Goal: Information Seeking & Learning: Learn about a topic

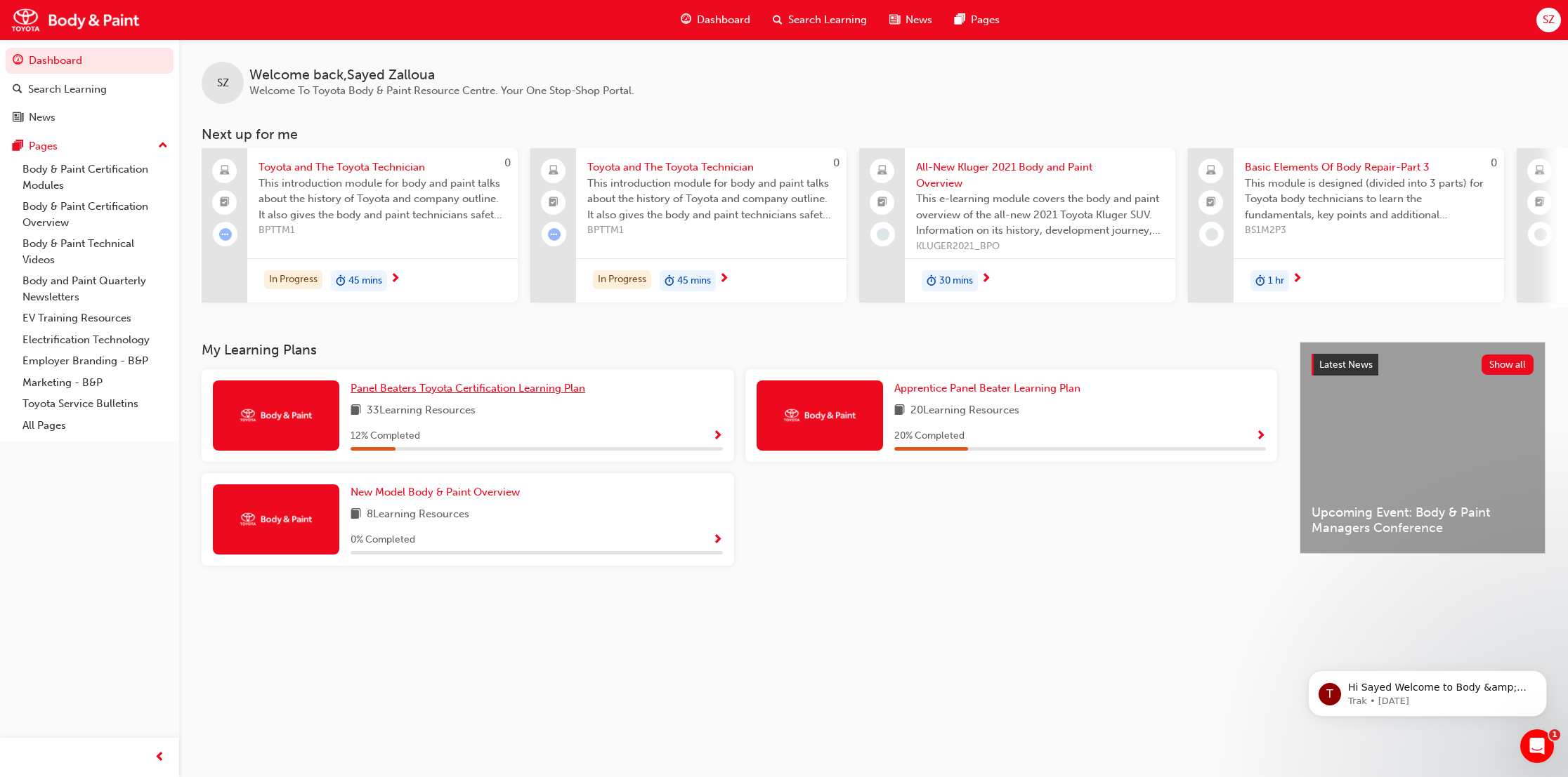
click at [387, 386] on span "Panel Beaters Toyota Certification Learning Plan" at bounding box center [467, 388] width 234 height 12
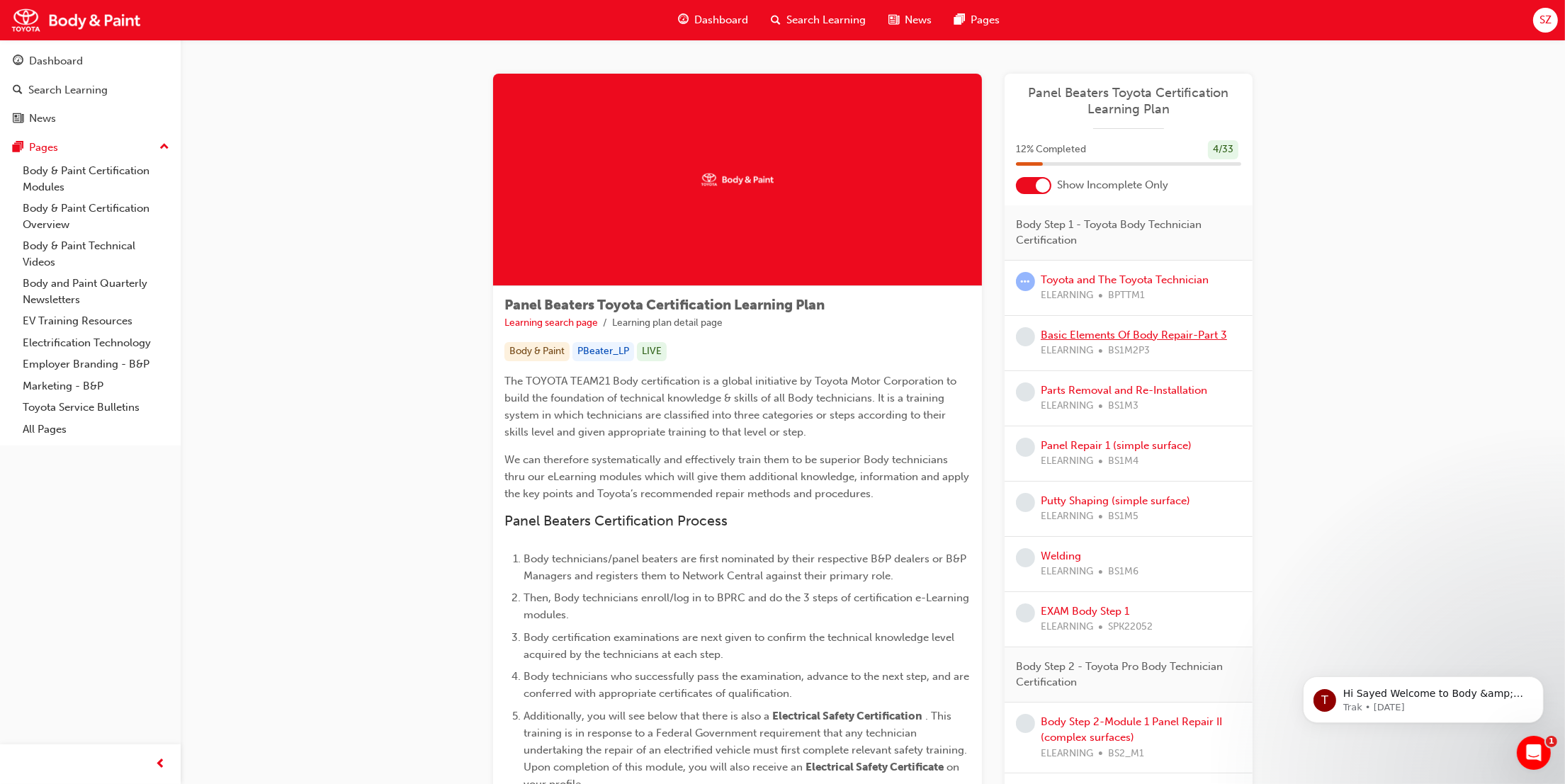
click at [1177, 336] on link "Basic Elements Of Body Repair-Part 3" at bounding box center [1134, 335] width 186 height 13
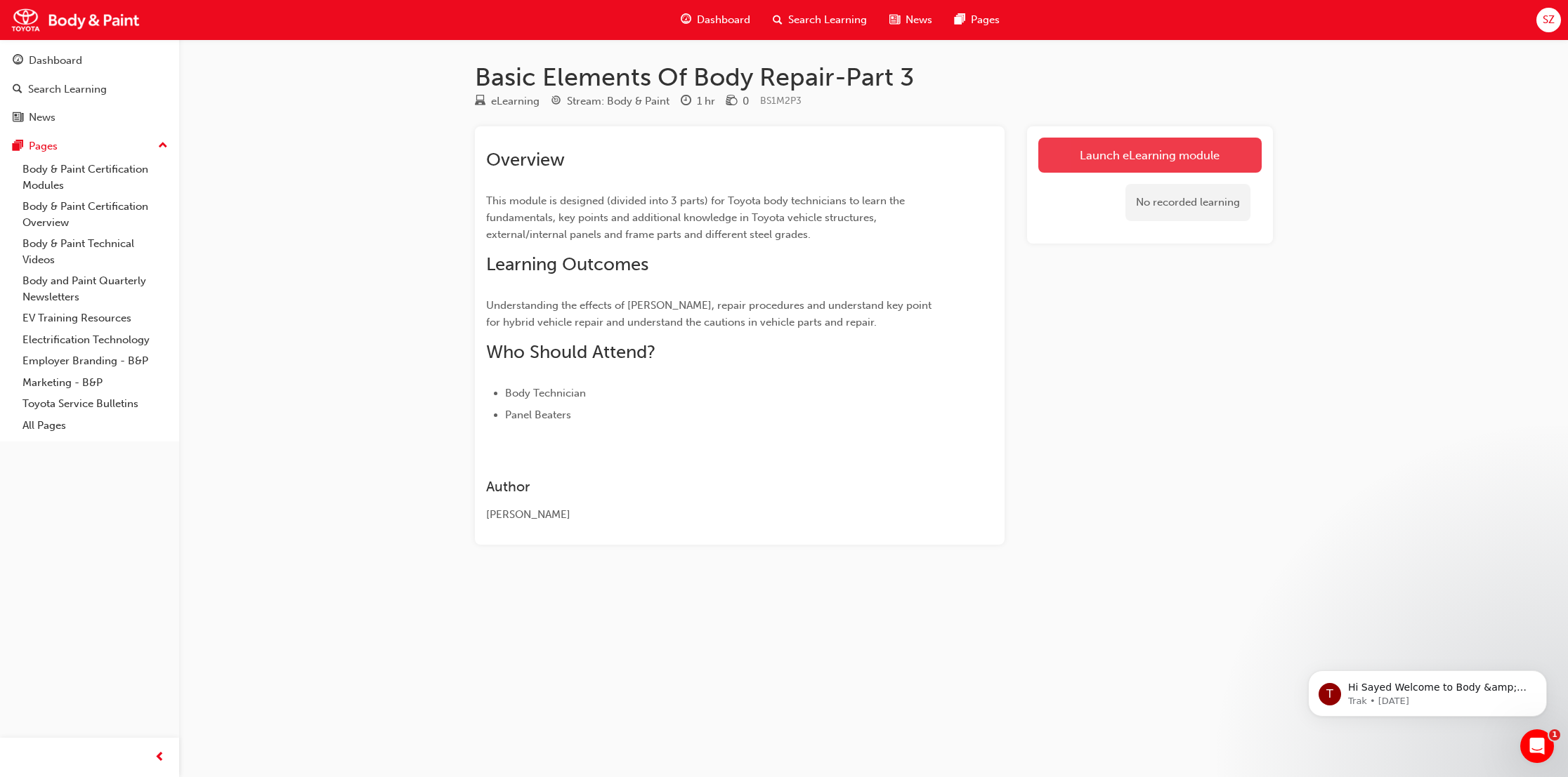
click at [1161, 143] on link "Launch eLearning module" at bounding box center [1150, 155] width 224 height 35
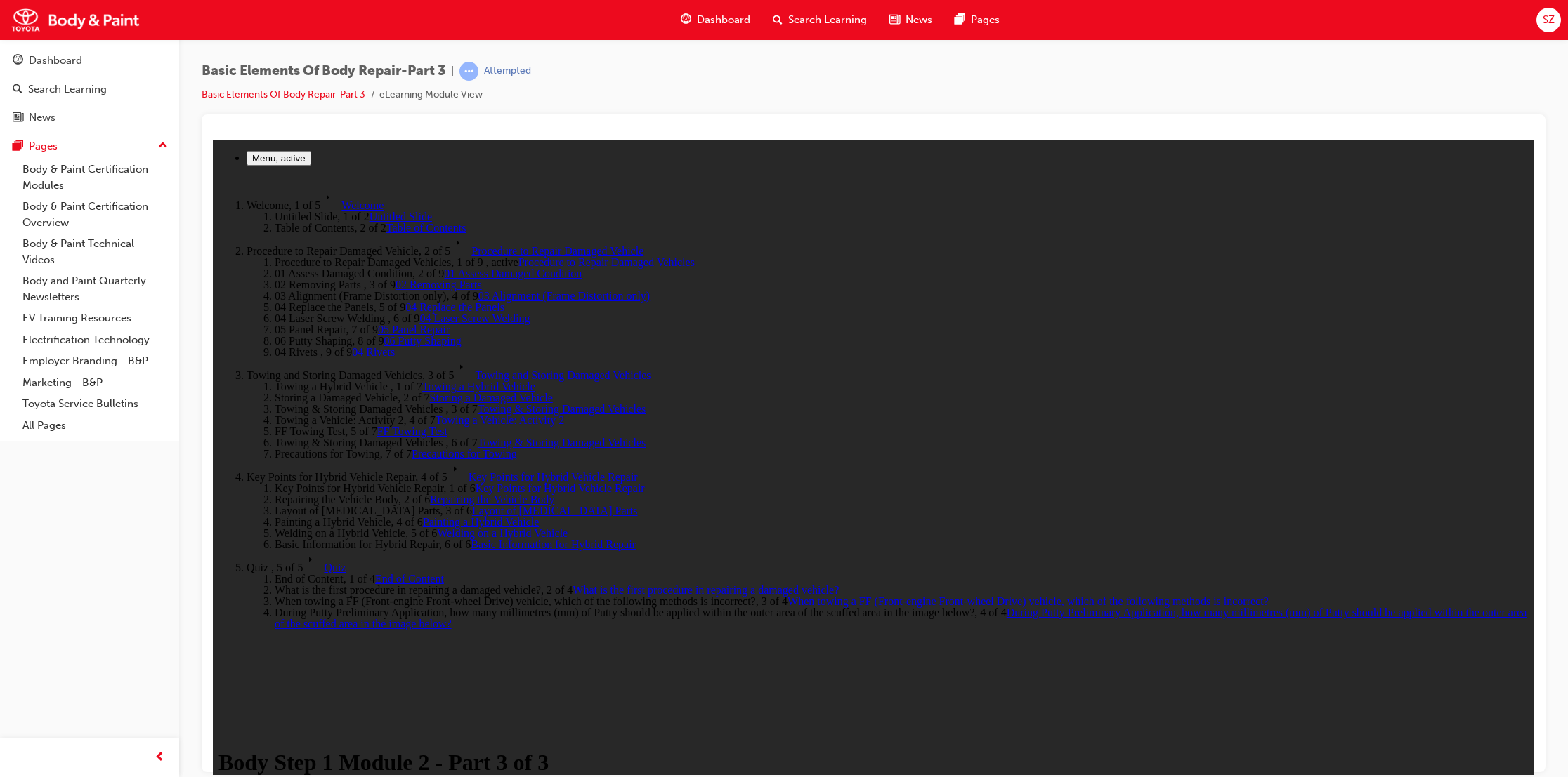
drag, startPoint x: 611, startPoint y: 327, endPoint x: 787, endPoint y: 350, distance: 177.5
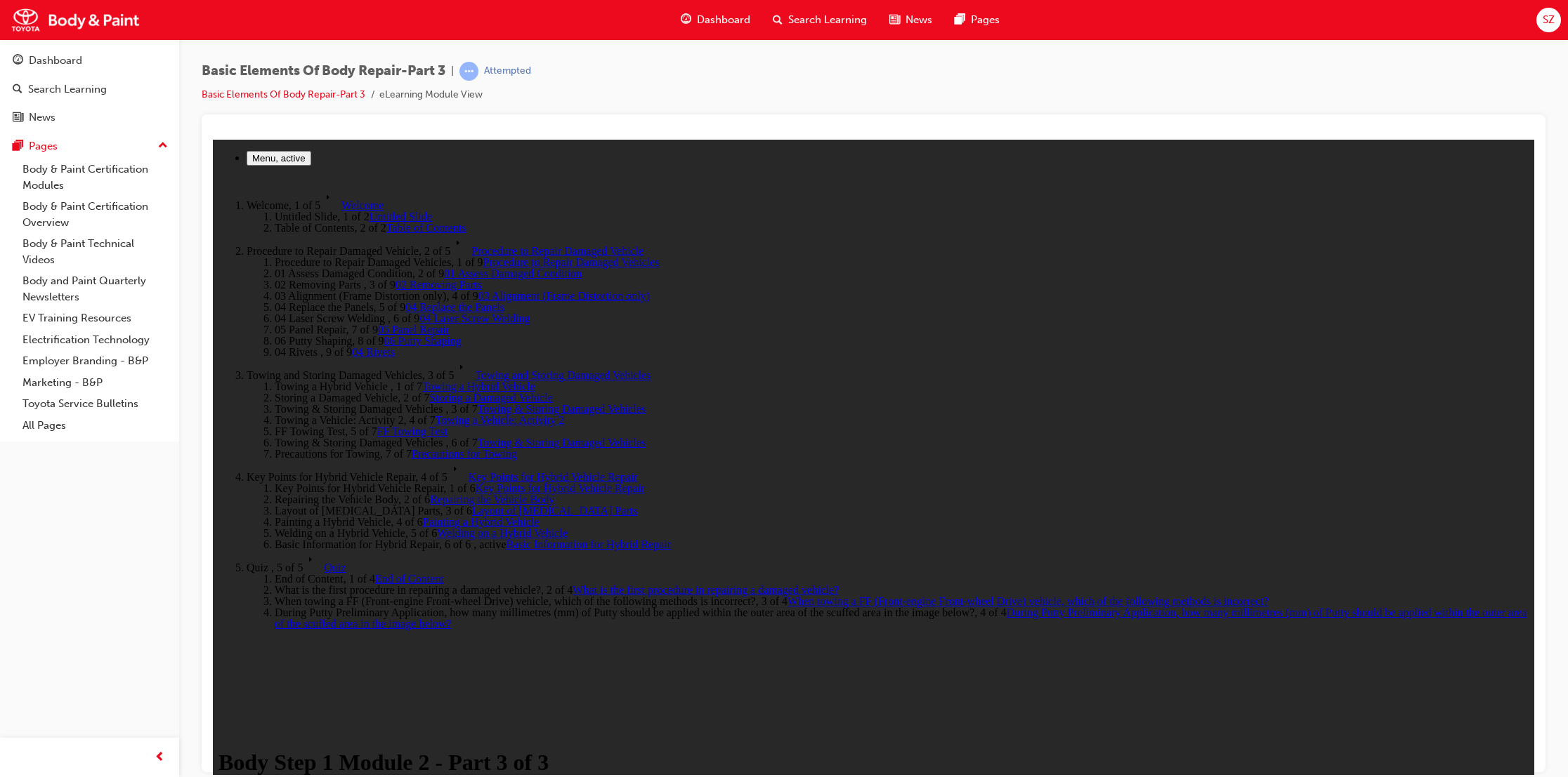
drag, startPoint x: 1405, startPoint y: 664, endPoint x: 1434, endPoint y: 670, distance: 29.6
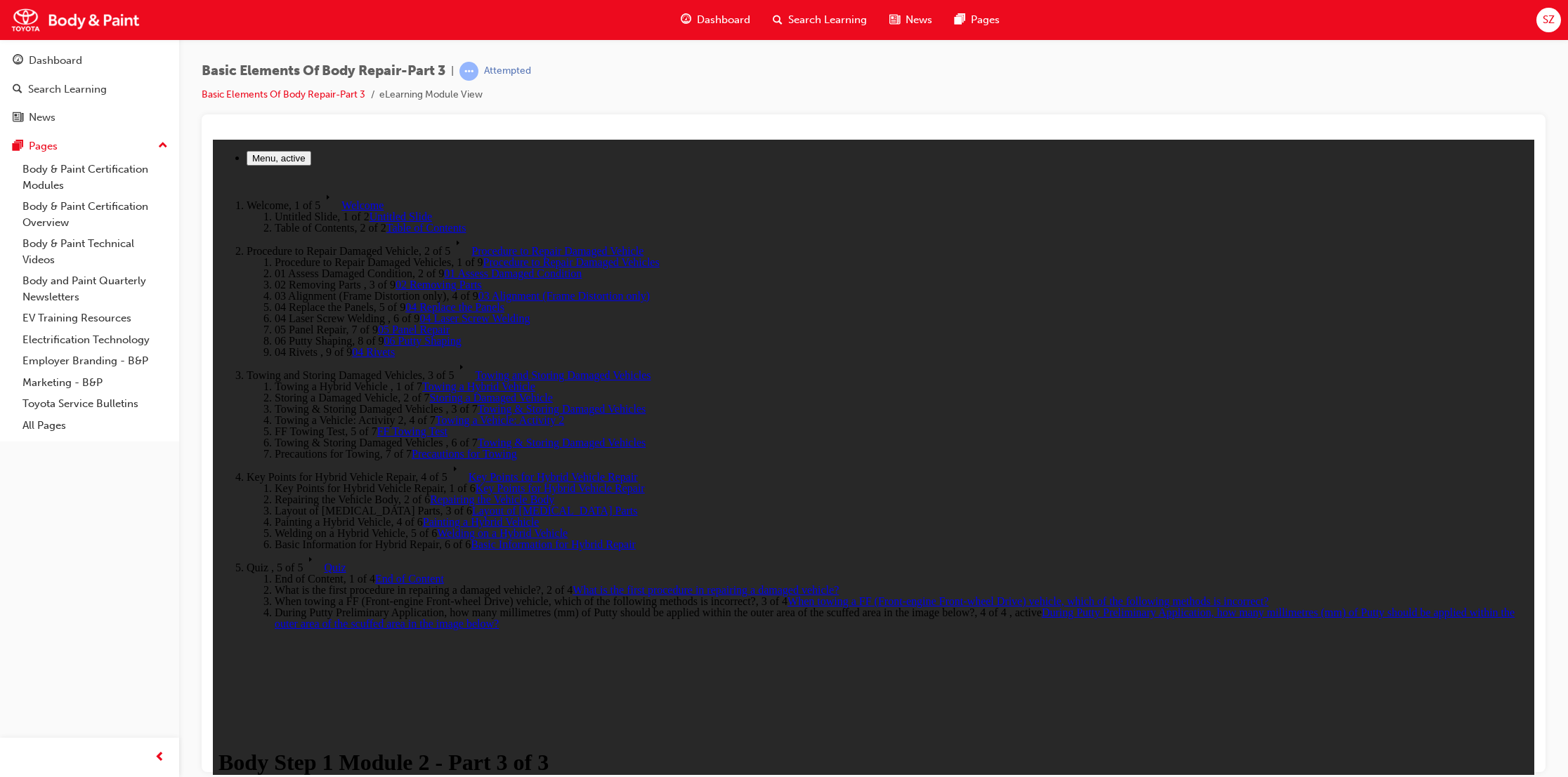
click at [471, 250] on span "Procedure to Repair Damaged Vehicle" at bounding box center [557, 250] width 172 height 12
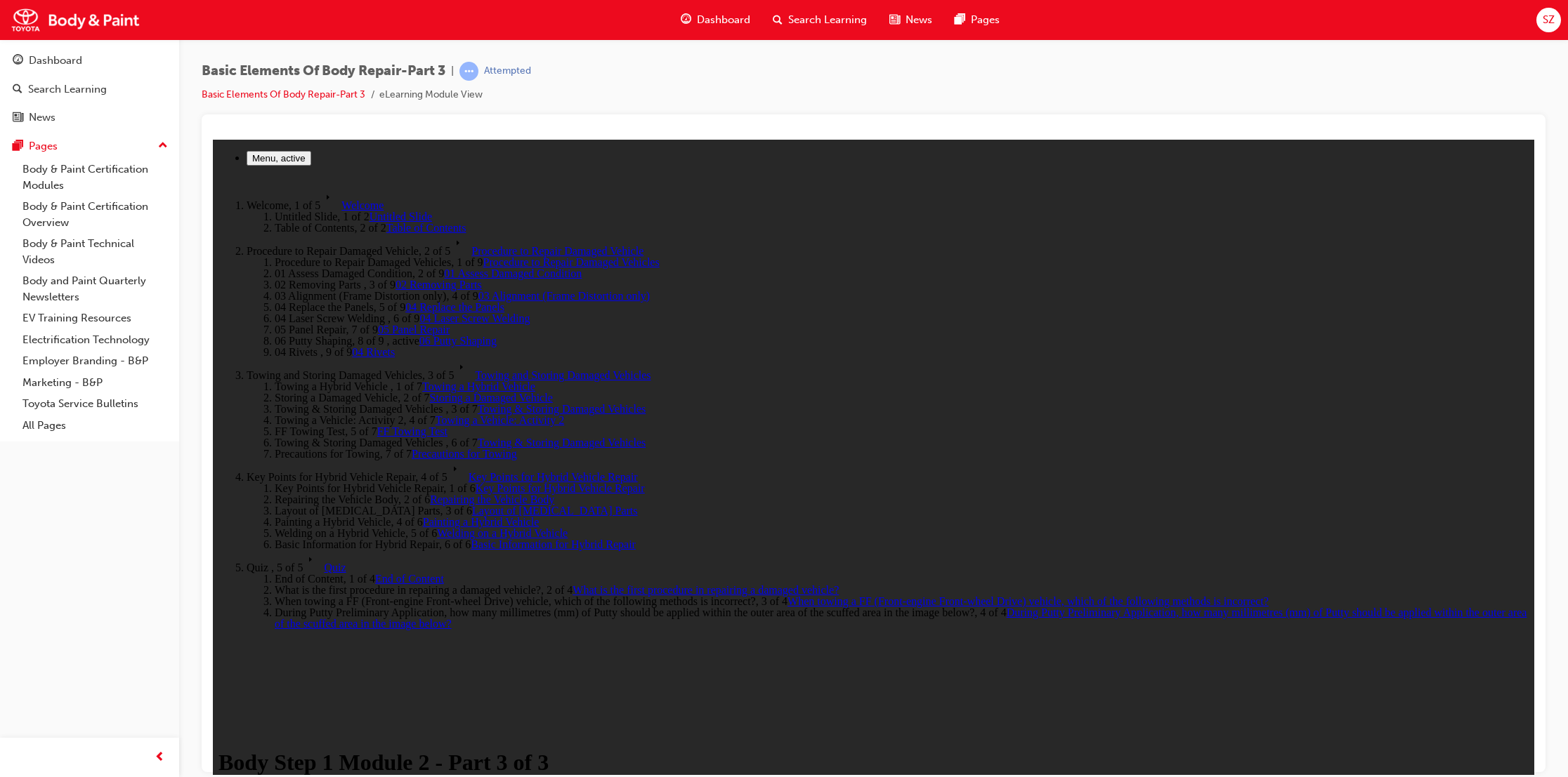
click at [324, 561] on span "Quiz" at bounding box center [335, 566] width 22 height 12
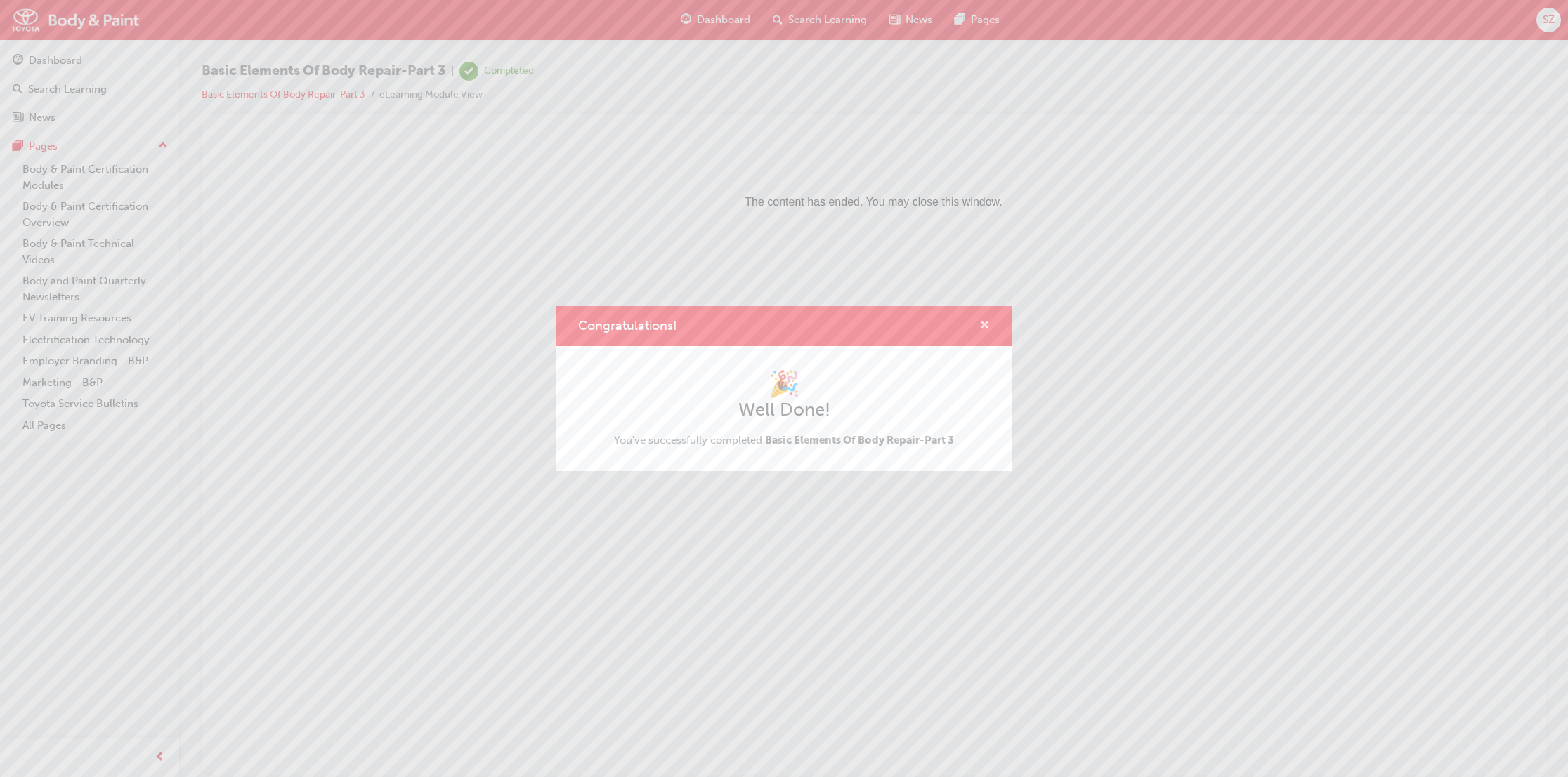
click at [988, 328] on span "cross-icon" at bounding box center [985, 326] width 11 height 12
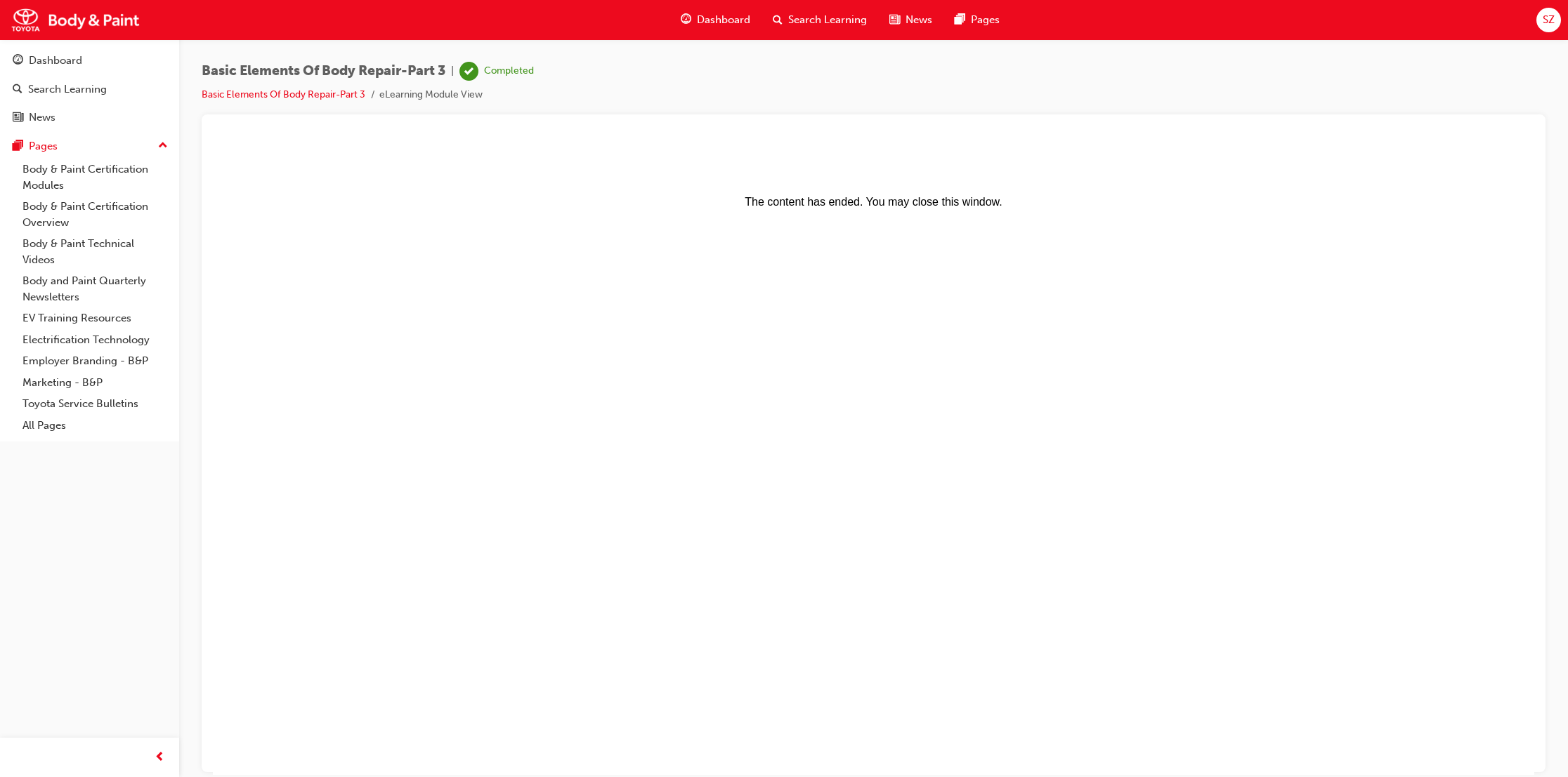
click at [706, 18] on span "Dashboard" at bounding box center [723, 19] width 54 height 16
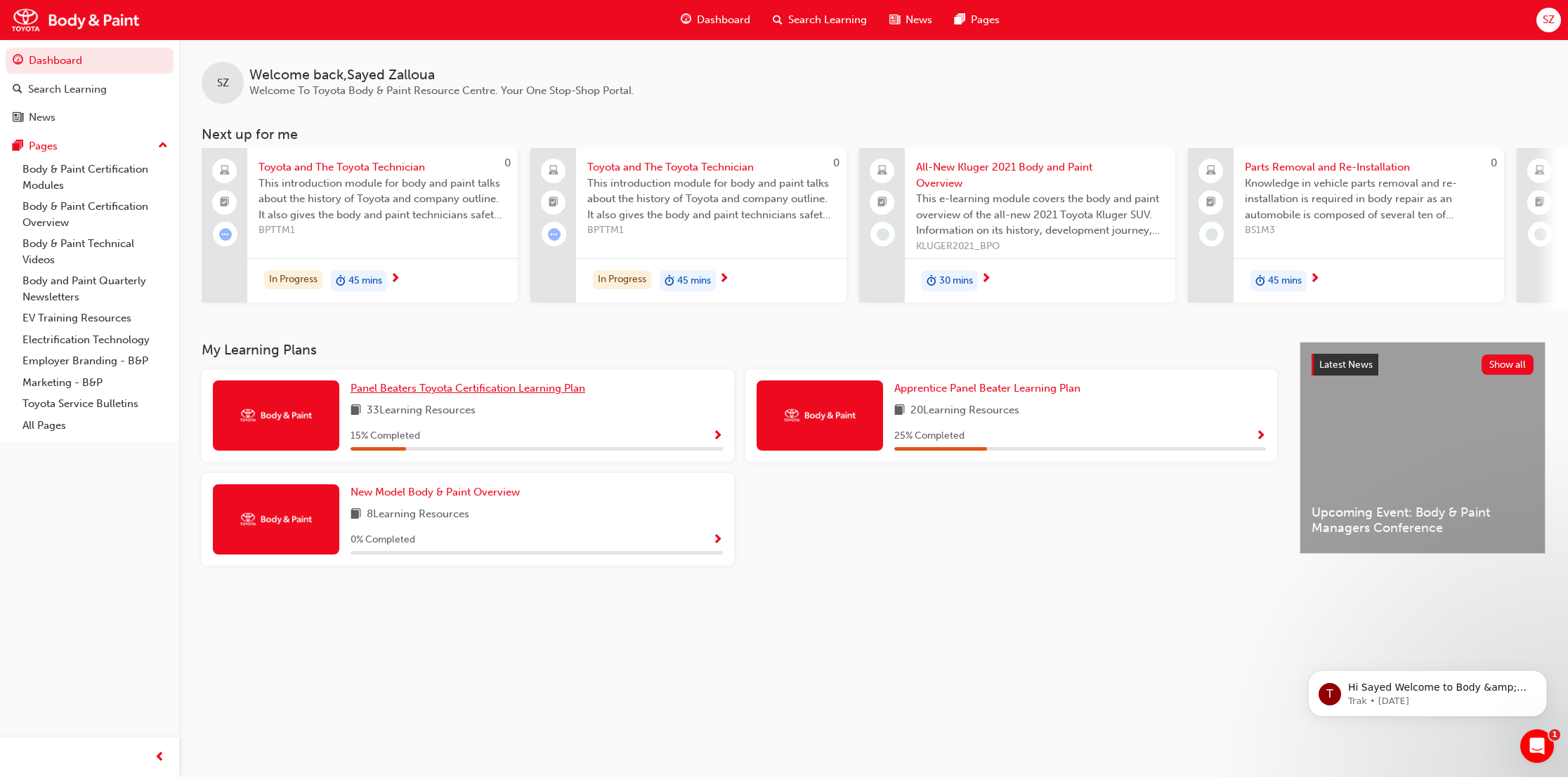
click at [470, 396] on link "Panel Beaters Toyota Certification Learning Plan" at bounding box center [470, 388] width 240 height 16
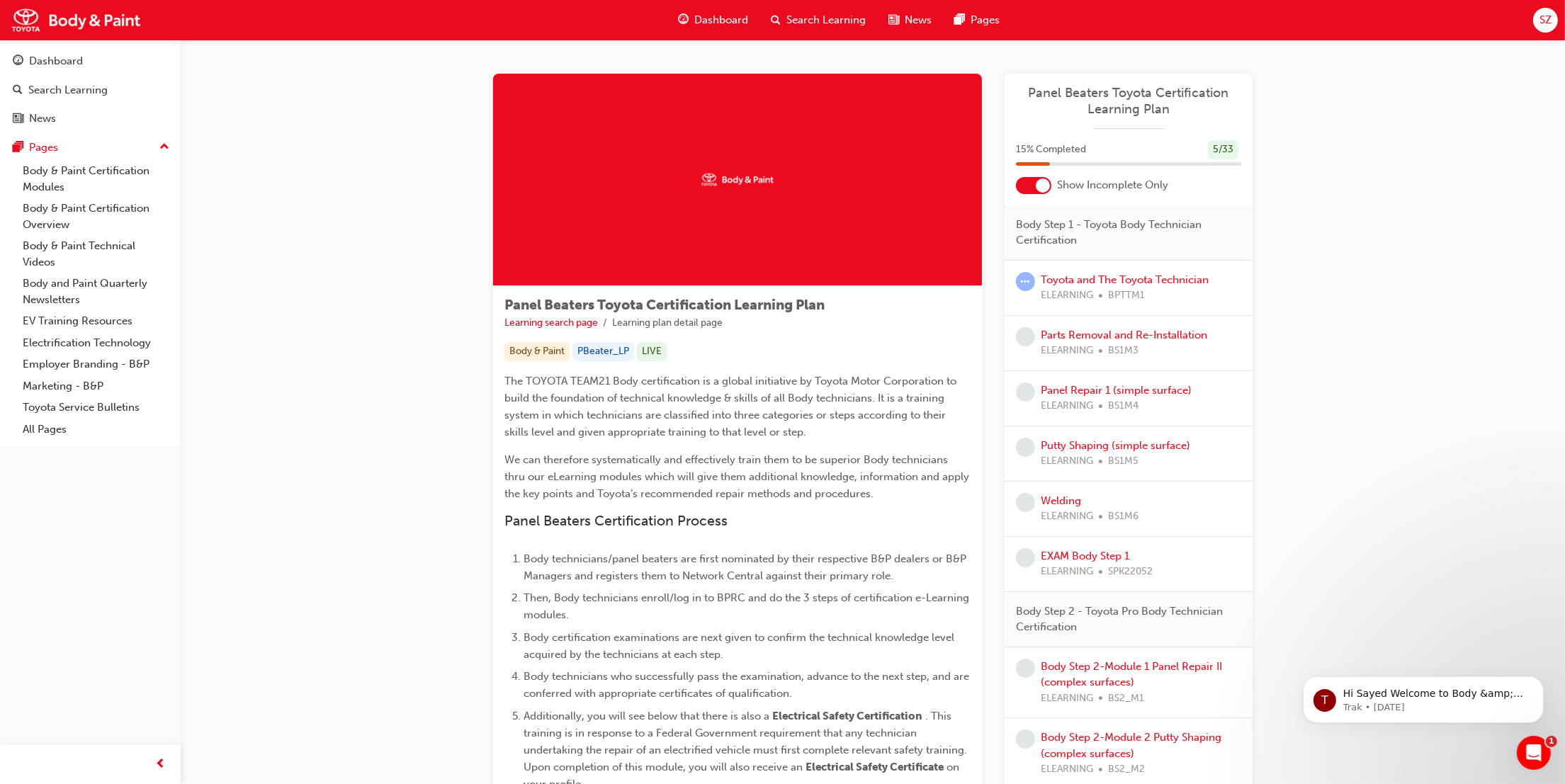
click at [1034, 180] on div at bounding box center [1033, 185] width 35 height 17
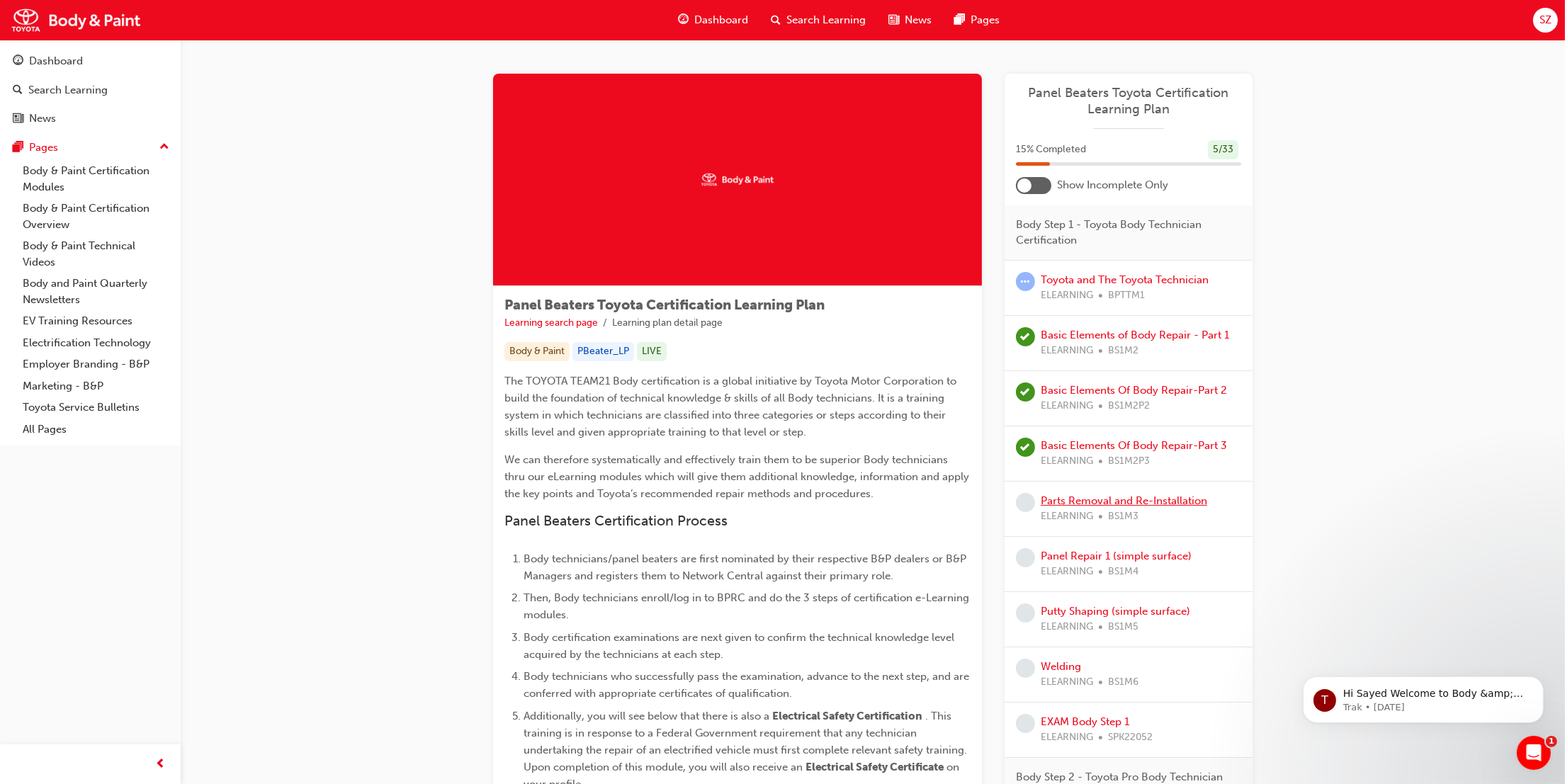
click at [1197, 503] on link "Parts Removal and Re-Installation" at bounding box center [1124, 500] width 167 height 13
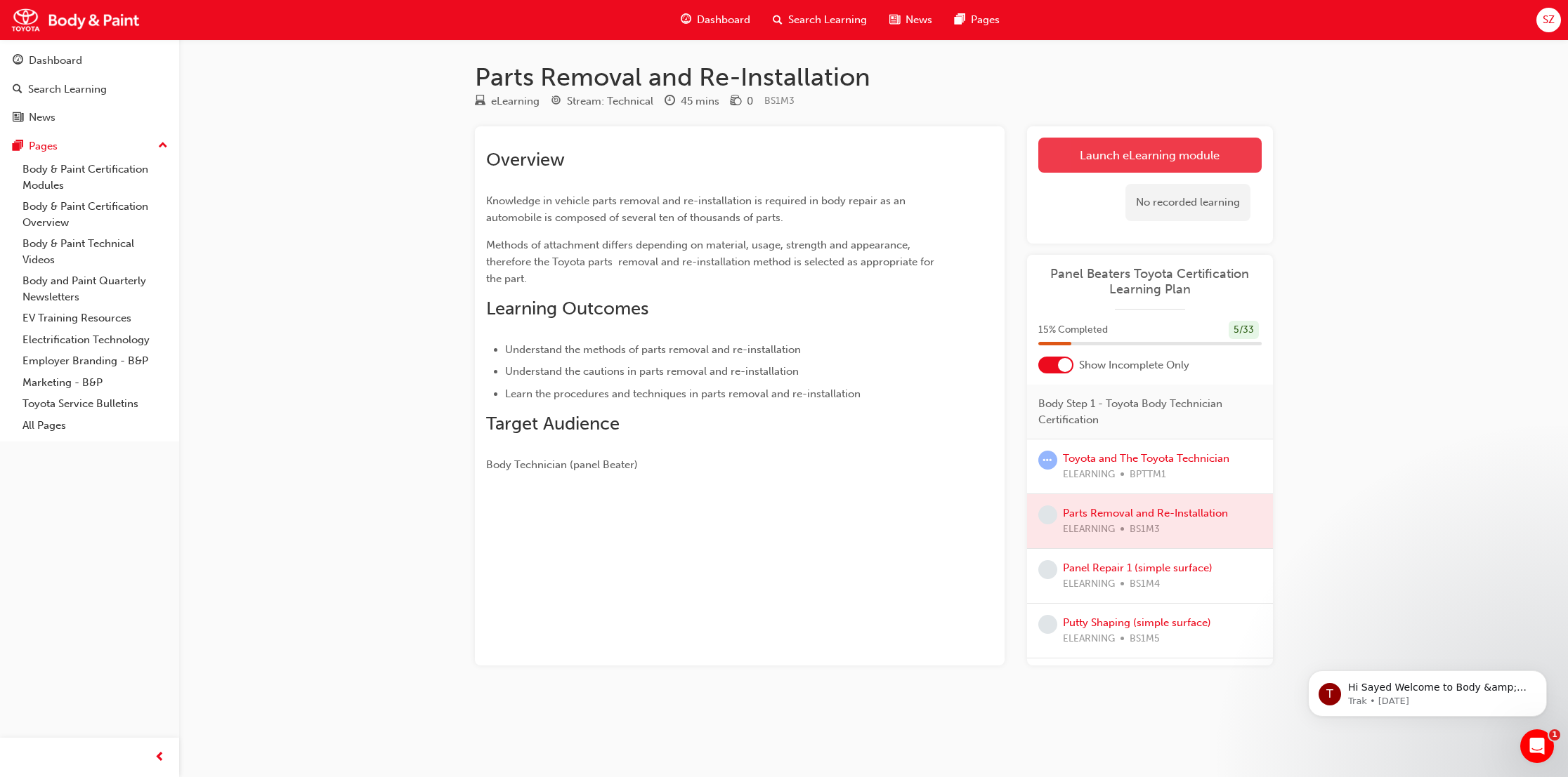
click at [1171, 159] on link "Launch eLearning module" at bounding box center [1150, 155] width 224 height 35
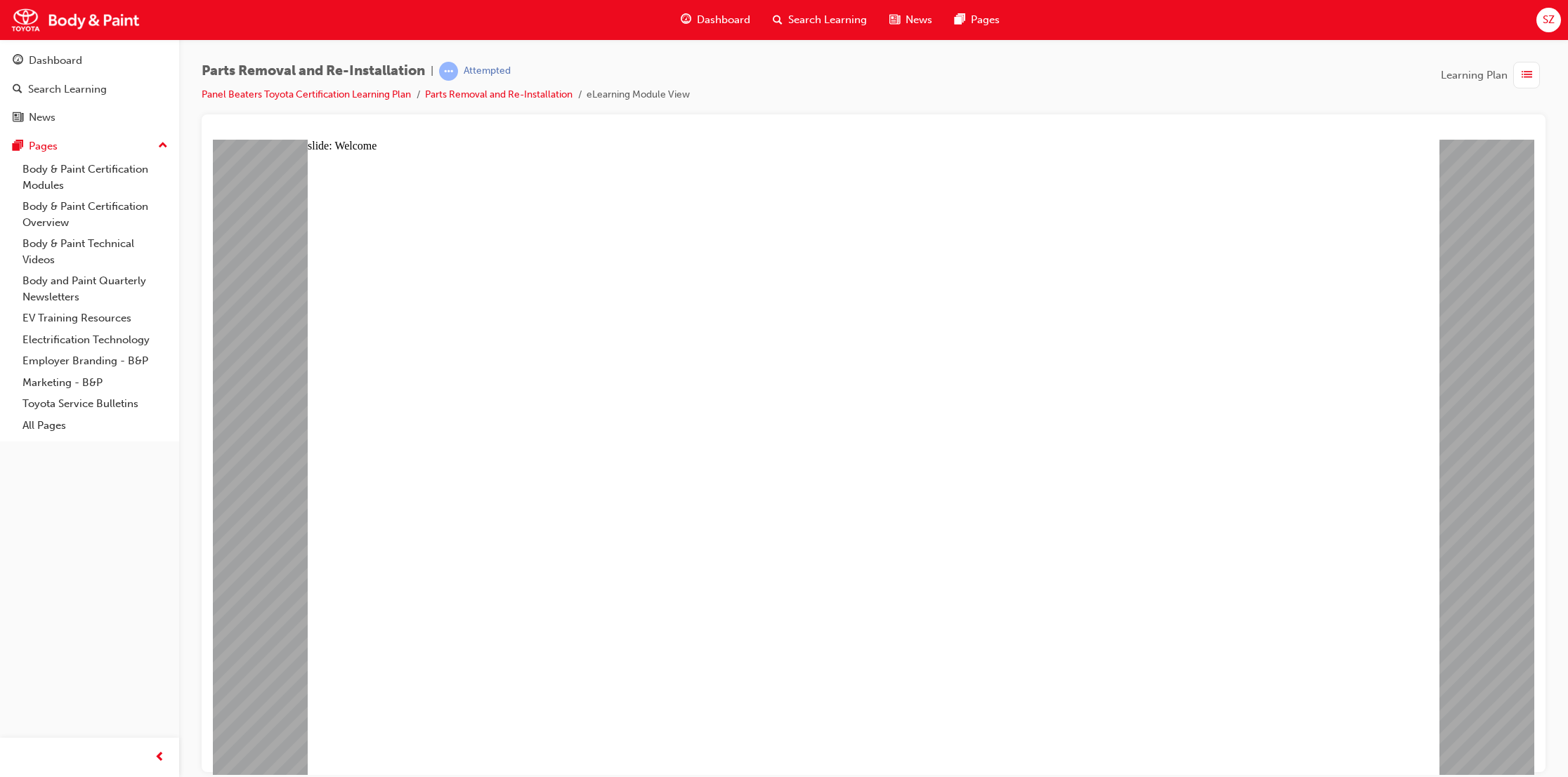
type textarea "s"
type textarea "sa"
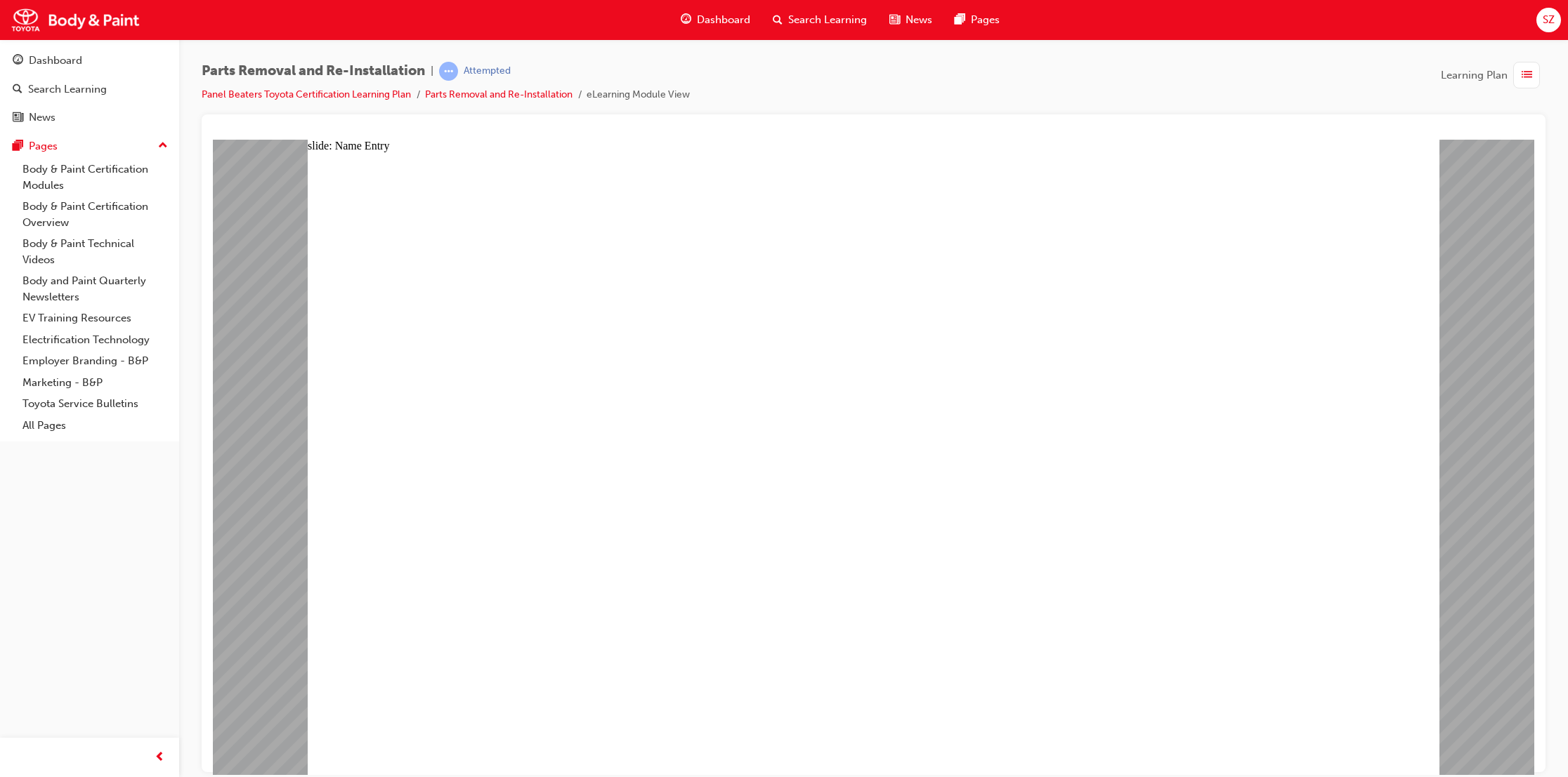
type textarea "sa"
type textarea "say"
type textarea "saye"
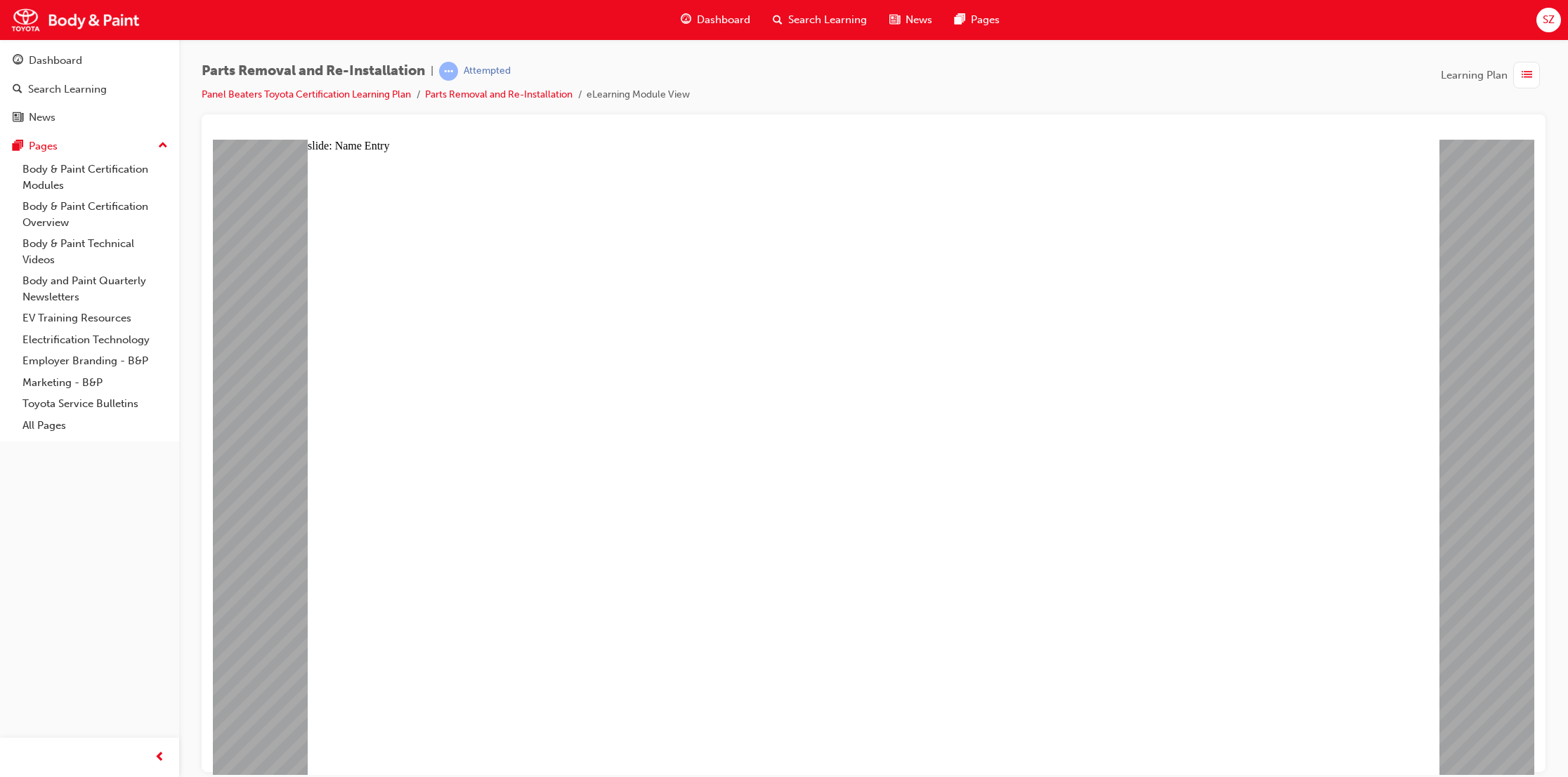
type textarea "sayed"
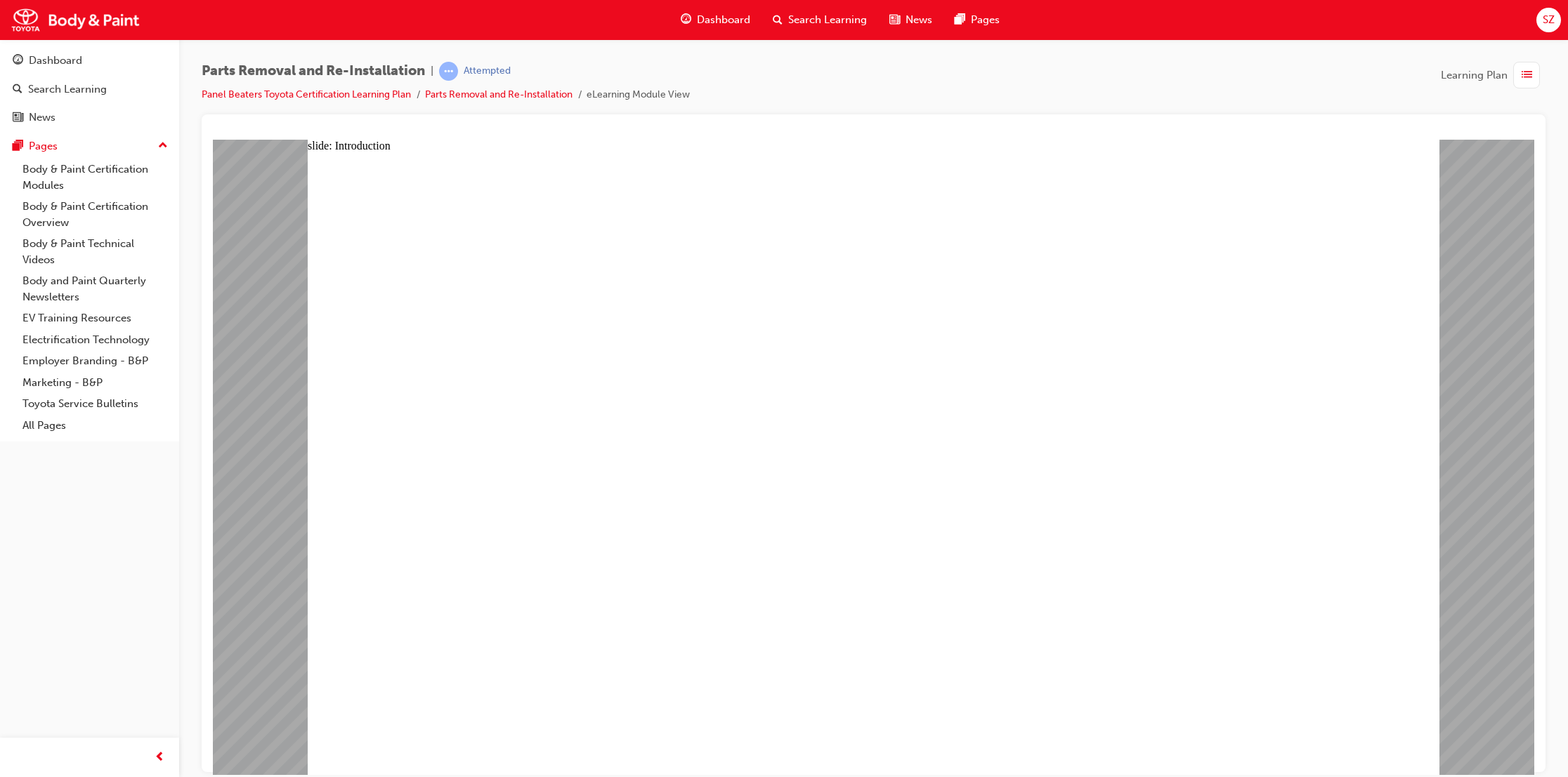
click at [1468, 138] on div at bounding box center [873, 132] width 1321 height 14
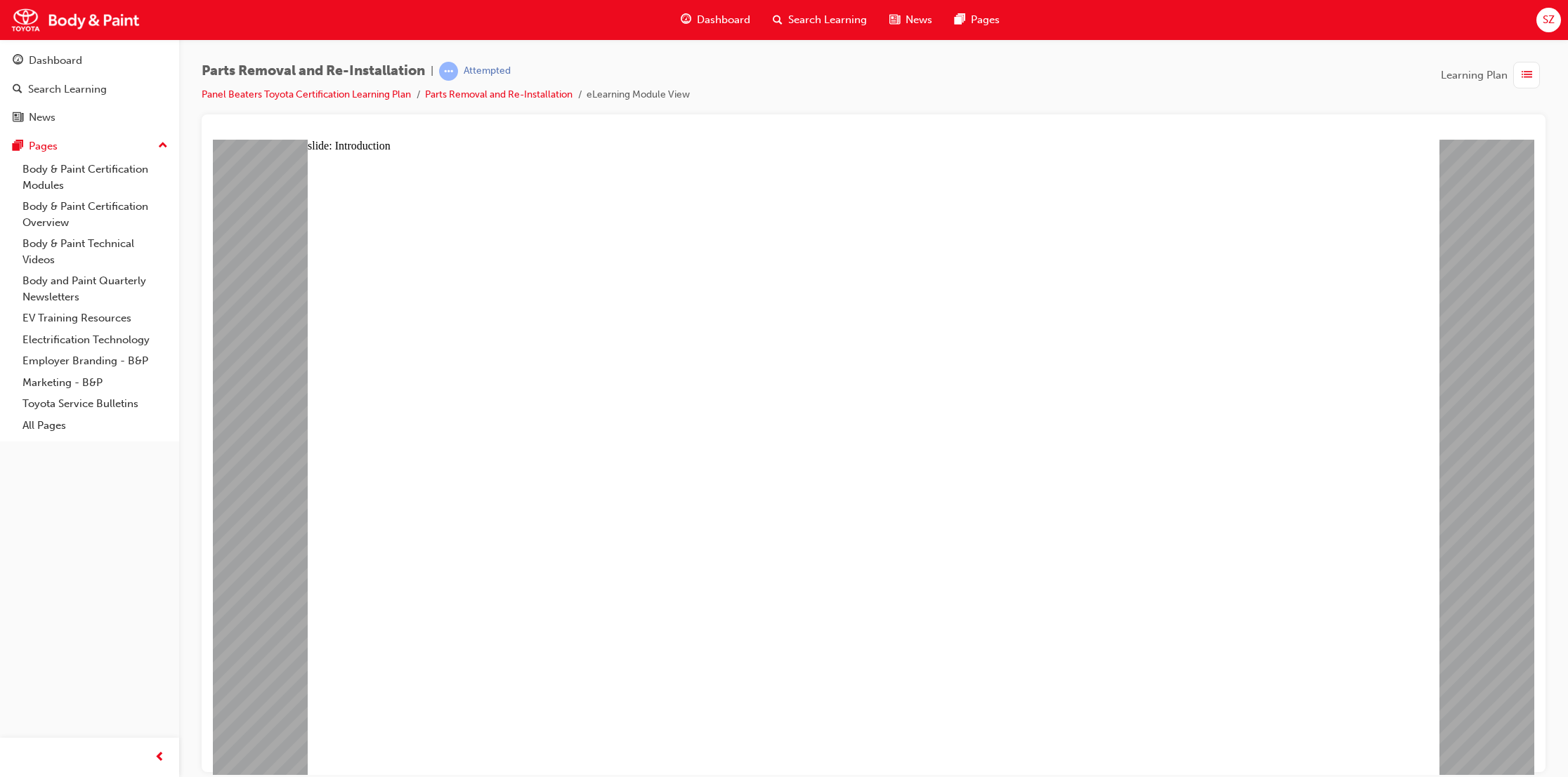
drag, startPoint x: 1085, startPoint y: 751, endPoint x: 1097, endPoint y: 738, distance: 17.7
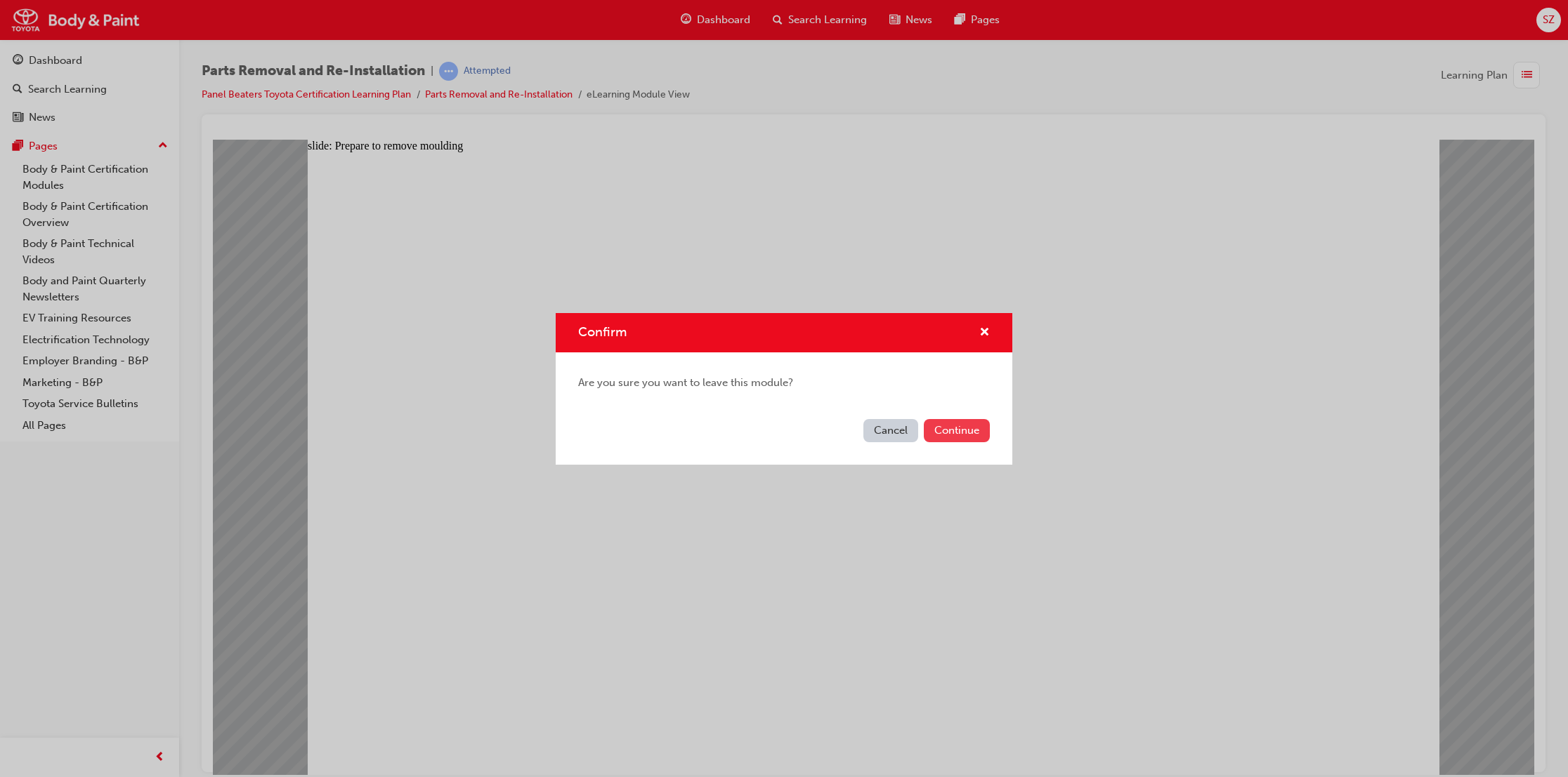
click at [968, 432] on button "Continue" at bounding box center [957, 431] width 66 height 23
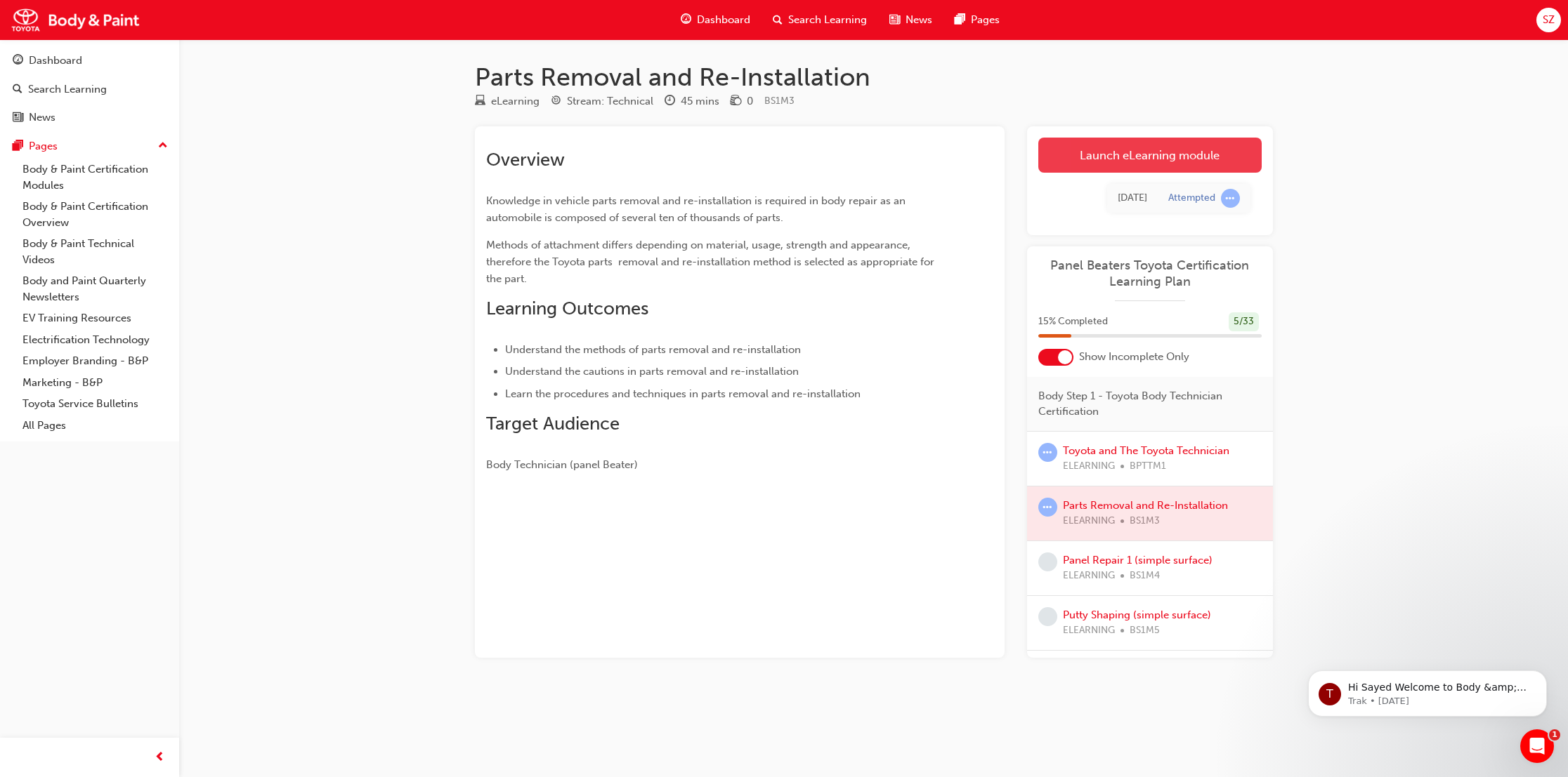
click at [1091, 150] on link "Launch eLearning module" at bounding box center [1150, 155] width 224 height 35
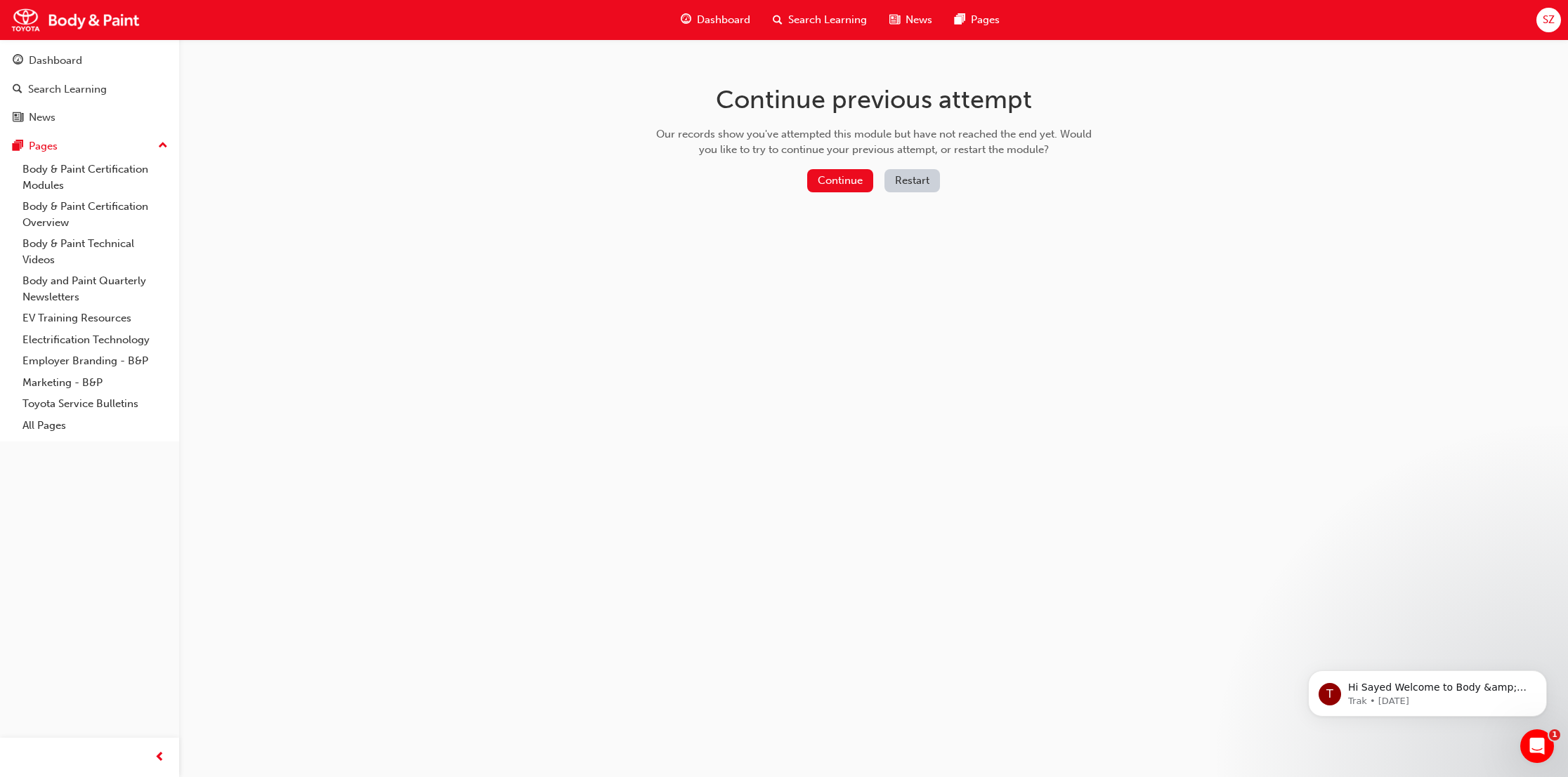
click at [918, 177] on button "Restart" at bounding box center [911, 181] width 55 height 23
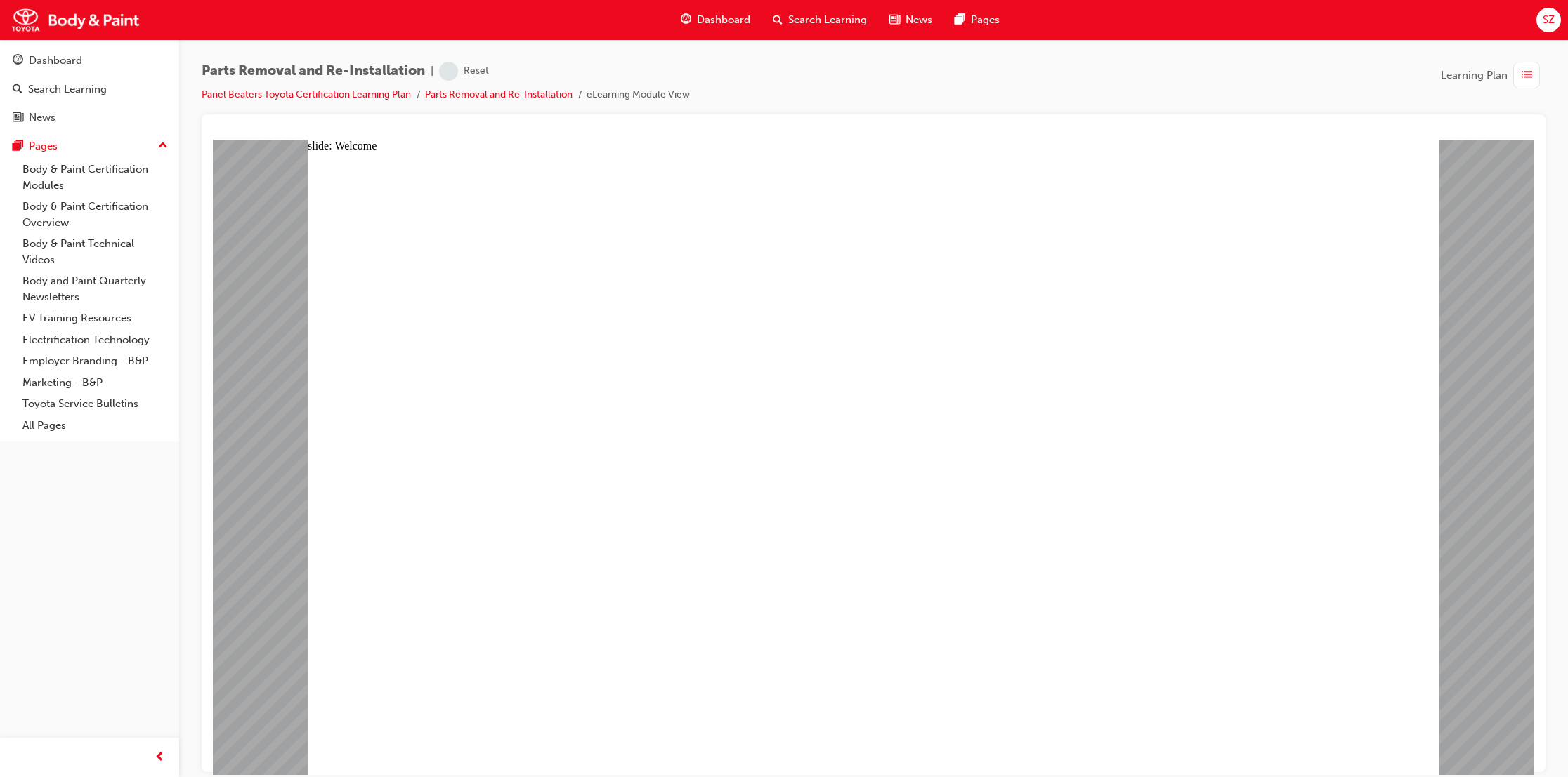
type textarea "s"
type textarea "sa"
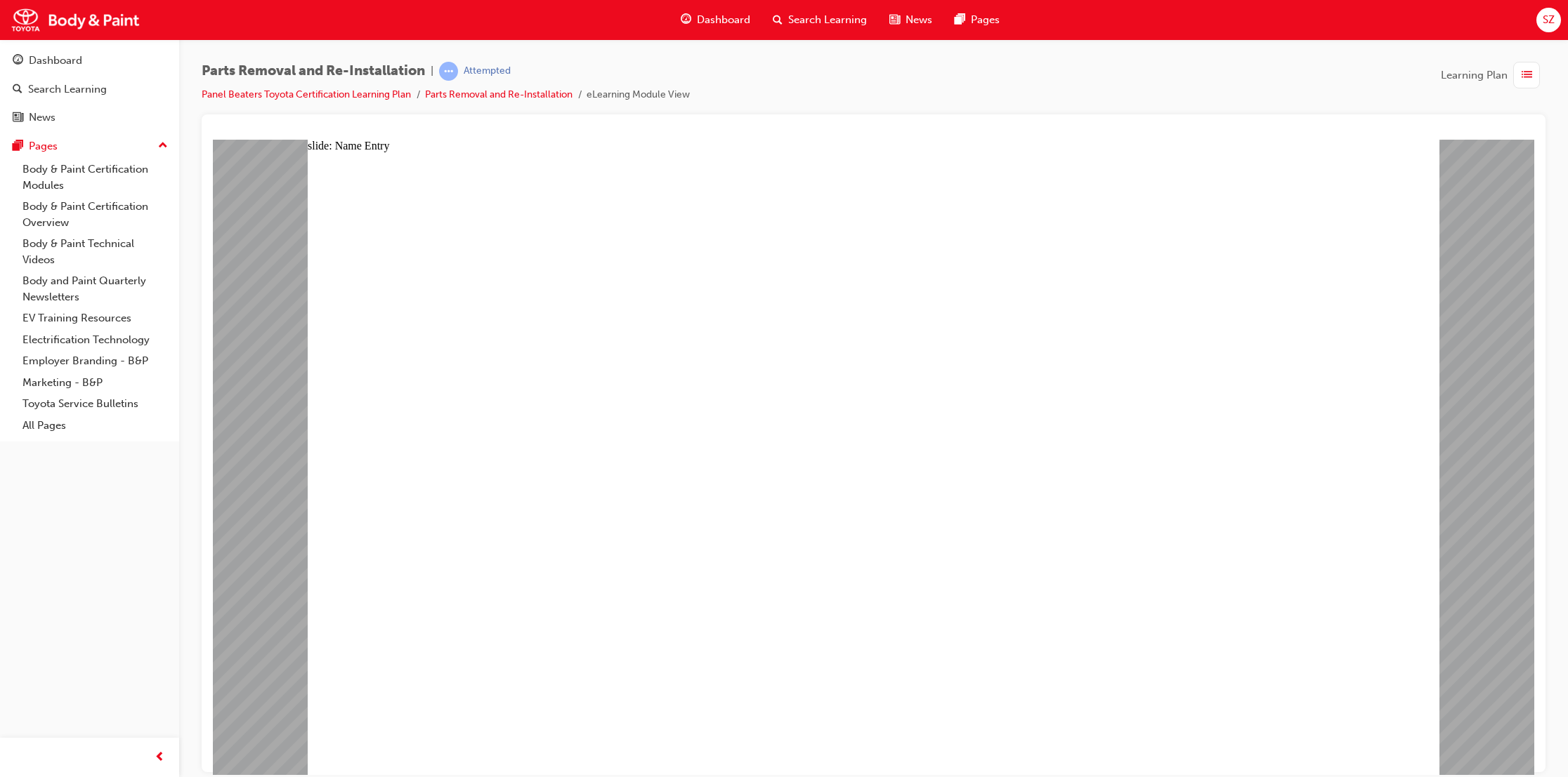
type textarea "sa"
type textarea "say"
type textarea "saye"
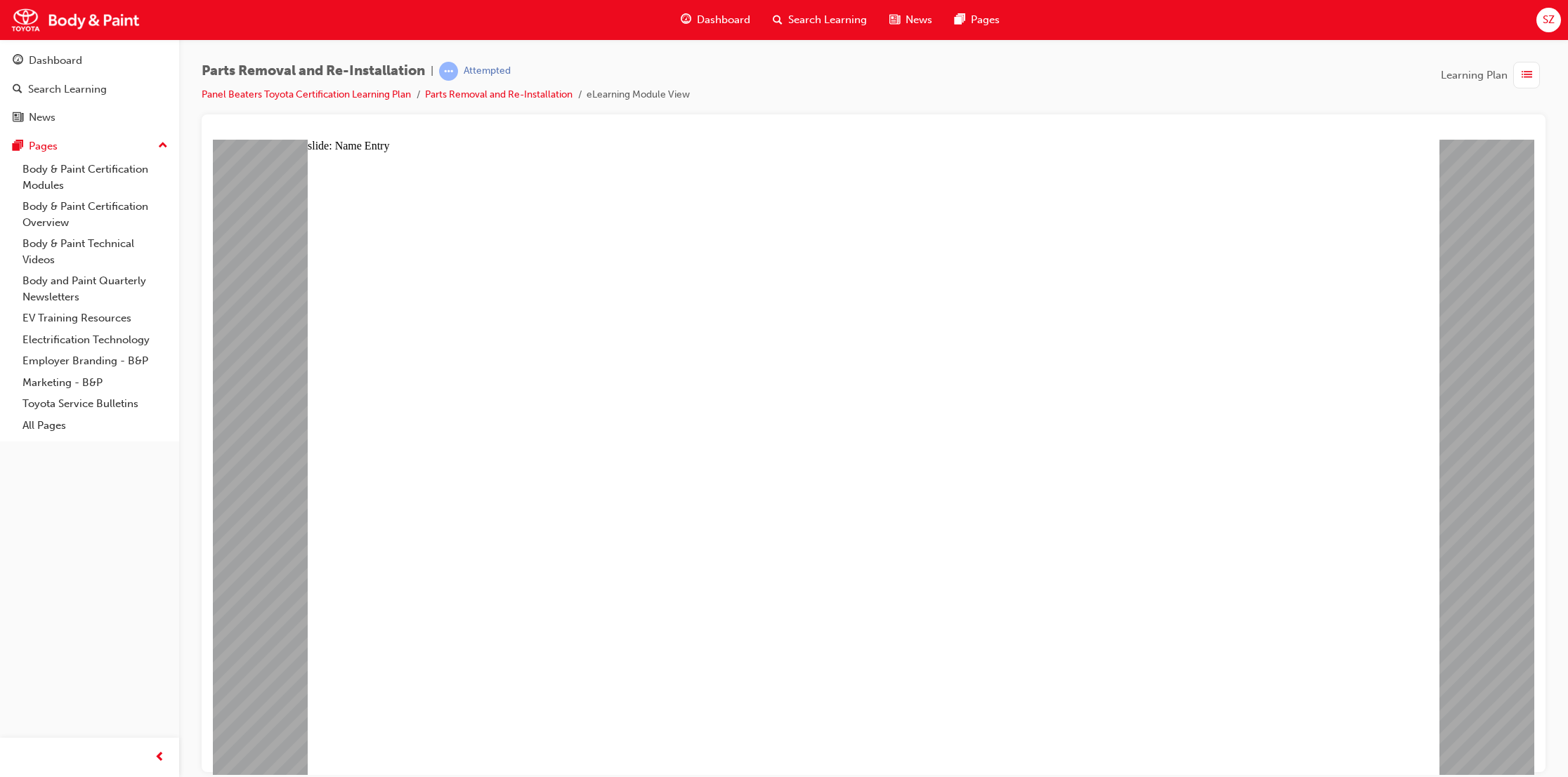
type textarea "sayed"
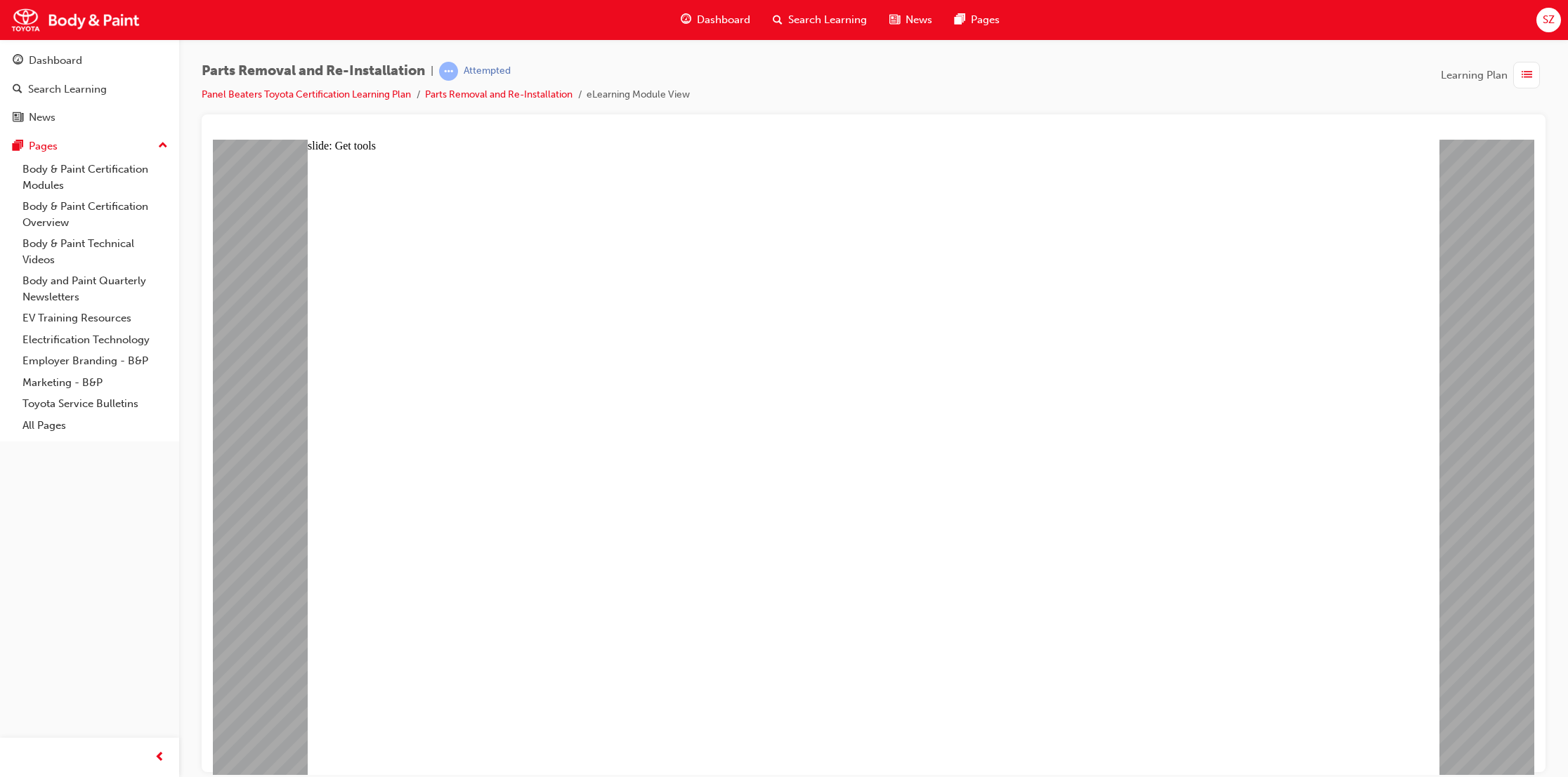
drag, startPoint x: 1202, startPoint y: 418, endPoint x: 1008, endPoint y: 521, distance: 219.6
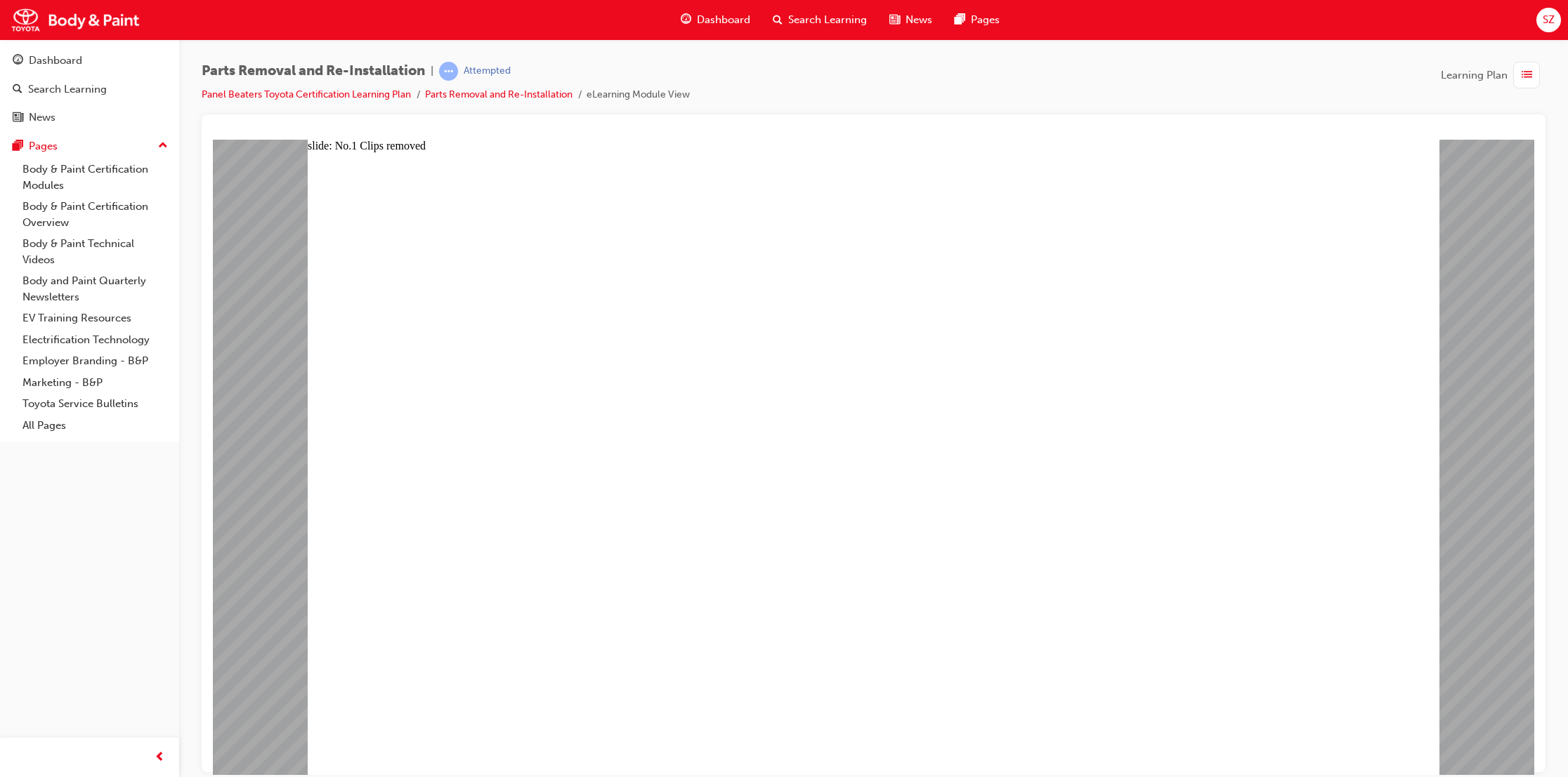
drag, startPoint x: 687, startPoint y: 448, endPoint x: 604, endPoint y: 454, distance: 83.2
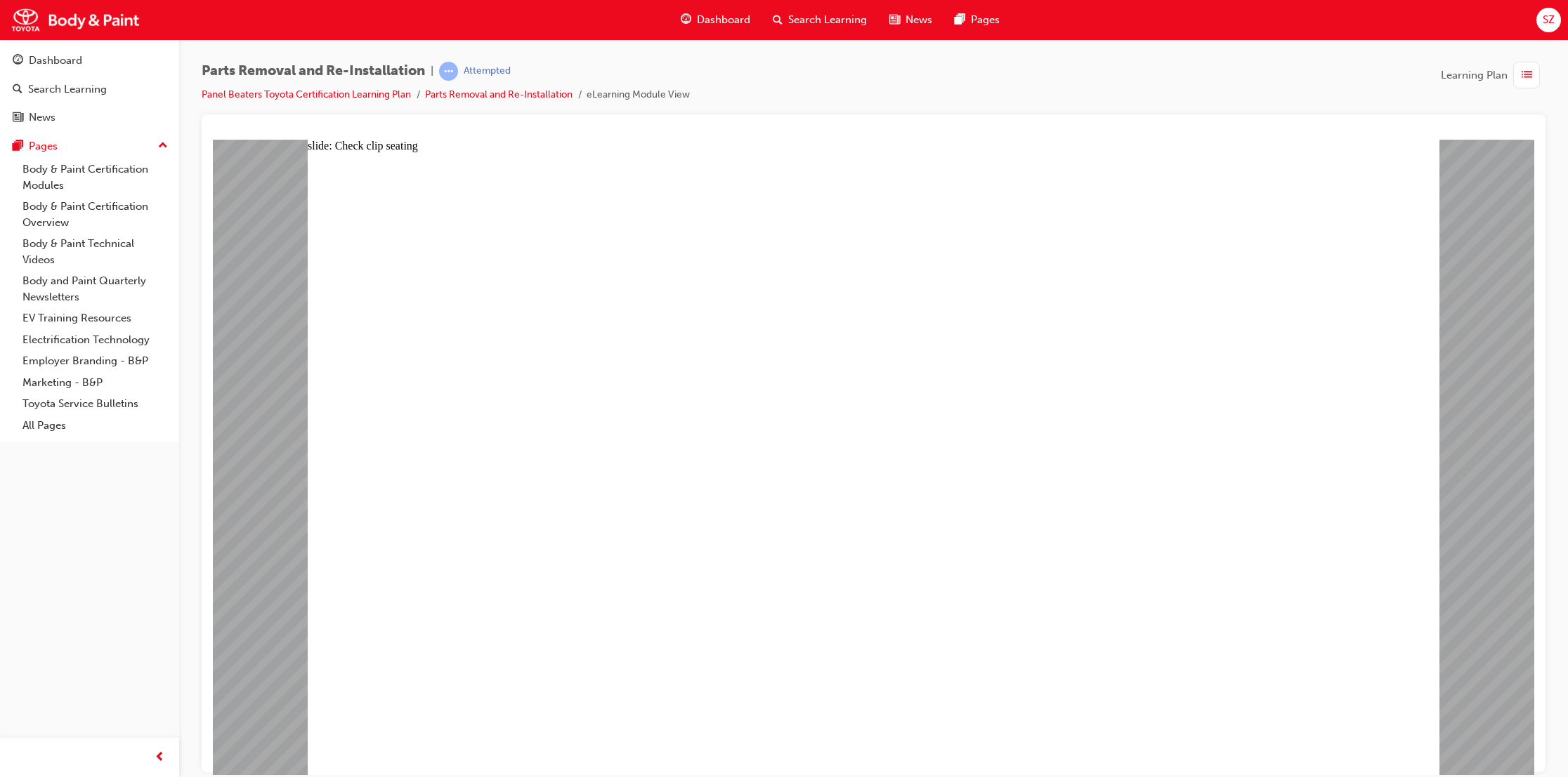
drag, startPoint x: 630, startPoint y: 469, endPoint x: 534, endPoint y: 486, distance: 97.5
type input "1"
drag, startPoint x: 942, startPoint y: 684, endPoint x: 937, endPoint y: 668, distance: 16.8
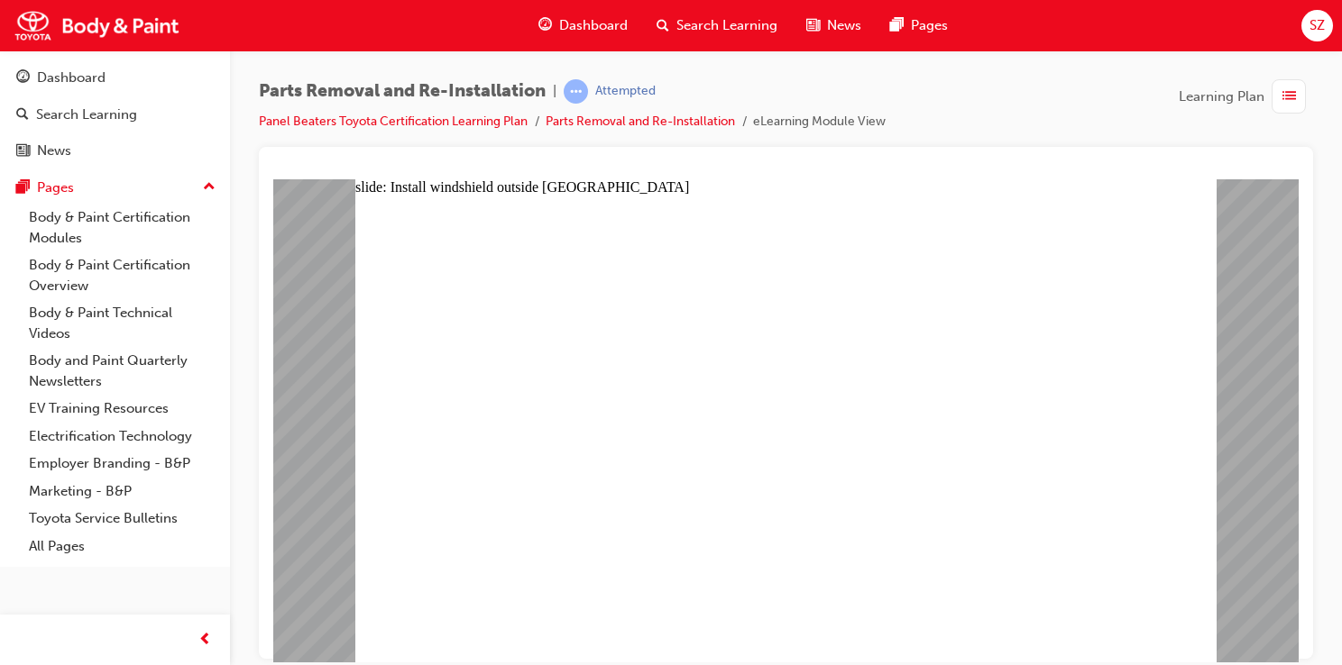
click at [159, 85] on div "Dashboard" at bounding box center [114, 78] width 197 height 23
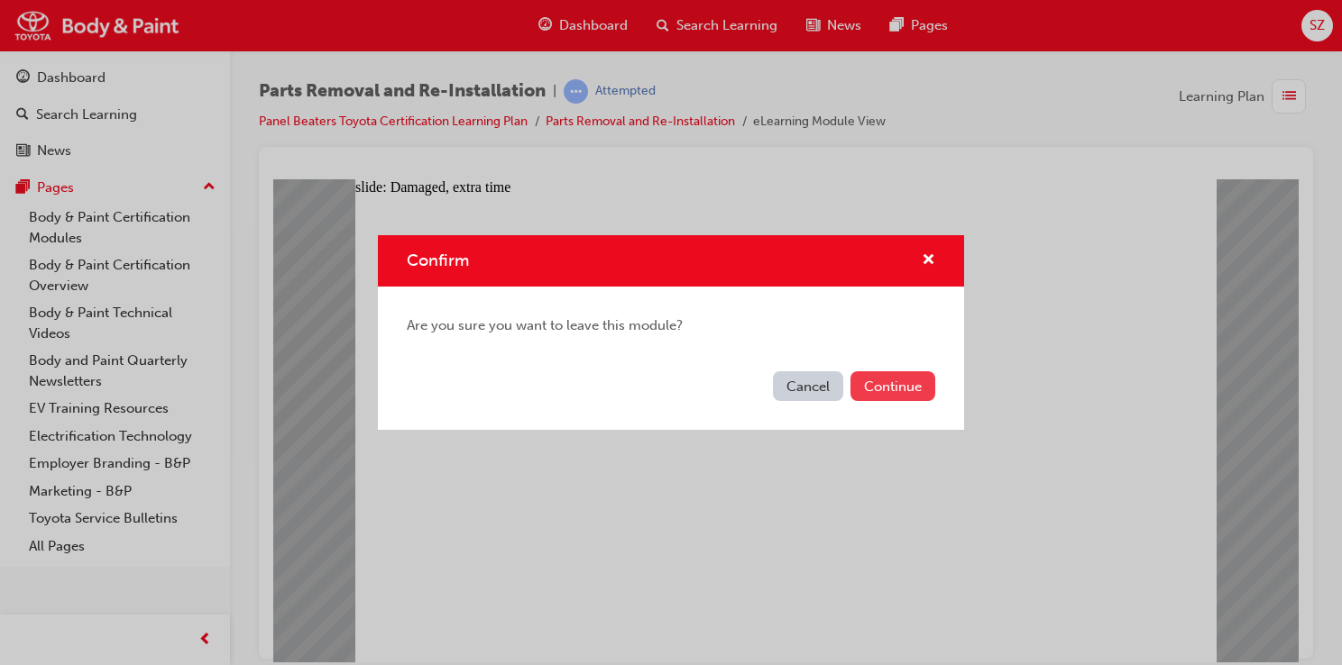
click at [894, 384] on button "Continue" at bounding box center [892, 387] width 85 height 30
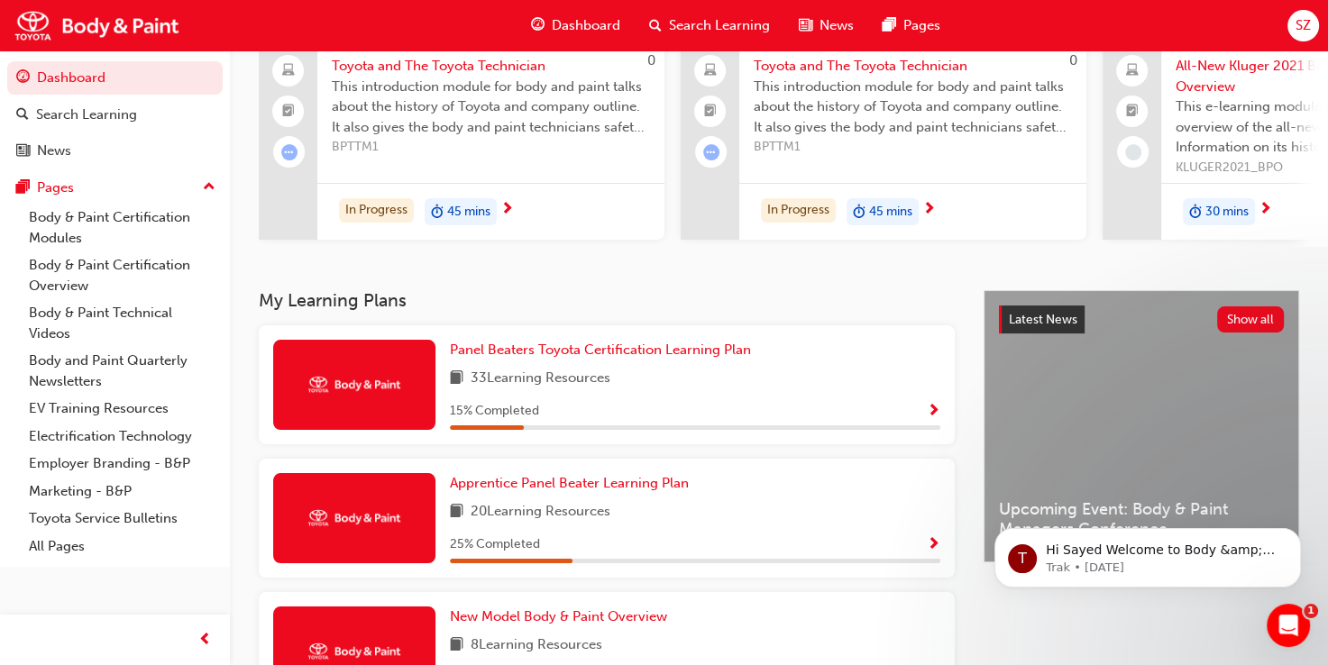
scroll to position [180, 0]
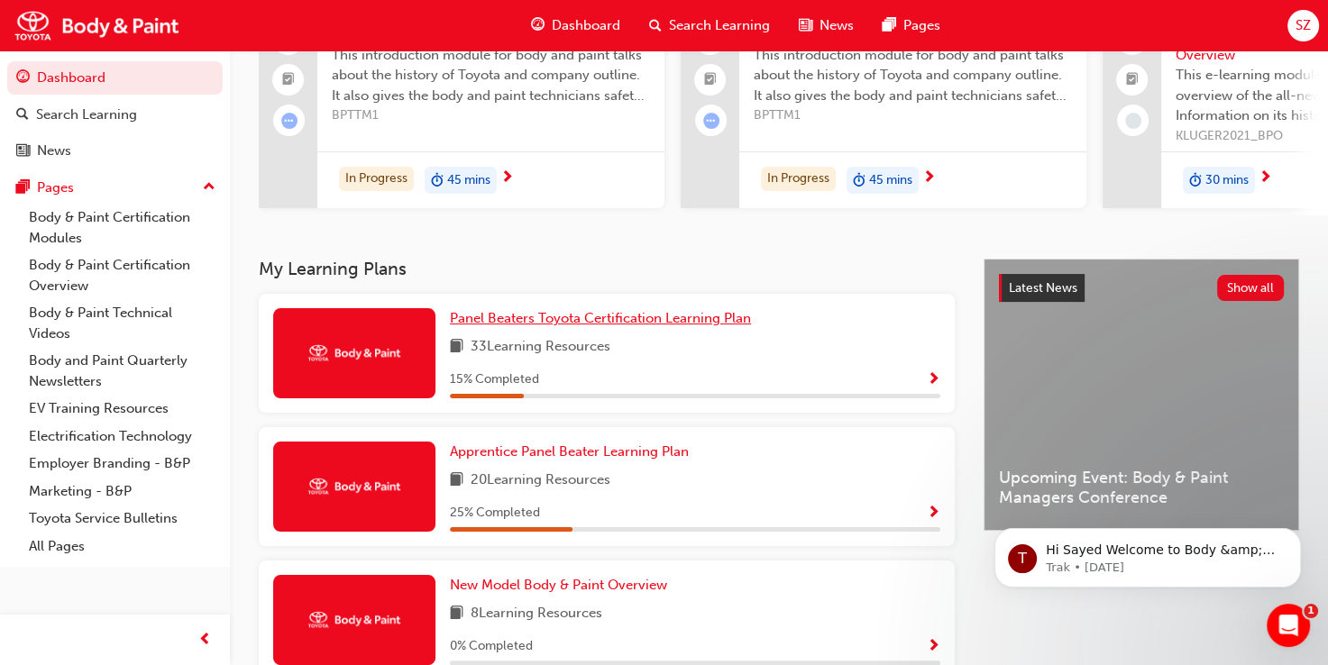
click at [580, 323] on span "Panel Beaters Toyota Certification Learning Plan" at bounding box center [600, 318] width 301 height 16
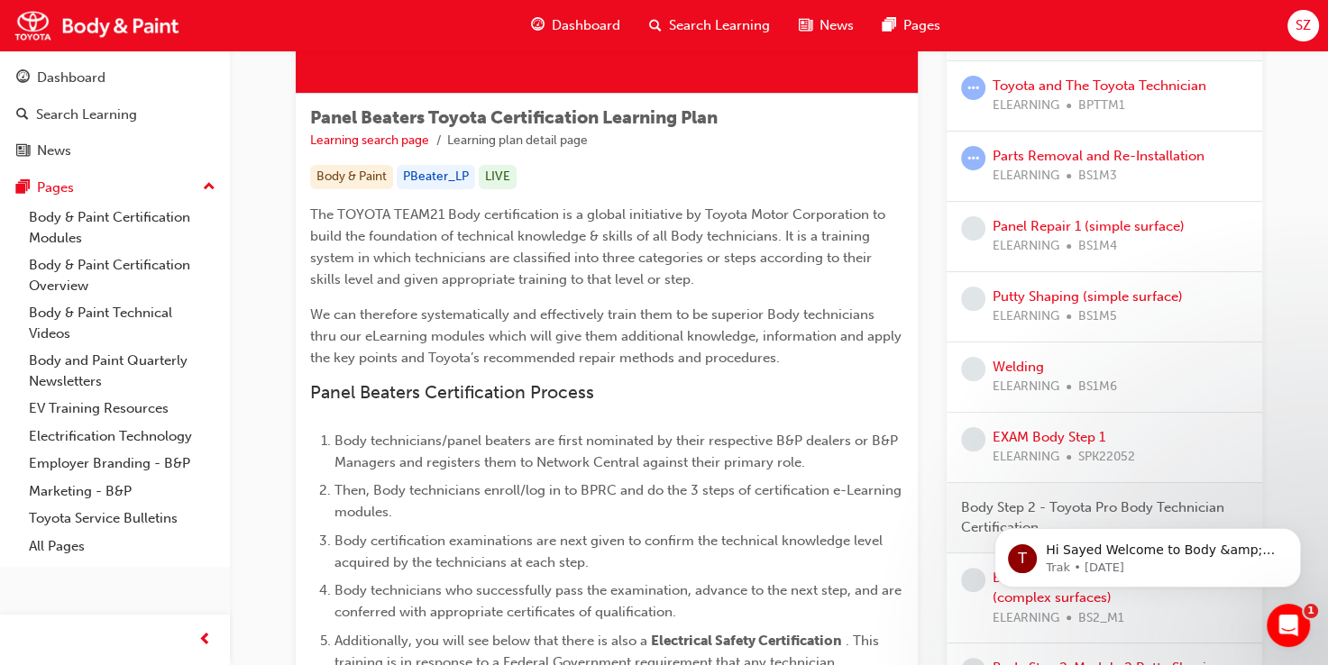
scroll to position [180, 0]
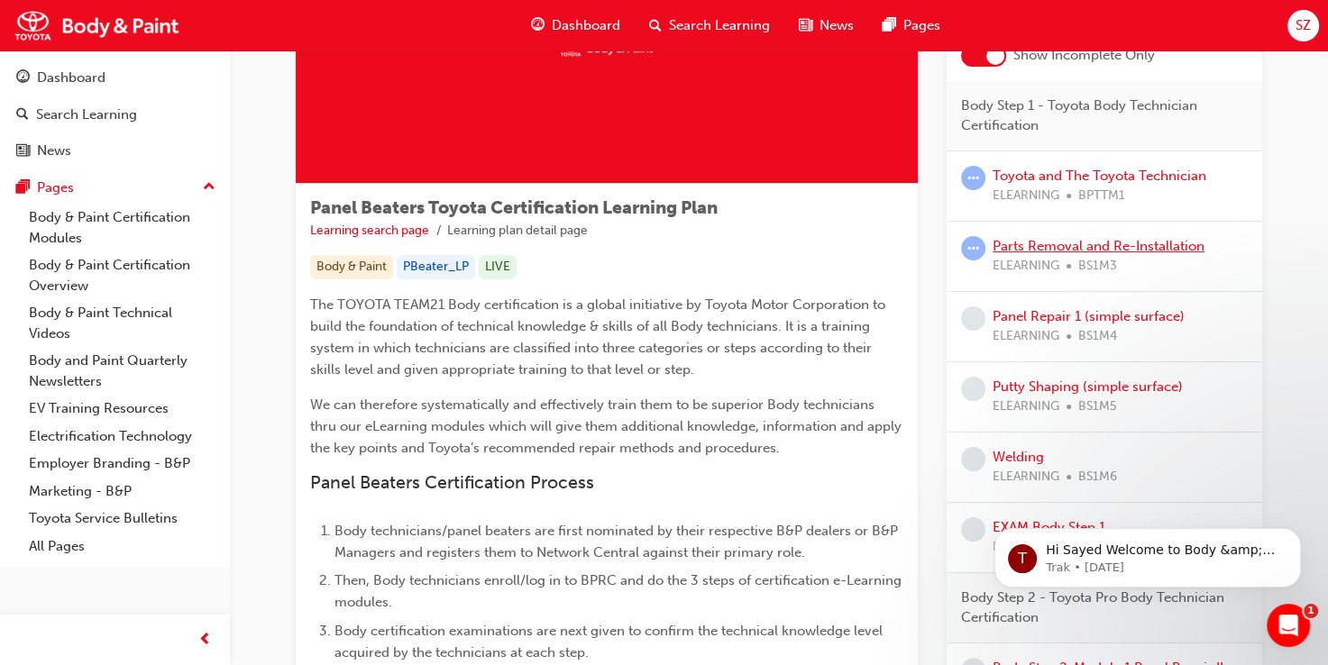
click at [1086, 246] on link "Parts Removal and Re-Installation" at bounding box center [1099, 246] width 212 height 16
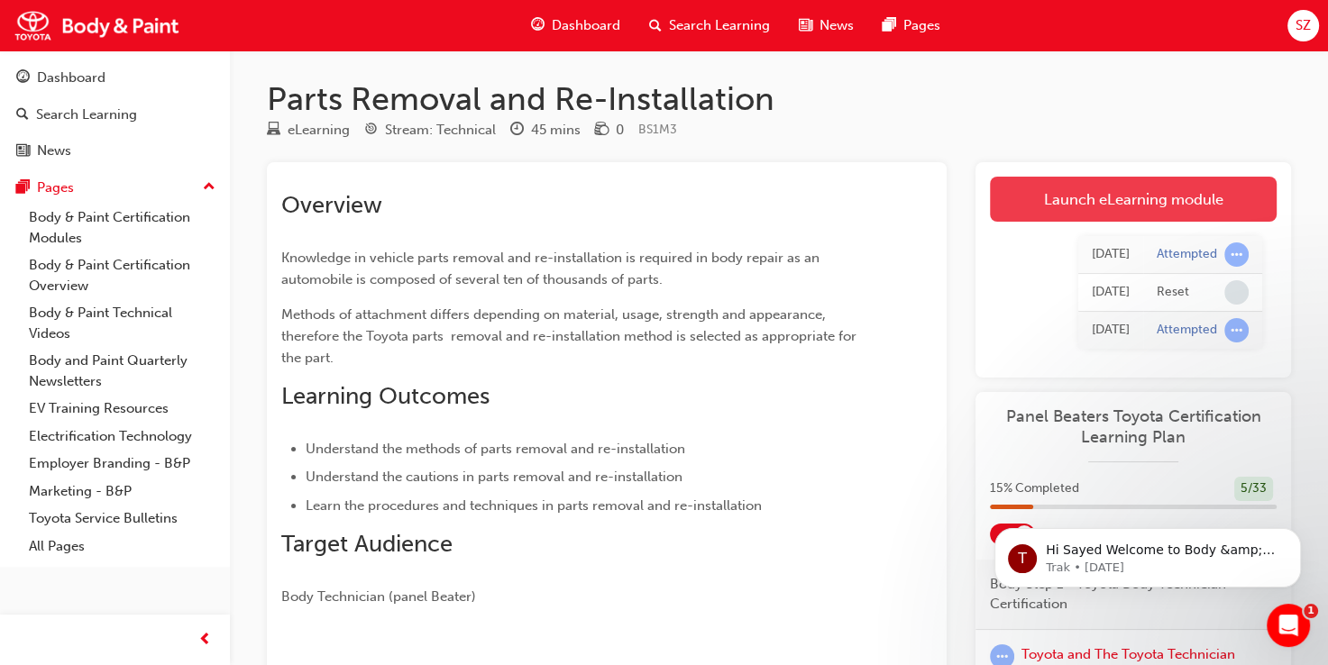
click at [1085, 197] on link "Launch eLearning module" at bounding box center [1133, 199] width 287 height 45
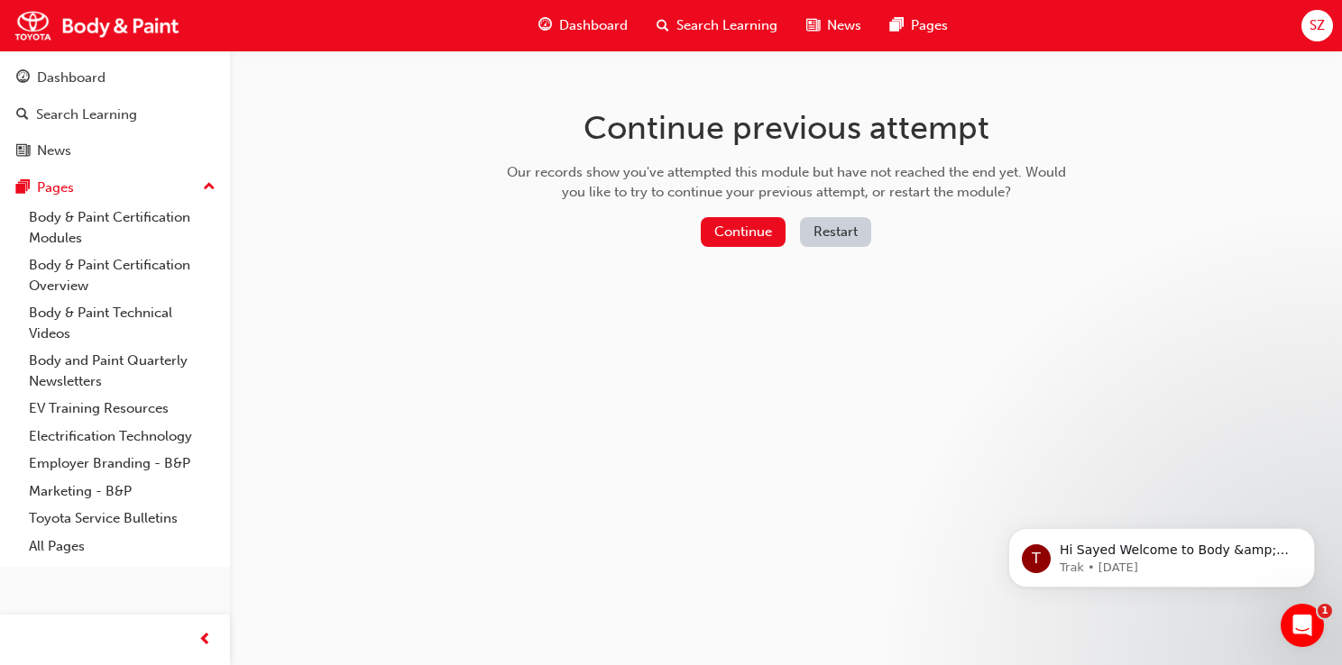
click at [817, 225] on button "Restart" at bounding box center [835, 232] width 71 height 30
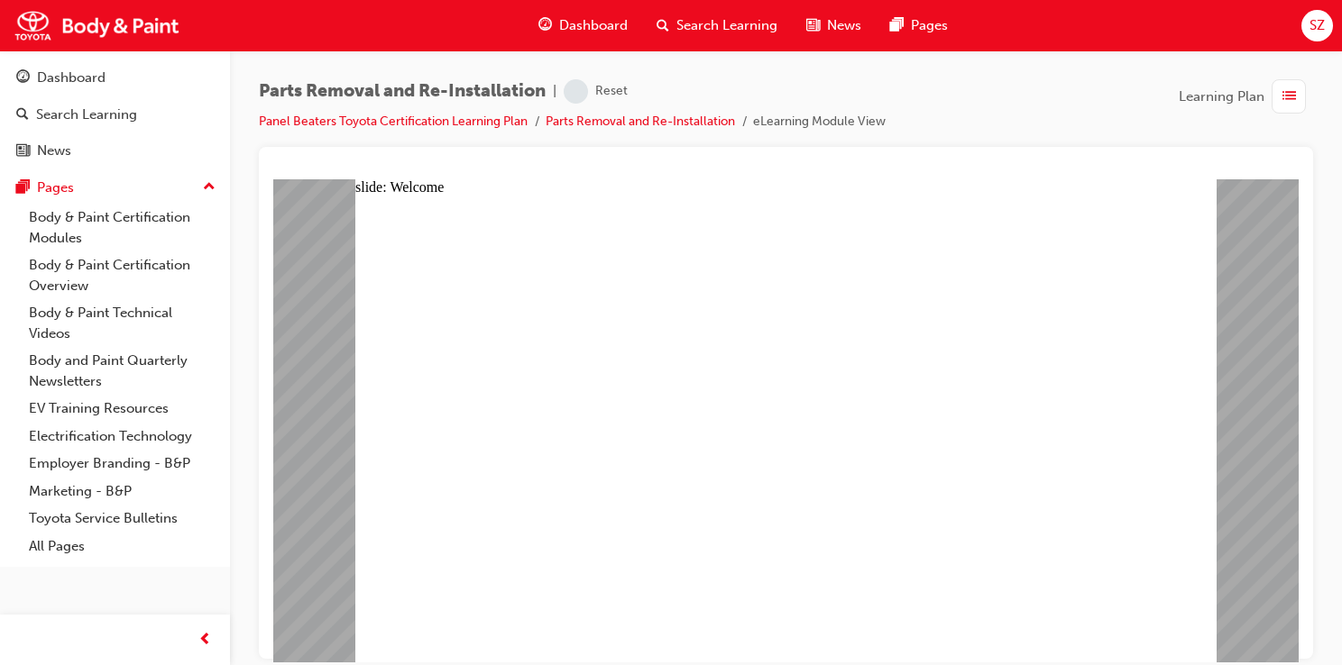
type textarea "s"
type textarea "sa"
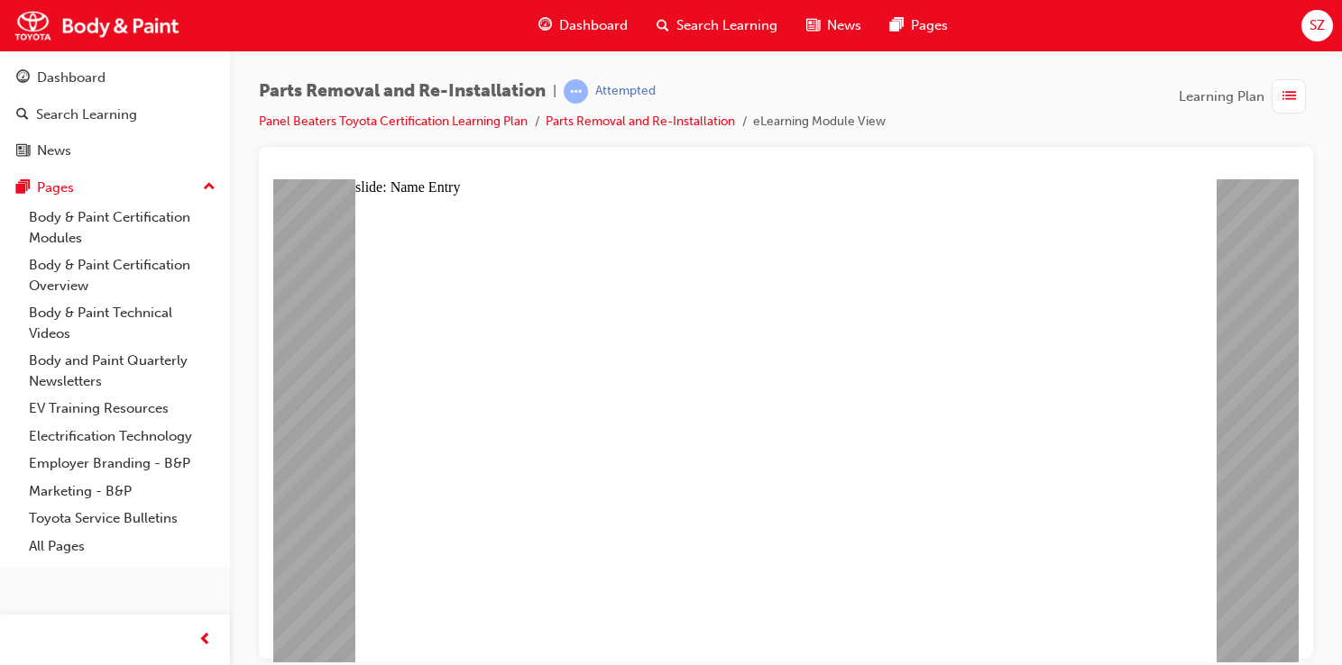
type textarea "sa"
type textarea "say"
type textarea "saye"
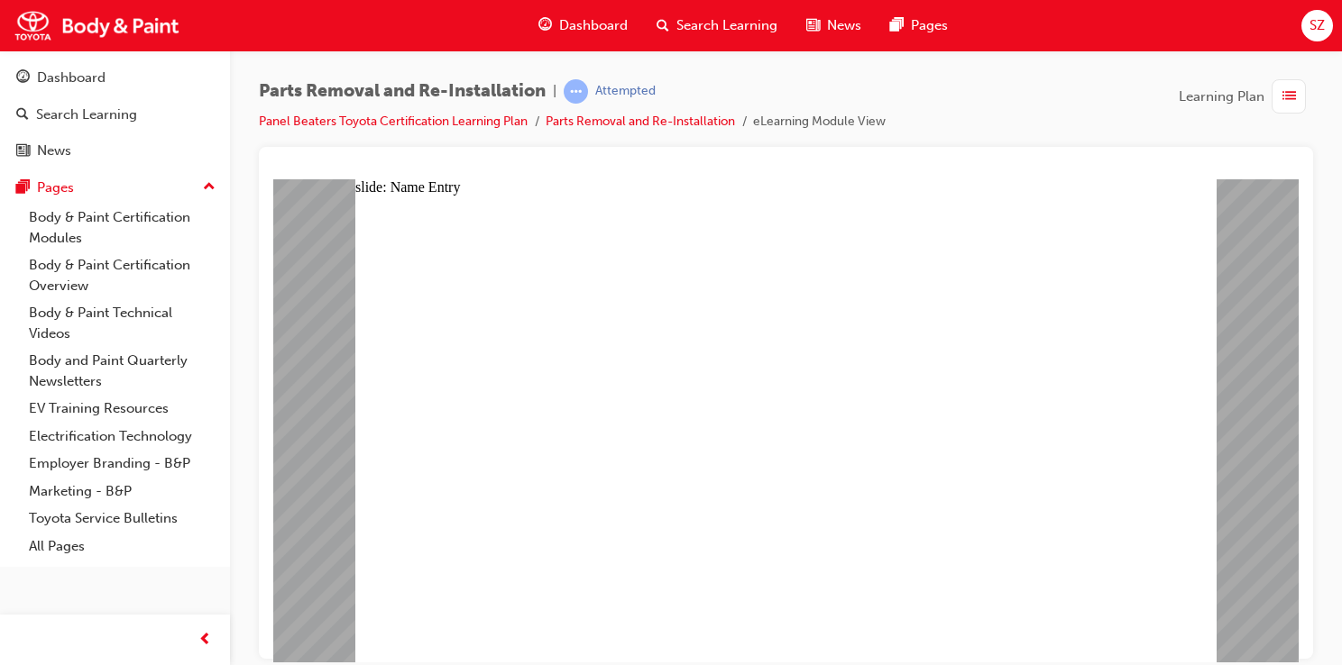
type textarea "sayed"
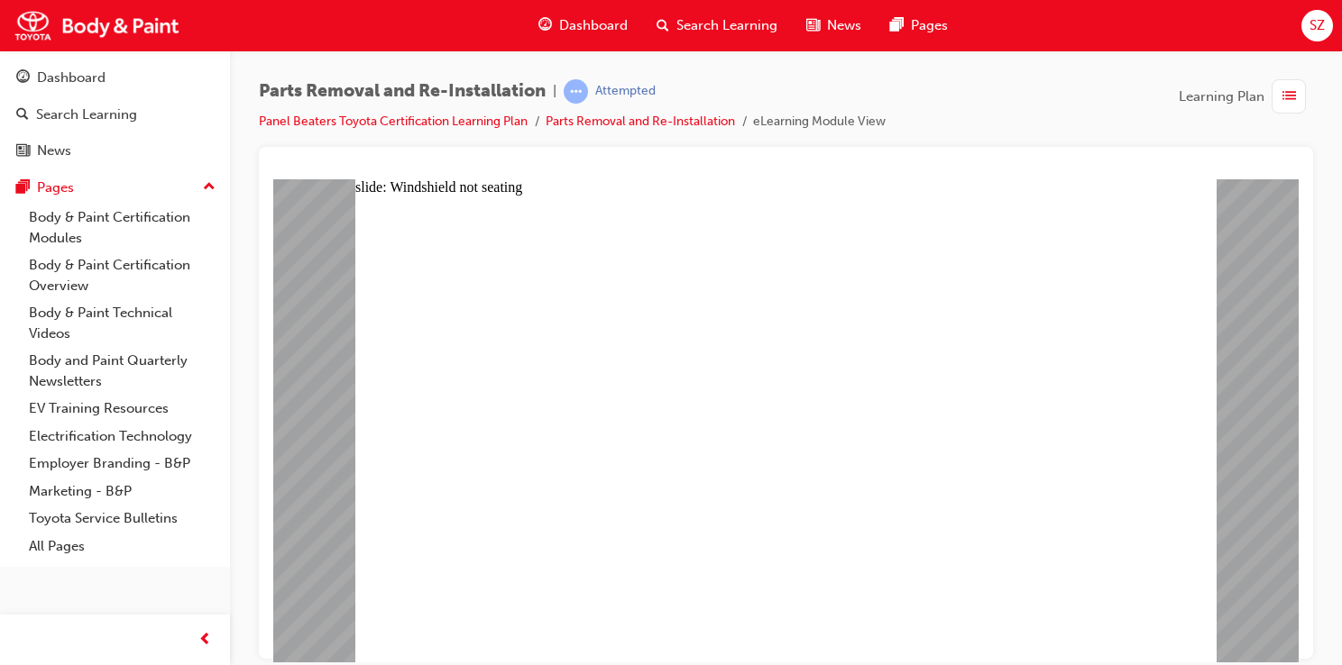
click at [101, 79] on div "Dashboard" at bounding box center [71, 78] width 69 height 21
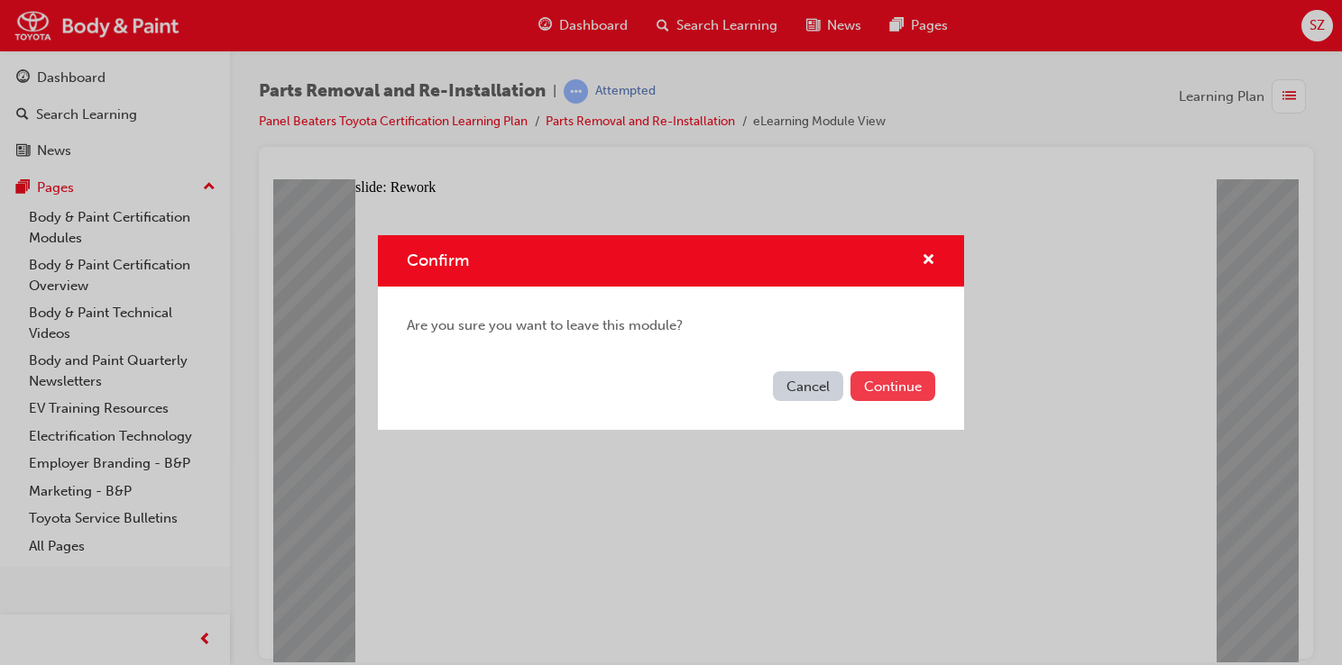
click at [920, 379] on button "Continue" at bounding box center [892, 387] width 85 height 30
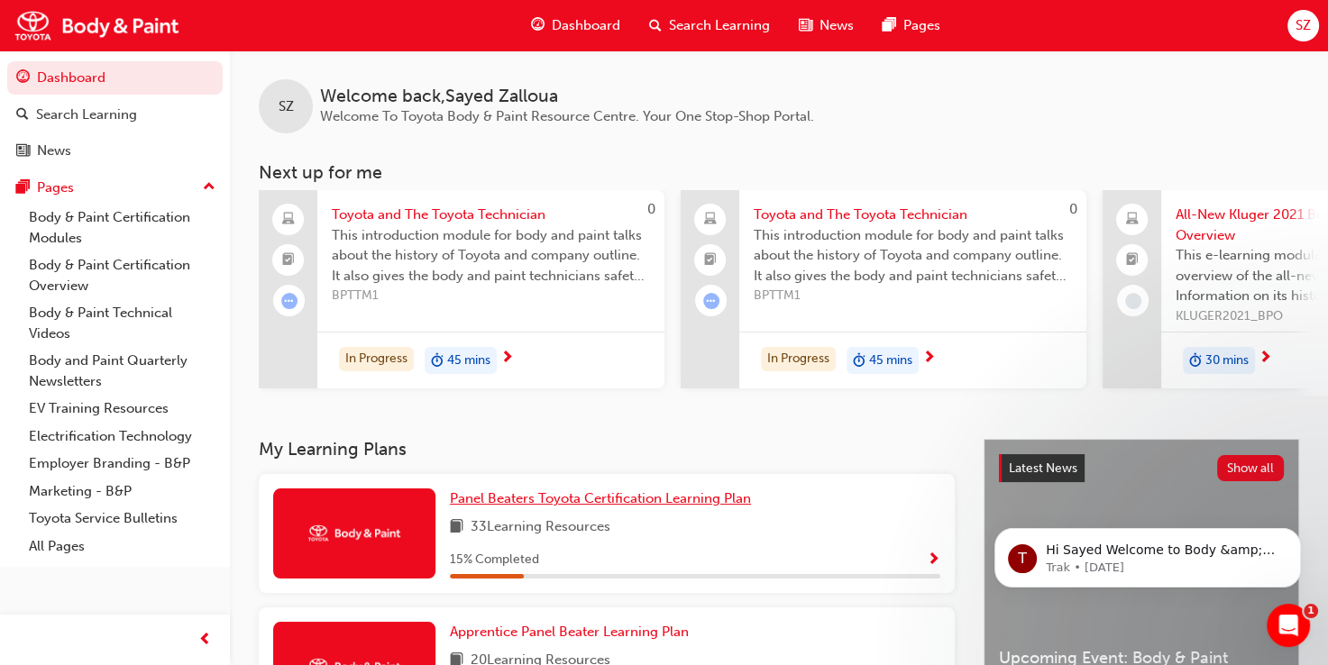
click at [559, 496] on span "Panel Beaters Toyota Certification Learning Plan" at bounding box center [600, 499] width 301 height 16
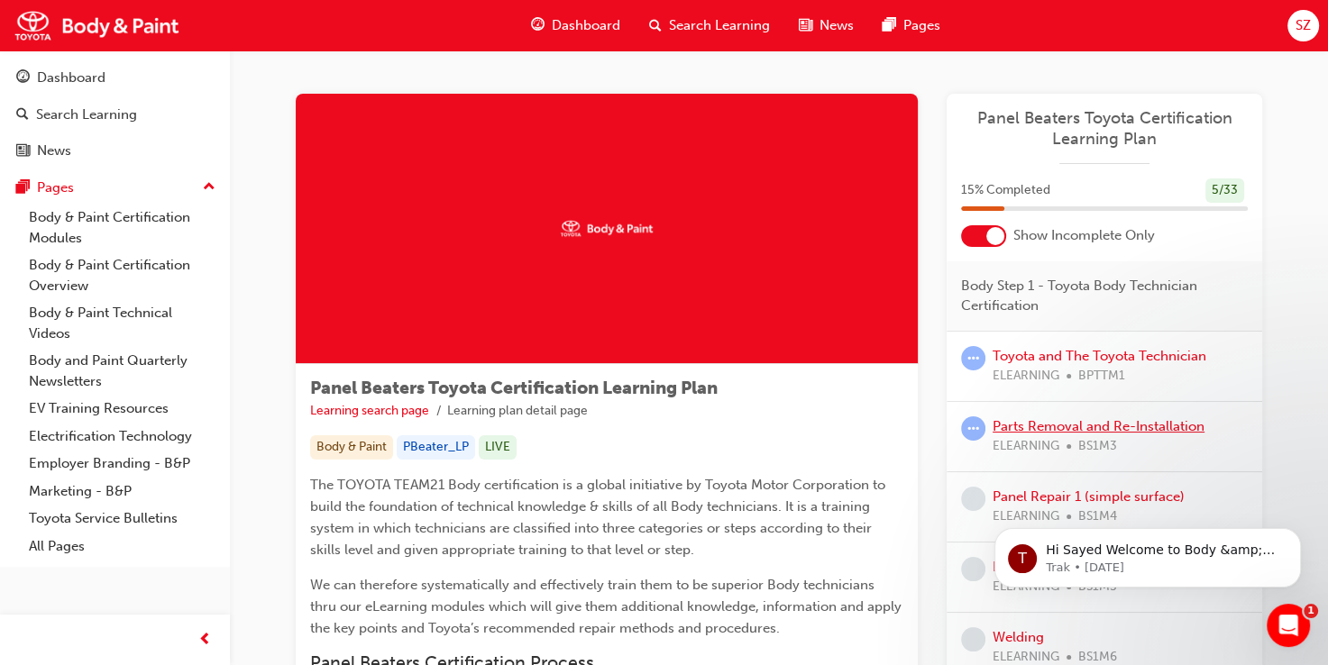
click at [1103, 429] on link "Parts Removal and Re-Installation" at bounding box center [1099, 426] width 212 height 16
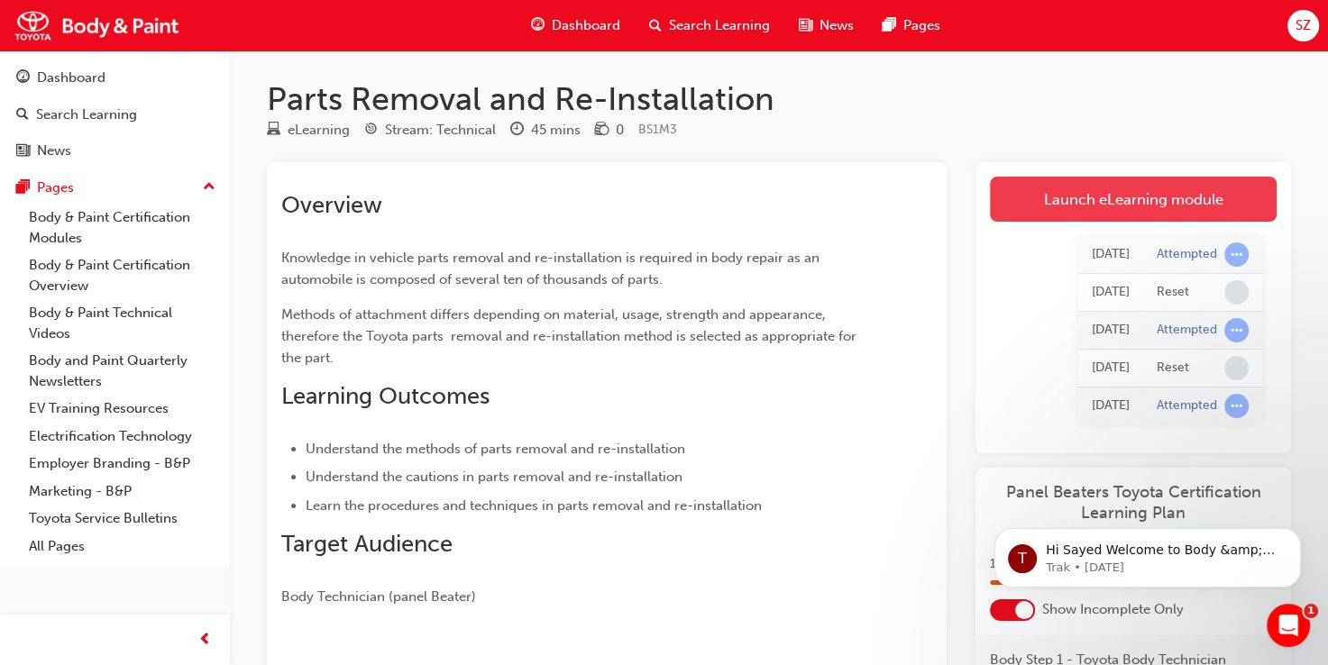
click at [1077, 195] on link "Launch eLearning module" at bounding box center [1133, 199] width 287 height 45
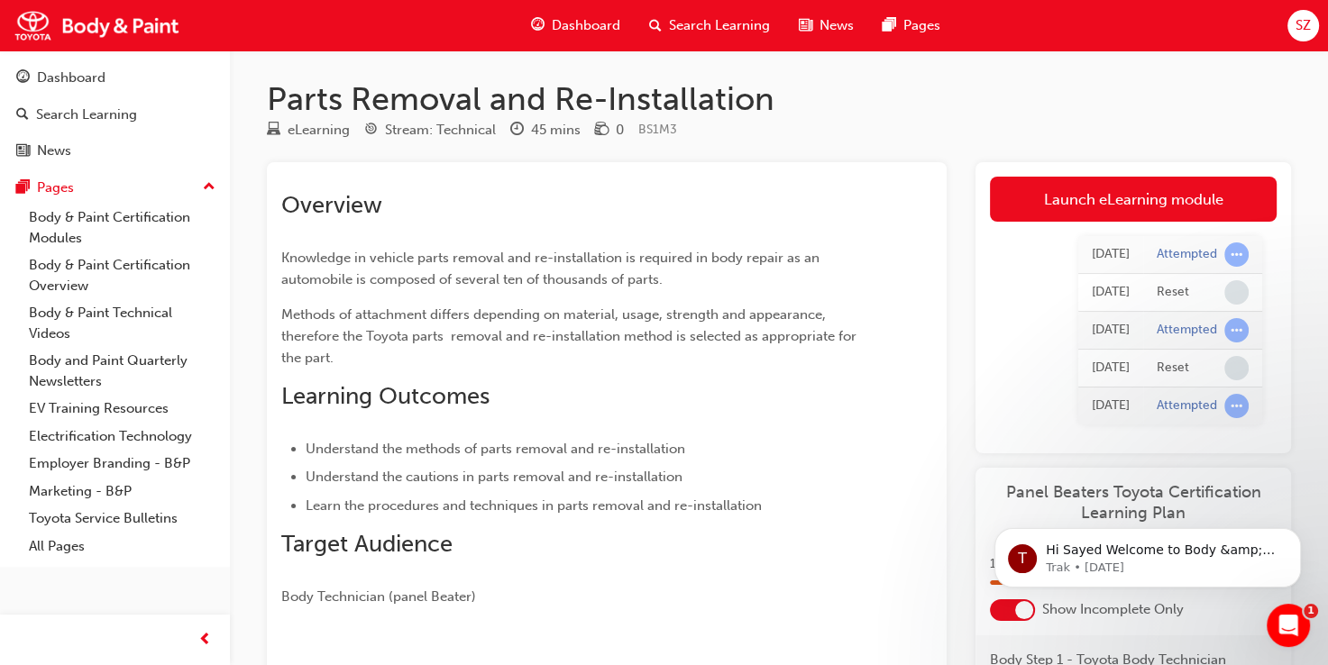
click at [1176, 210] on link "Launch eLearning module" at bounding box center [1133, 199] width 287 height 45
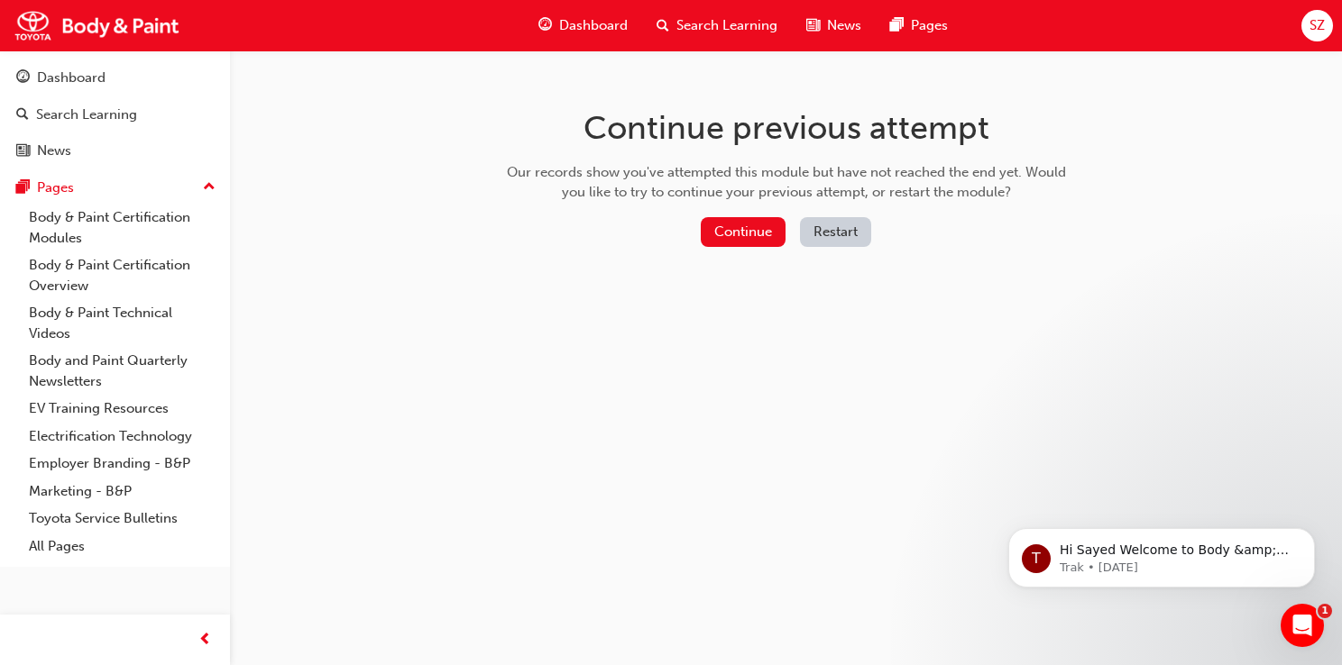
click at [817, 238] on button "Restart" at bounding box center [835, 232] width 71 height 30
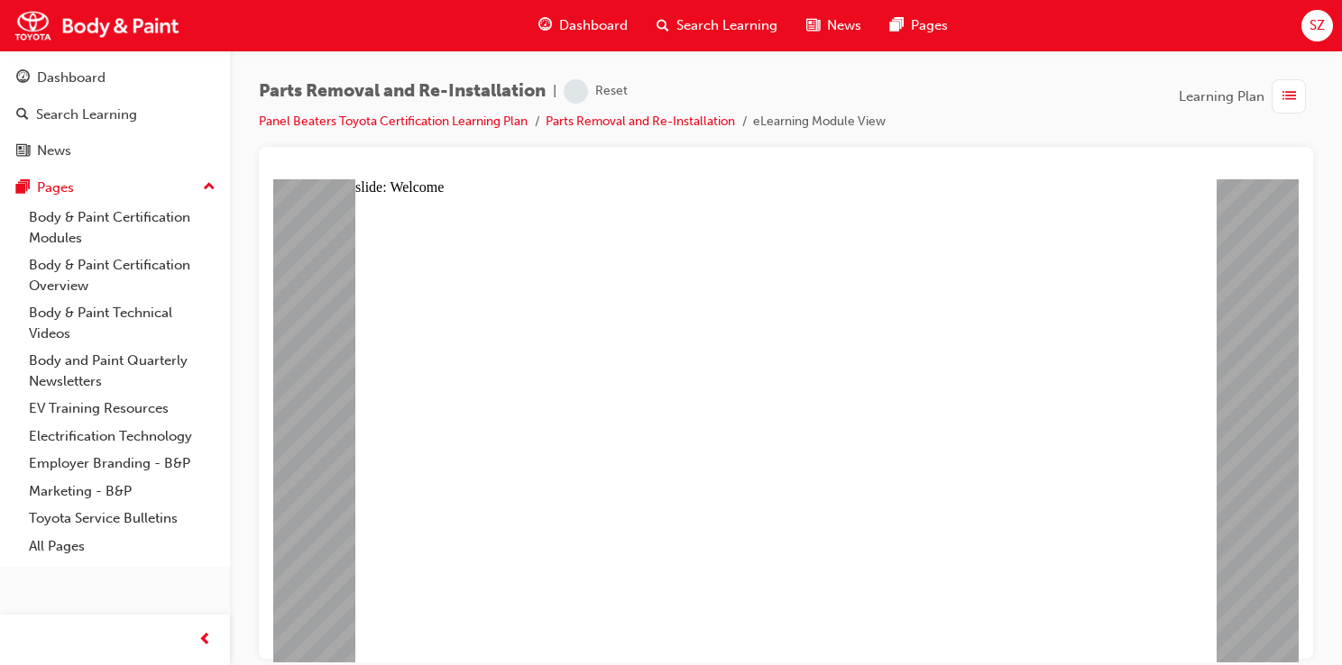
type textarea "s"
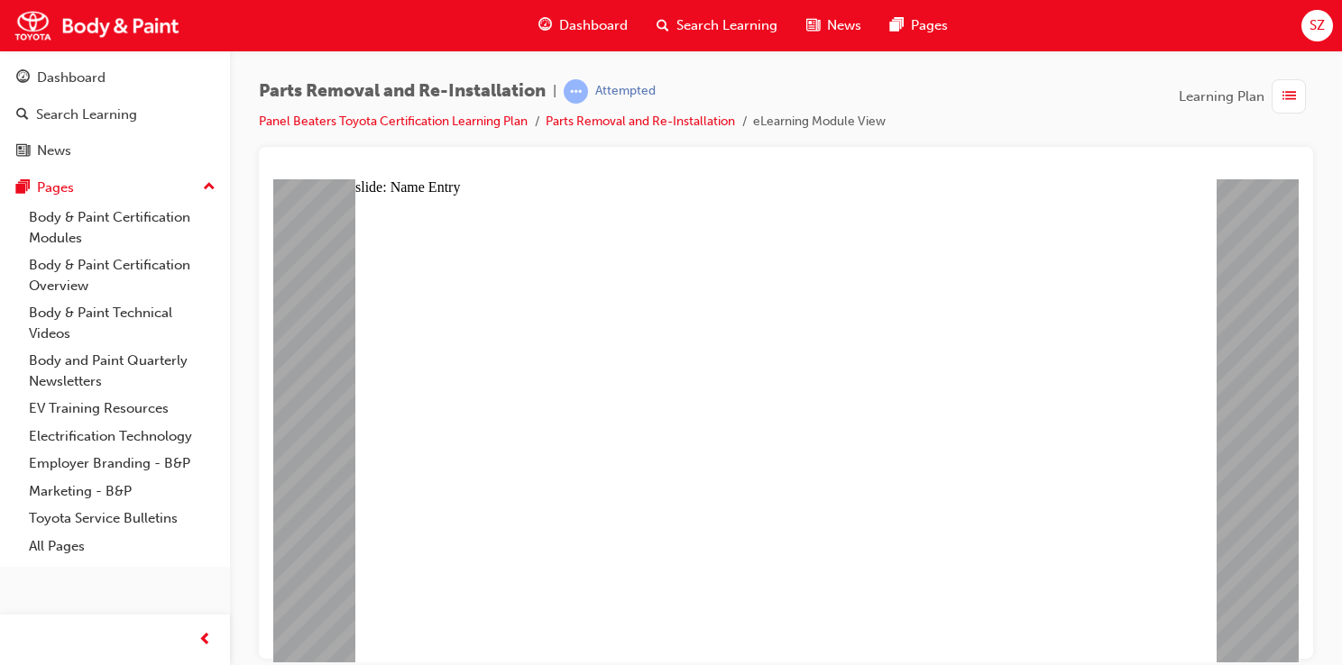
type textarea "s"
type textarea "sa"
type textarea "say"
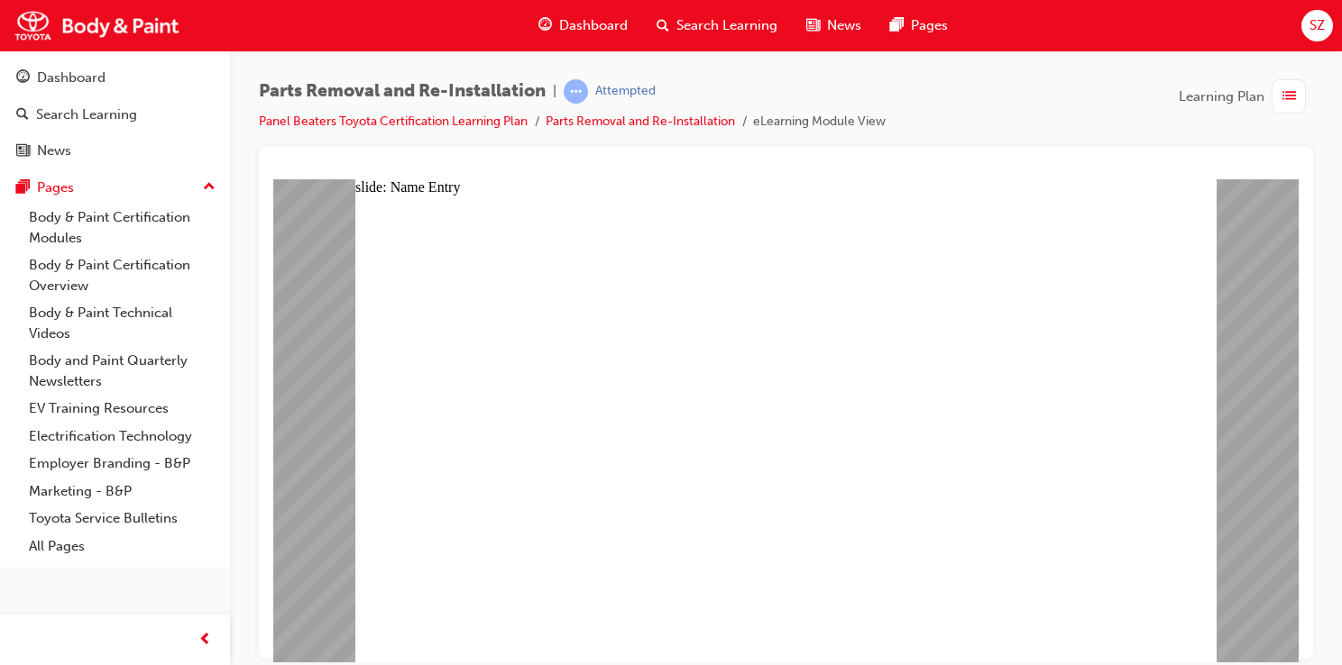
type textarea "saye"
type textarea "sayed"
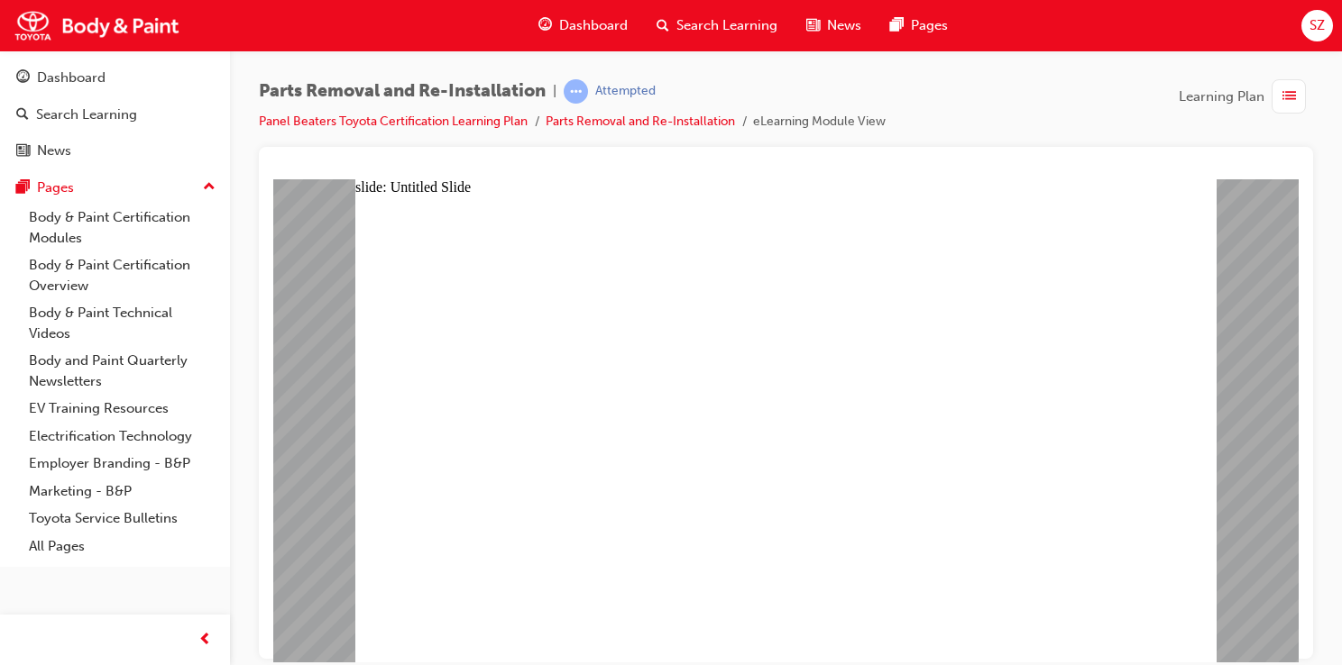
drag, startPoint x: 824, startPoint y: 519, endPoint x: 812, endPoint y: 541, distance: 25.1
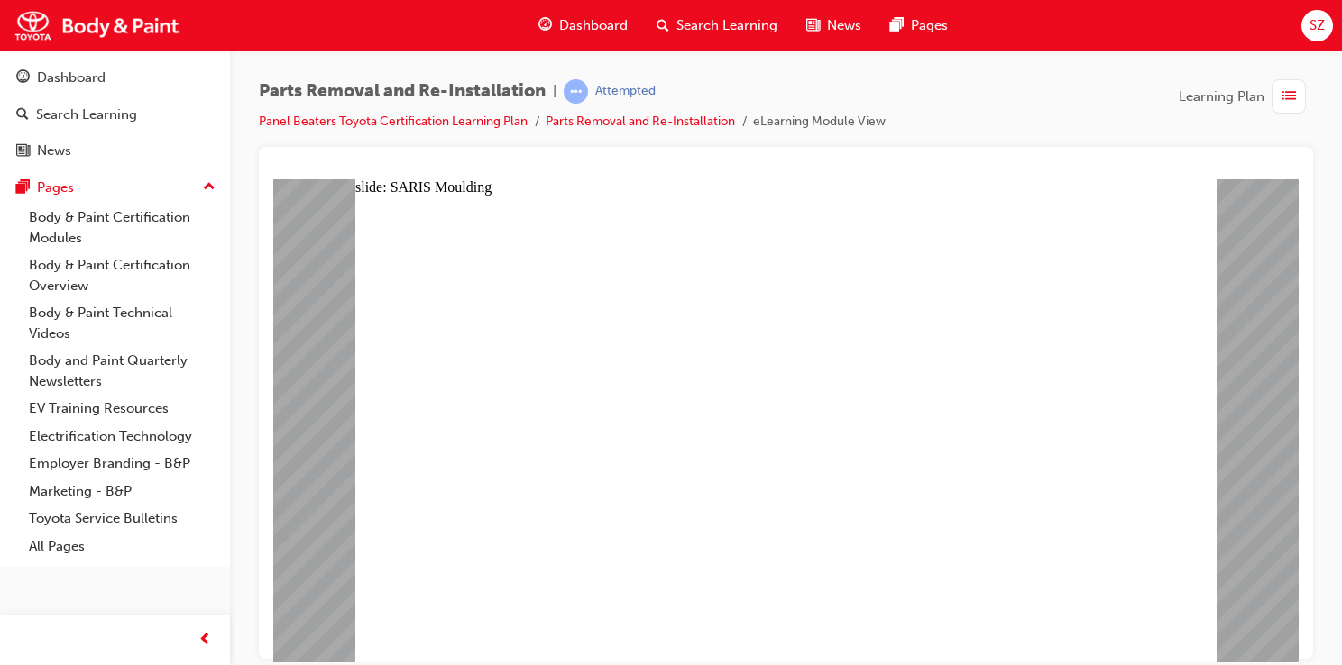
scroll to position [1861, 0]
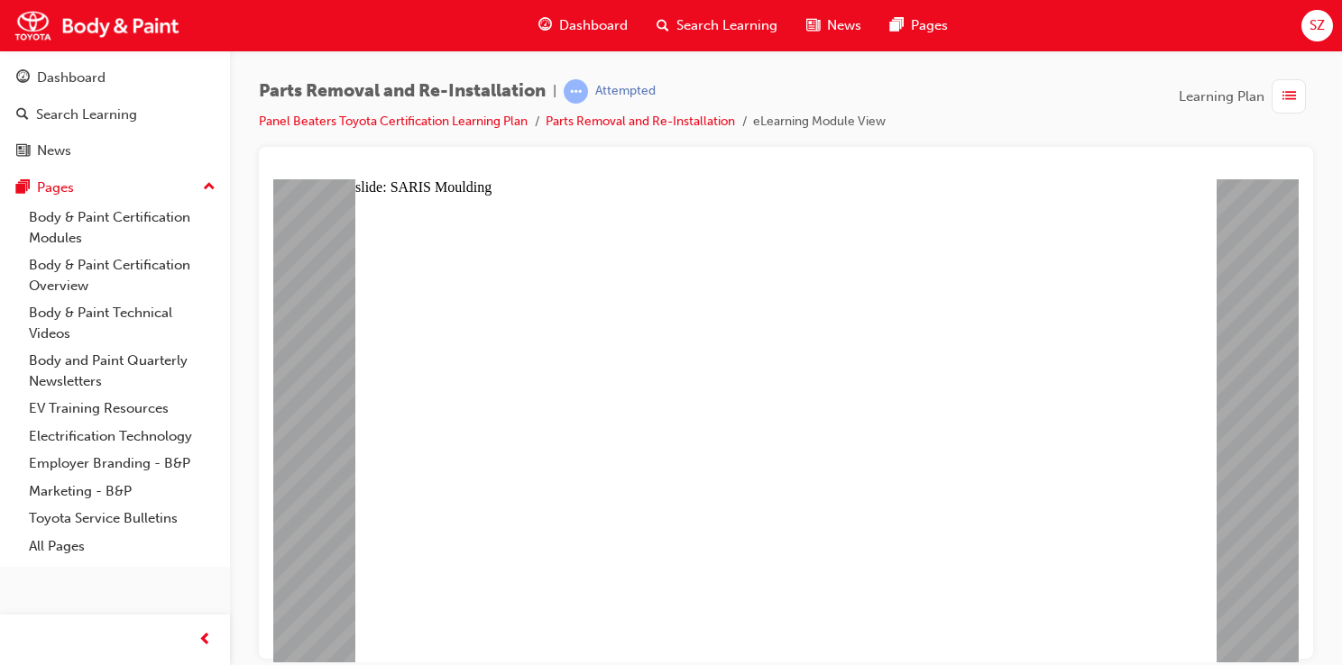
drag, startPoint x: 474, startPoint y: 272, endPoint x: 613, endPoint y: 393, distance: 184.1
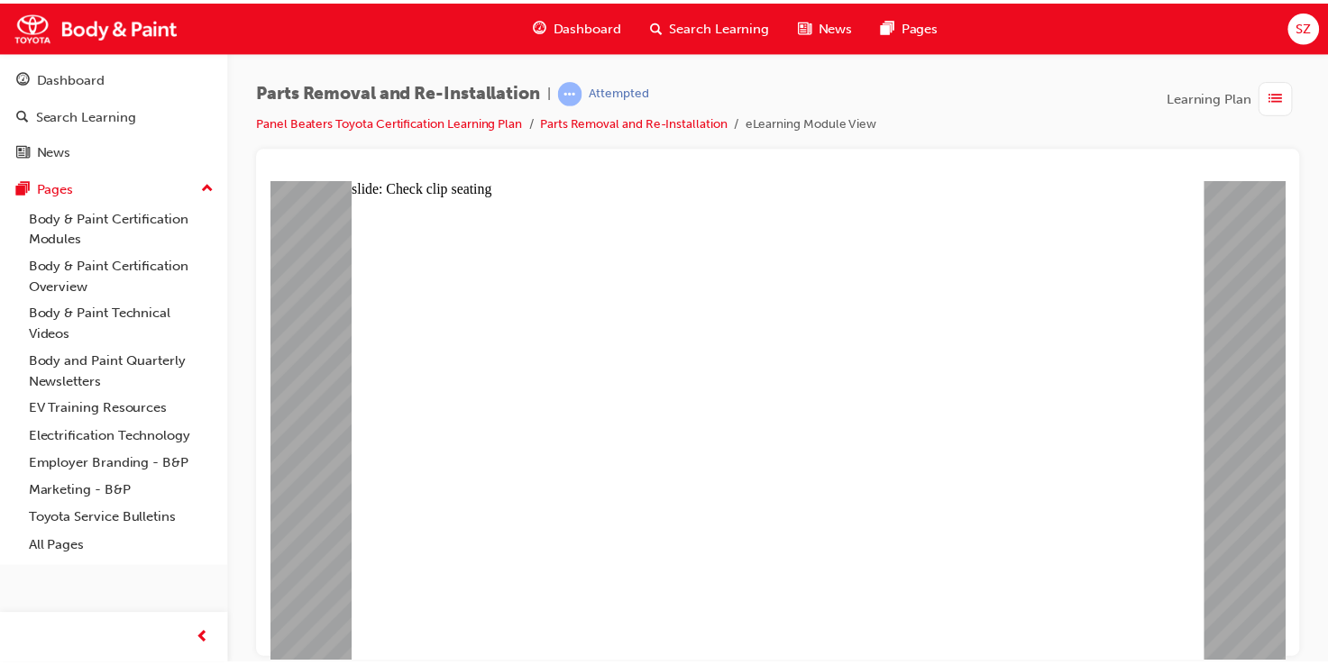
scroll to position [0, 0]
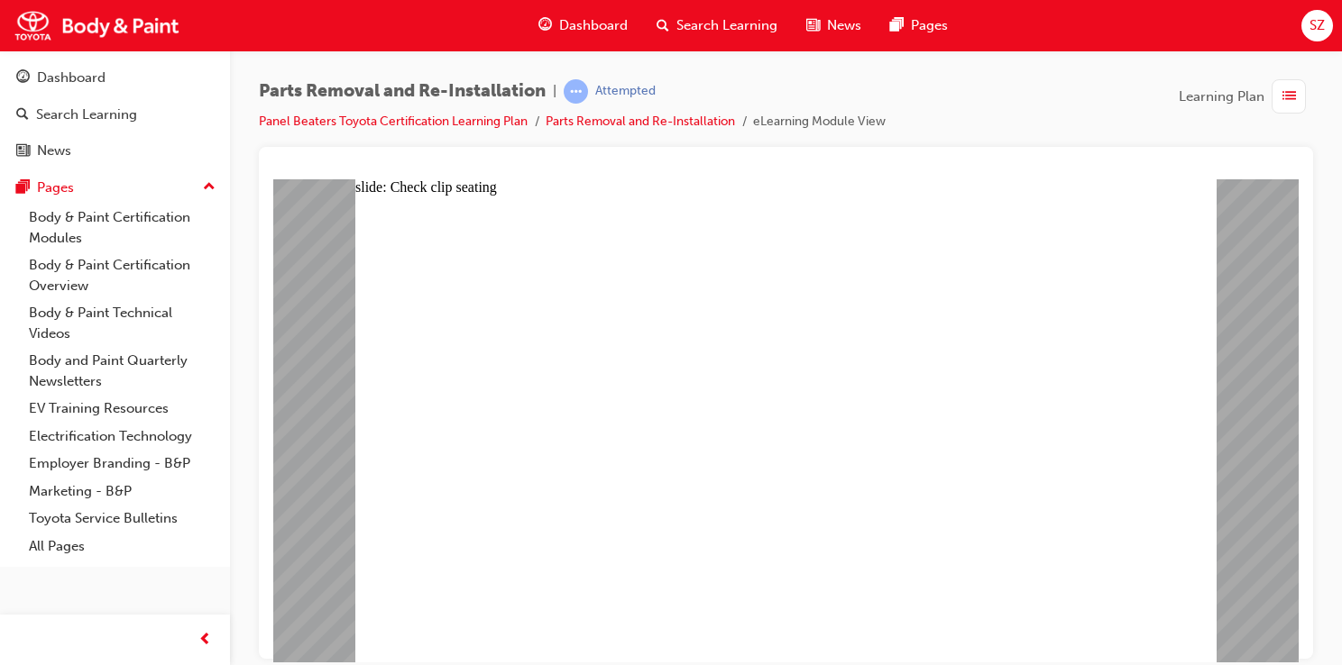
type input "1"
drag, startPoint x: 842, startPoint y: 592, endPoint x: 822, endPoint y: 595, distance: 20.0
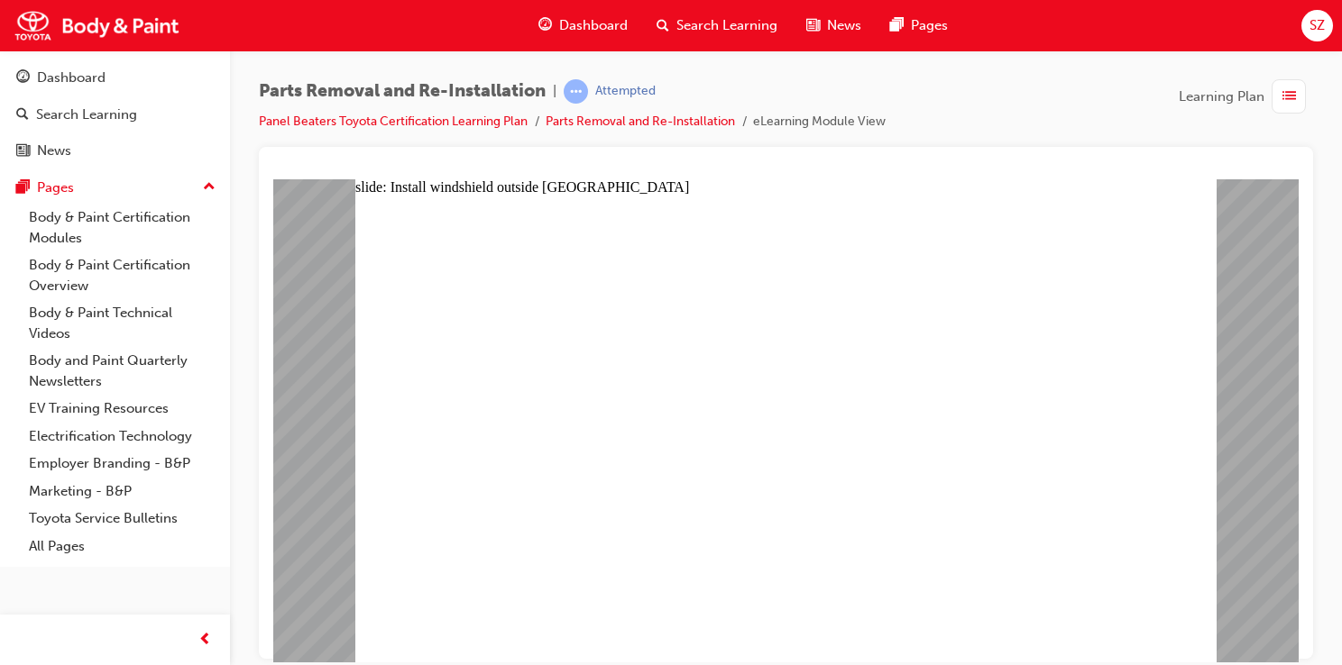
click at [151, 17] on img at bounding box center [97, 25] width 176 height 41
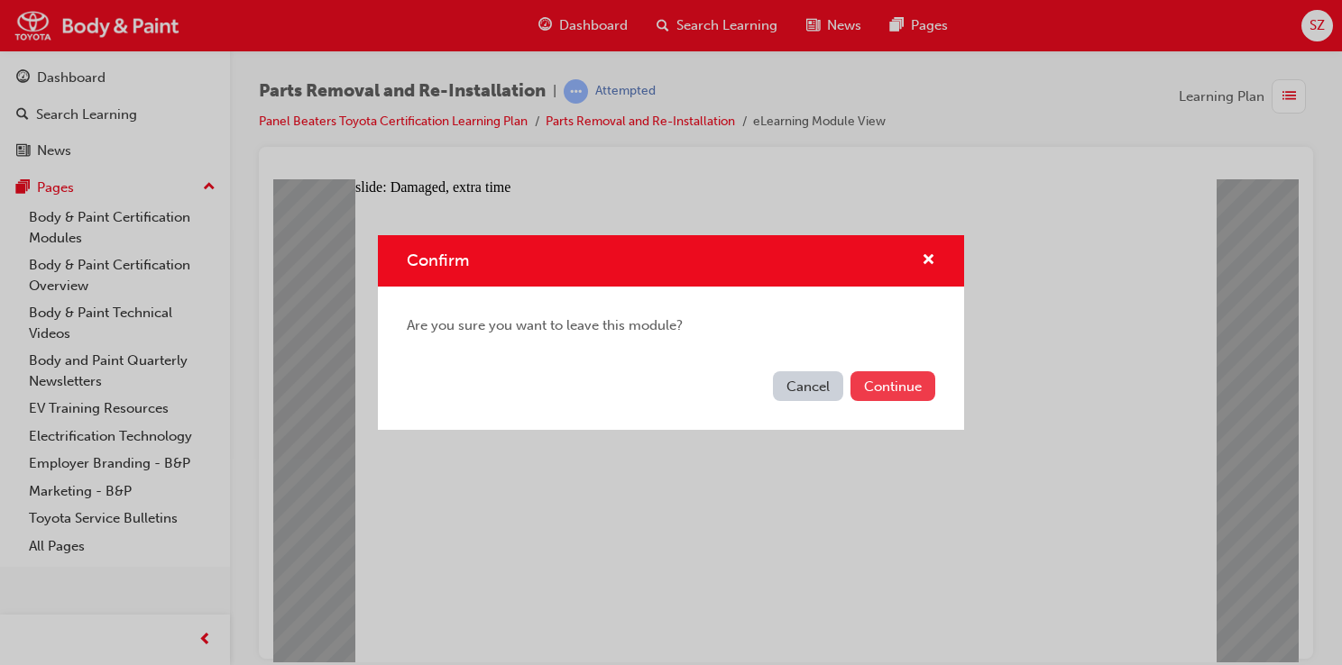
click at [917, 390] on button "Continue" at bounding box center [892, 387] width 85 height 30
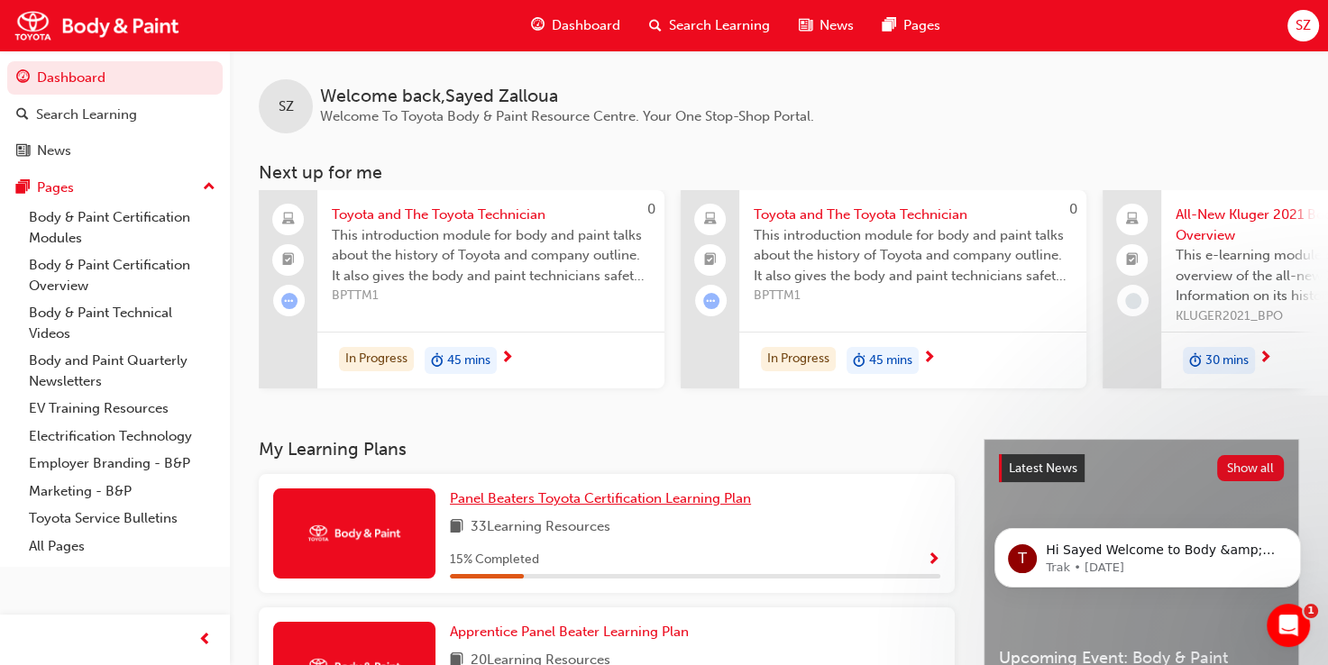
click at [527, 507] on span "Panel Beaters Toyota Certification Learning Plan" at bounding box center [600, 499] width 301 height 16
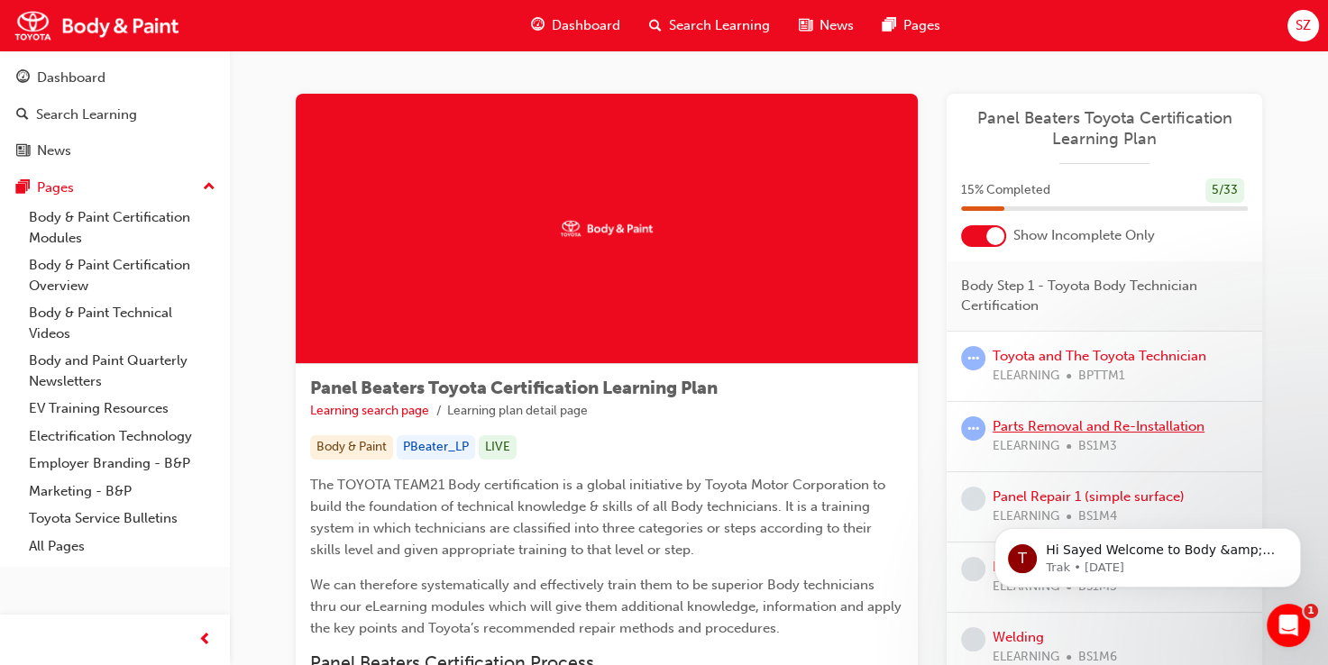
click at [1078, 432] on link "Parts Removal and Re-Installation" at bounding box center [1099, 426] width 212 height 16
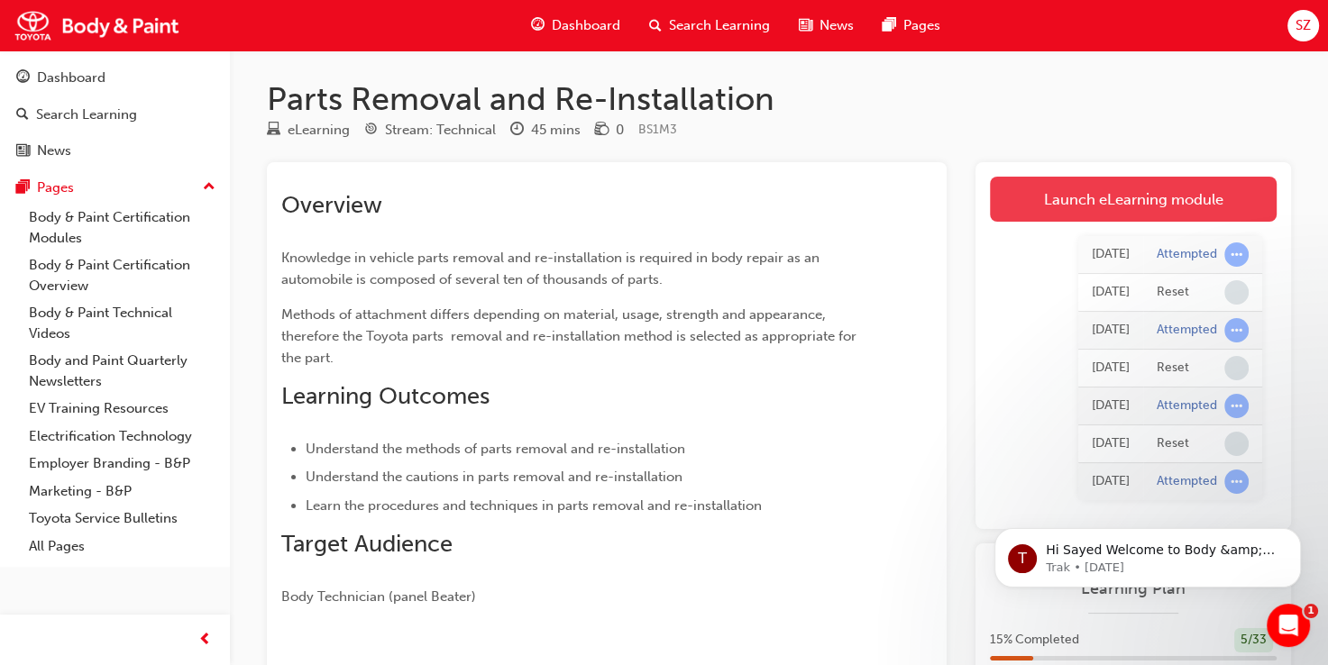
click at [1060, 218] on link "Launch eLearning module" at bounding box center [1133, 199] width 287 height 45
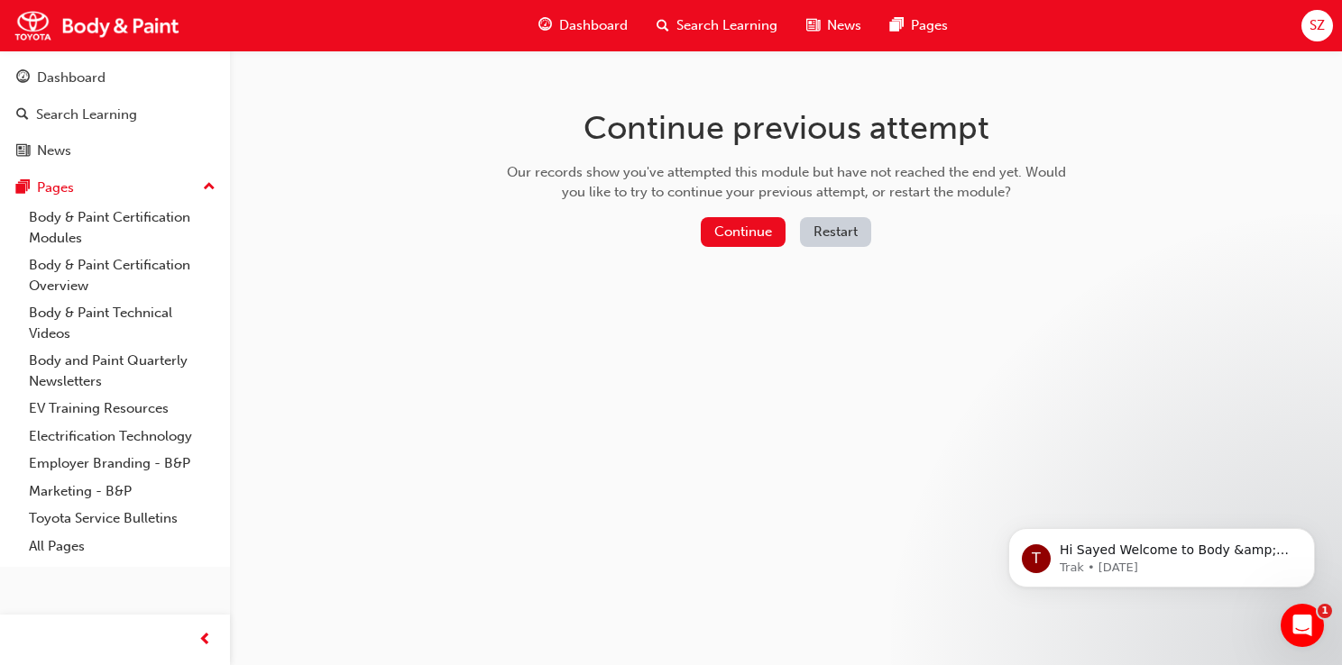
click at [849, 234] on button "Restart" at bounding box center [835, 232] width 71 height 30
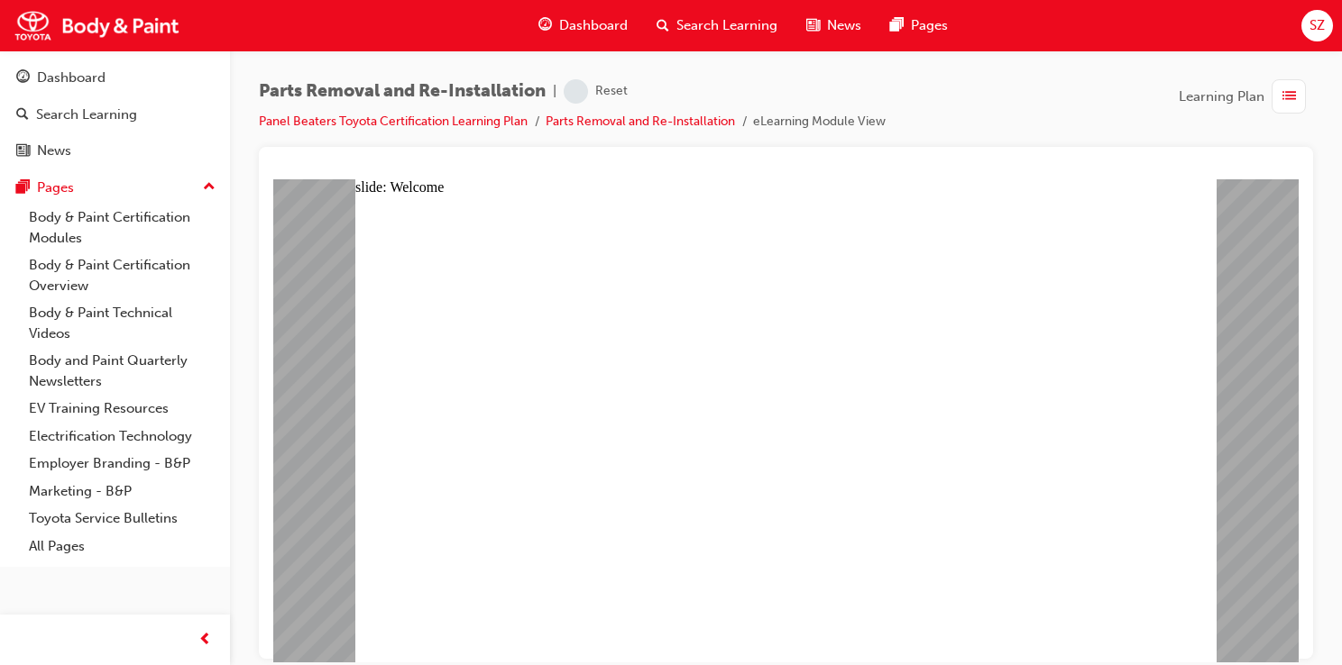
type textarea "s"
type textarea "sa"
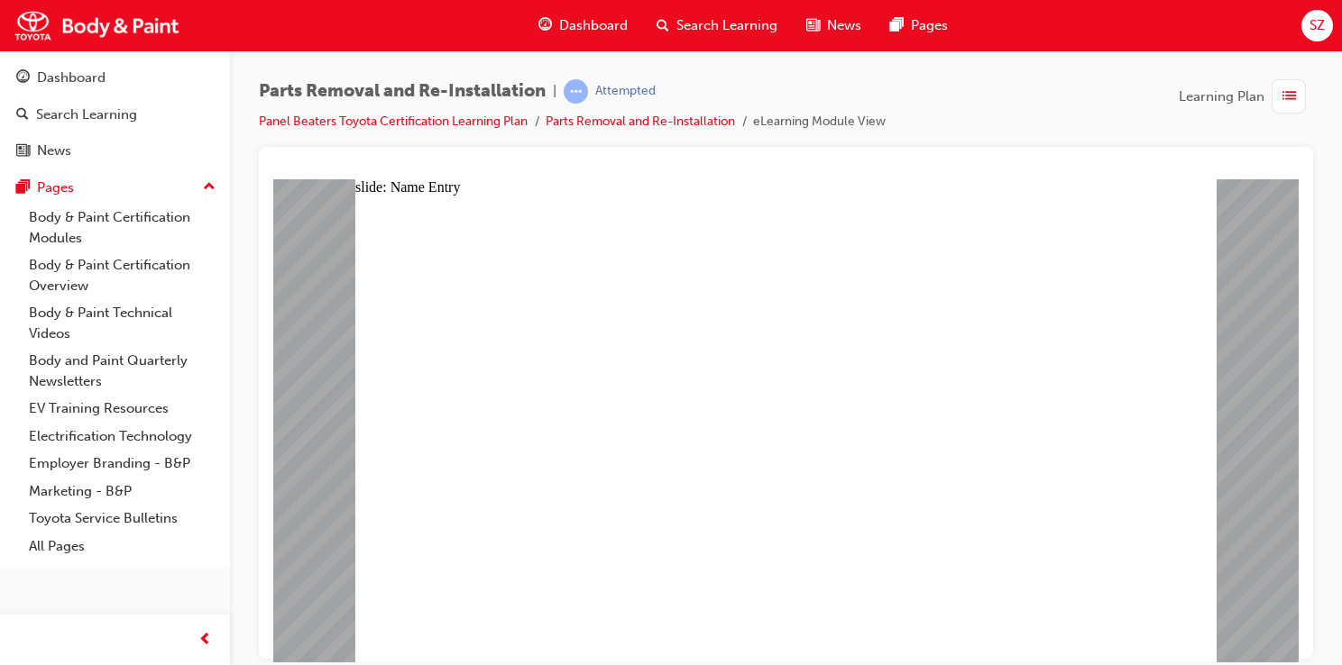
type textarea "sa"
type textarea "say"
type textarea "saye"
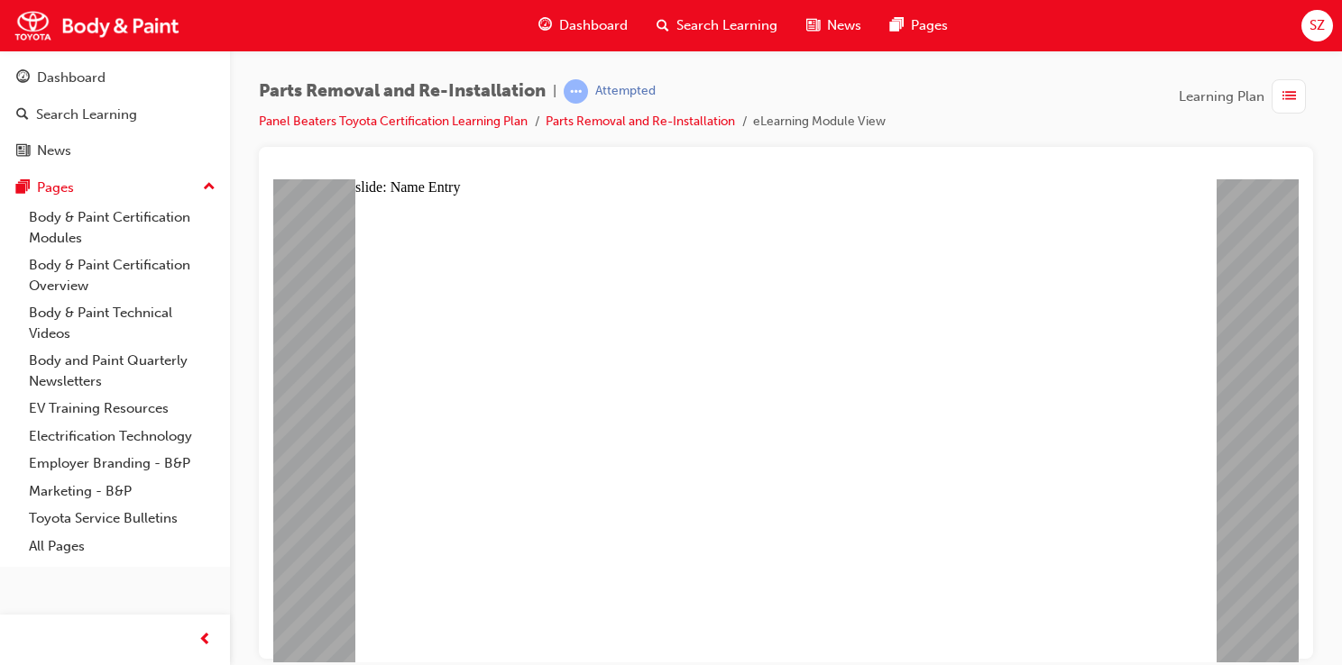
type textarea "sayed"
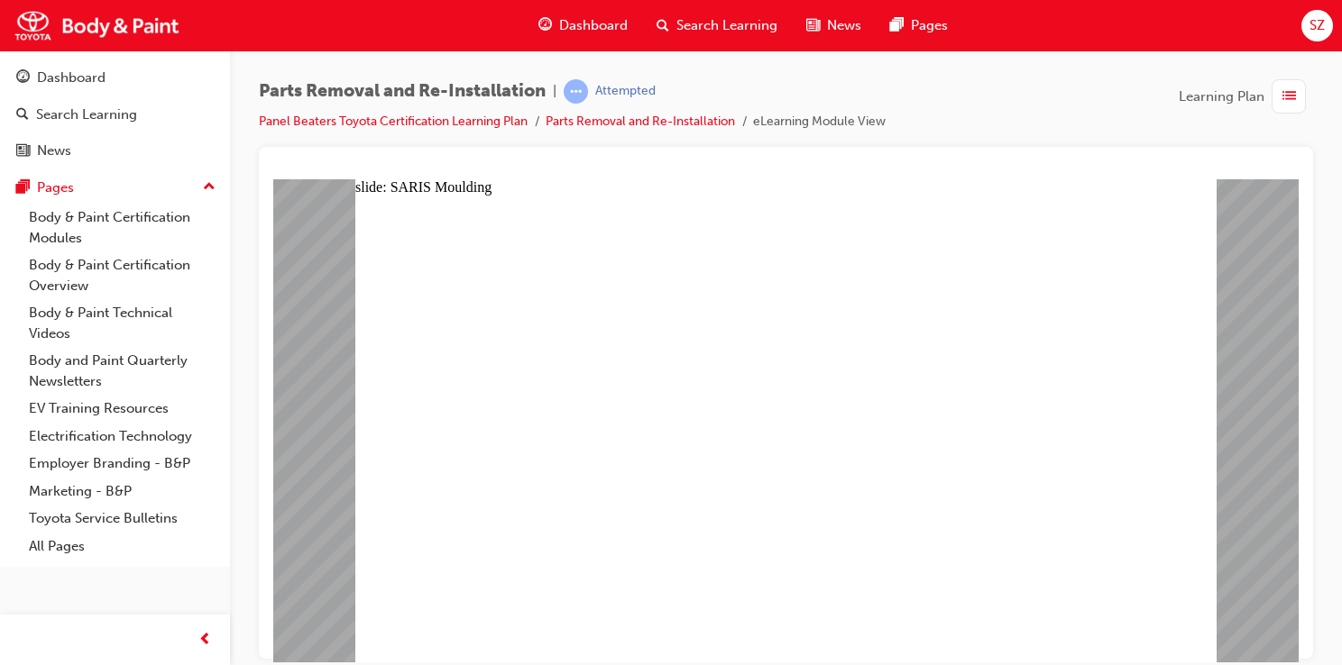
scroll to position [1677, 0]
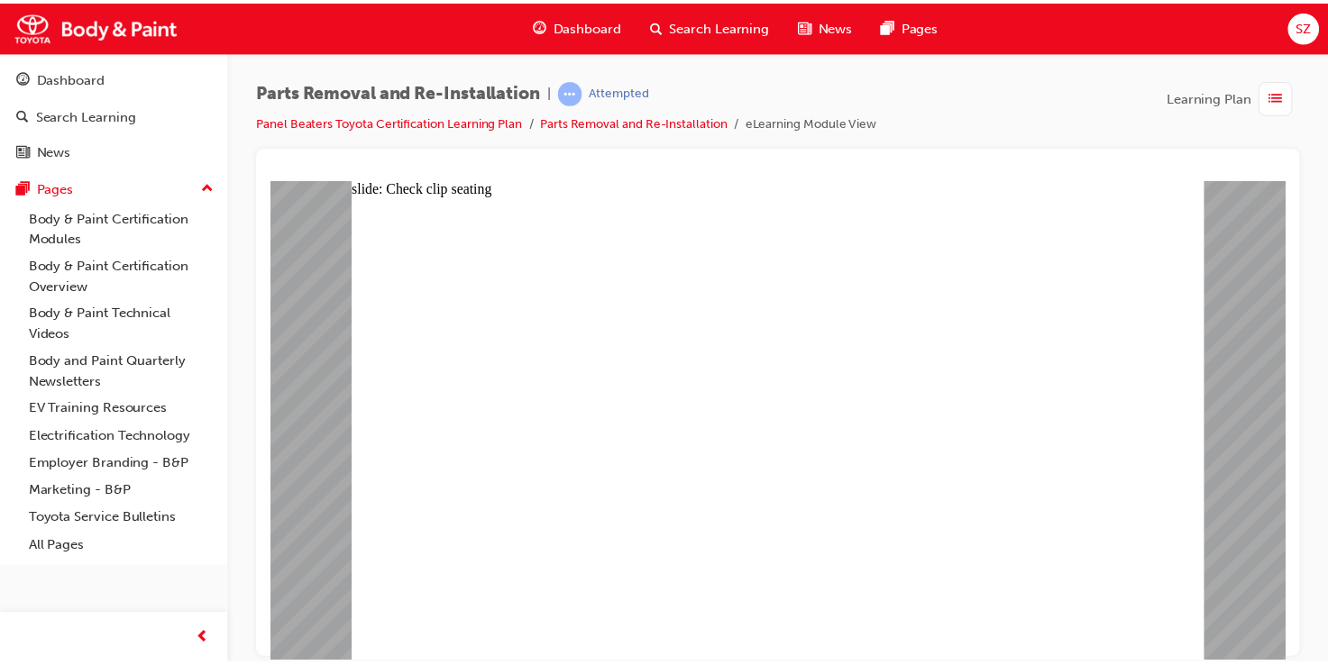
scroll to position [0, 0]
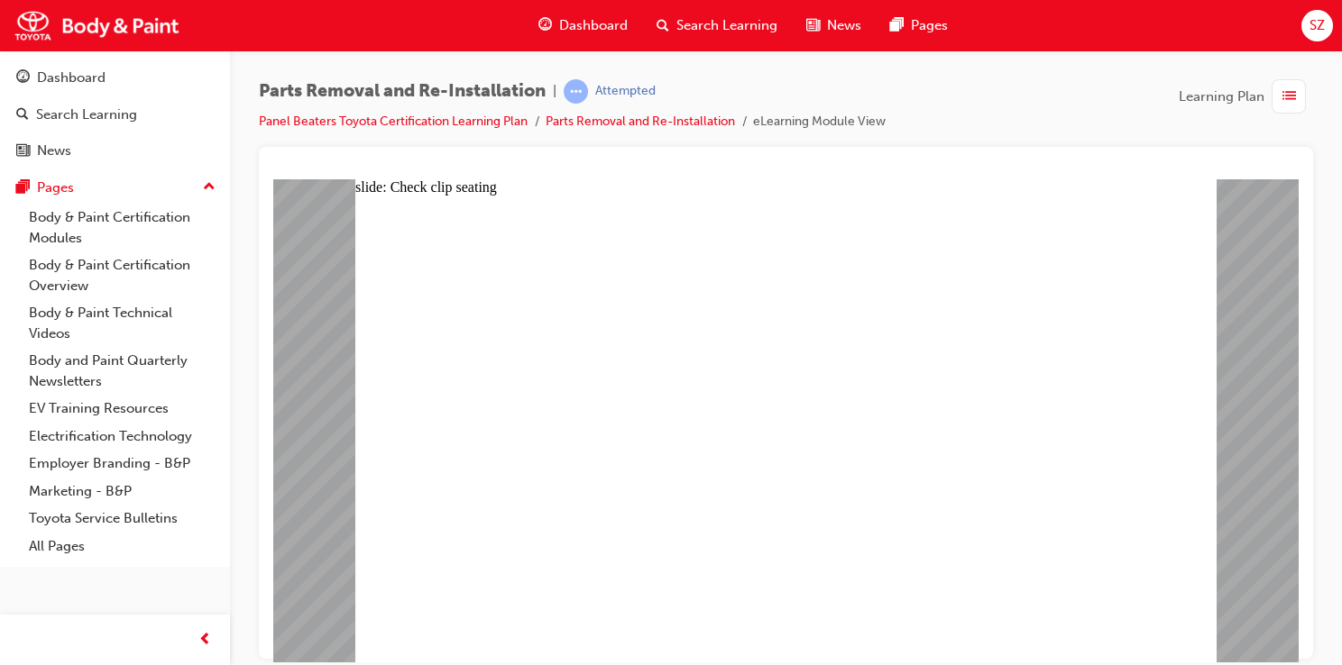
type input "1"
drag, startPoint x: 840, startPoint y: 599, endPoint x: 825, endPoint y: 599, distance: 15.3
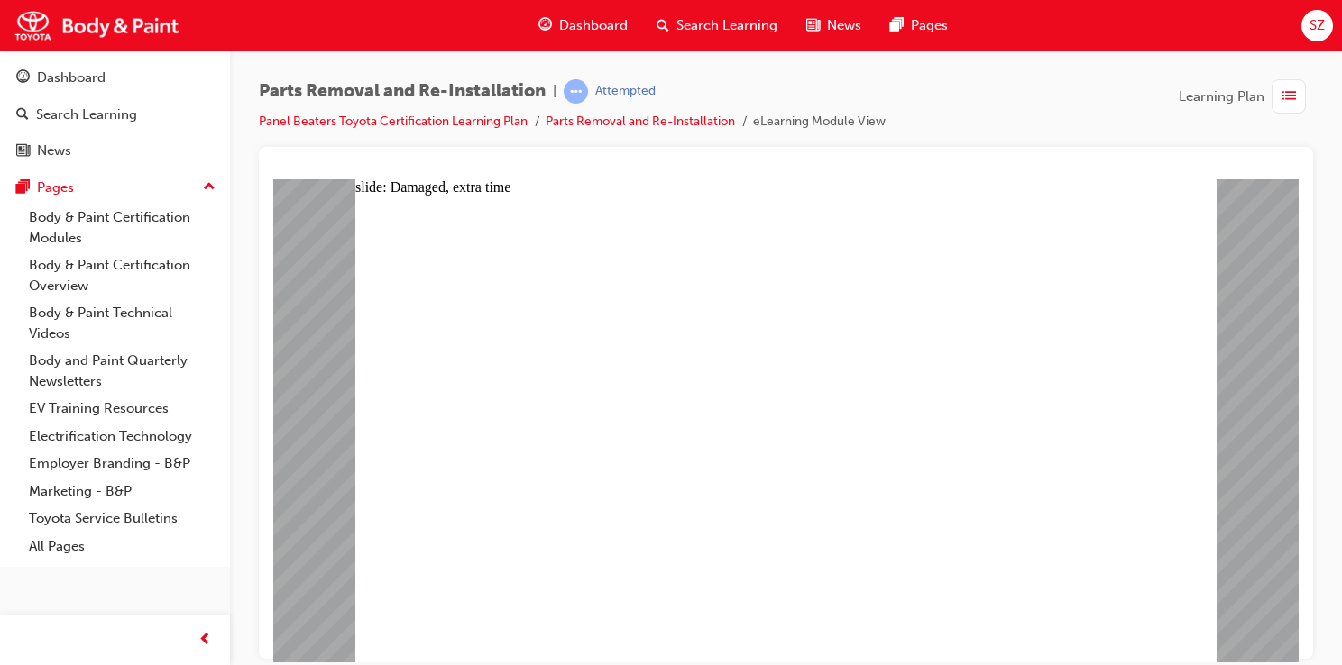
click at [555, 34] on div "Dashboard" at bounding box center [583, 25] width 118 height 37
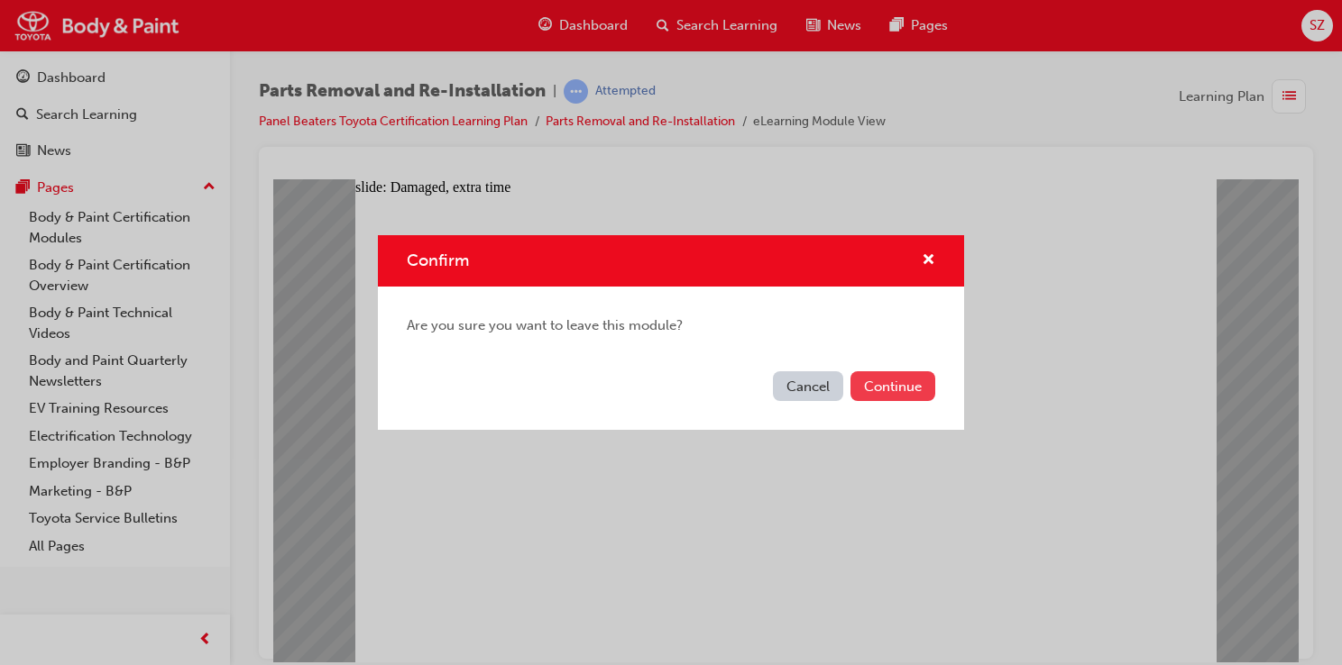
click at [898, 392] on button "Continue" at bounding box center [892, 387] width 85 height 30
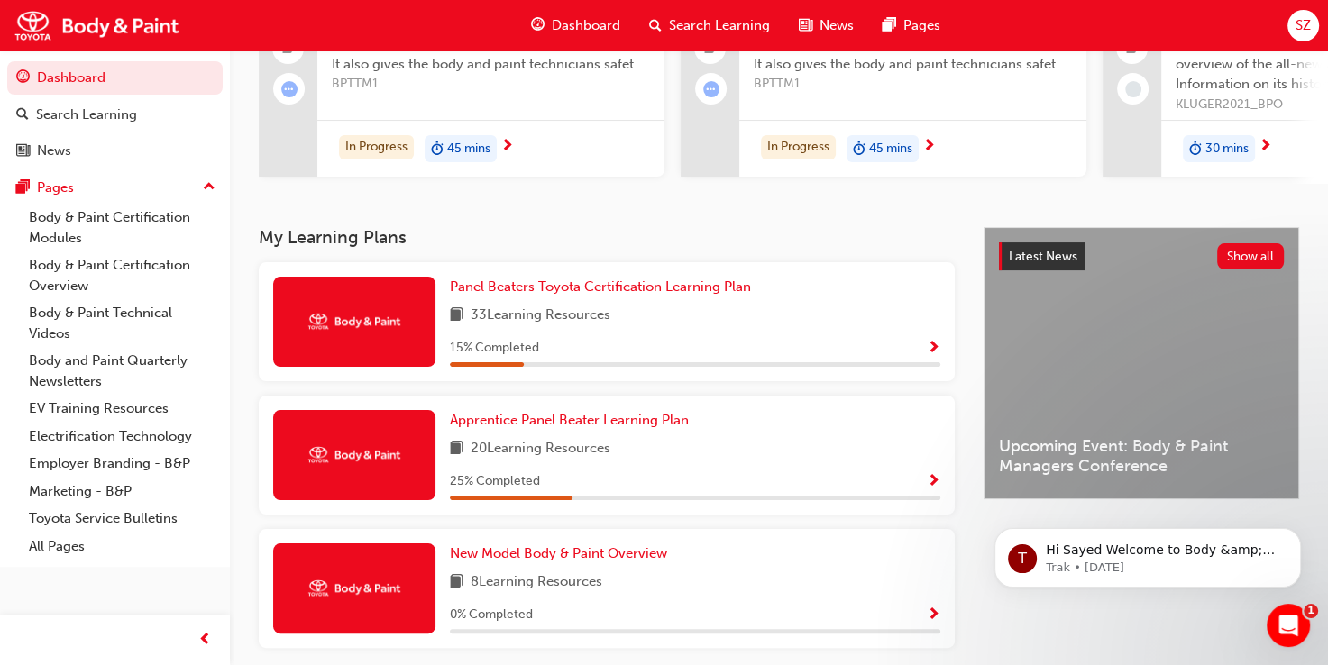
scroll to position [108, 0]
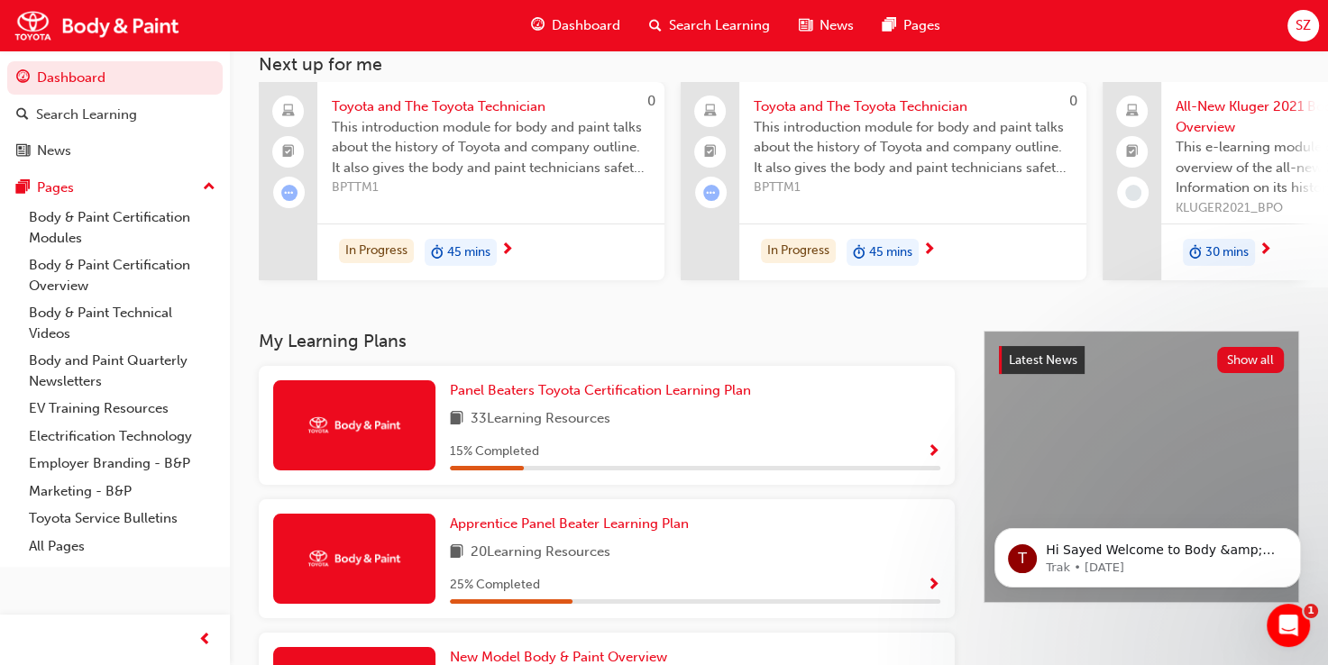
click at [620, 408] on div "Panel Beaters Toyota Certification Learning Plan 33 Learning Resources 15 % Com…" at bounding box center [695, 426] width 491 height 90
click at [626, 399] on span "Panel Beaters Toyota Certification Learning Plan" at bounding box center [600, 390] width 301 height 16
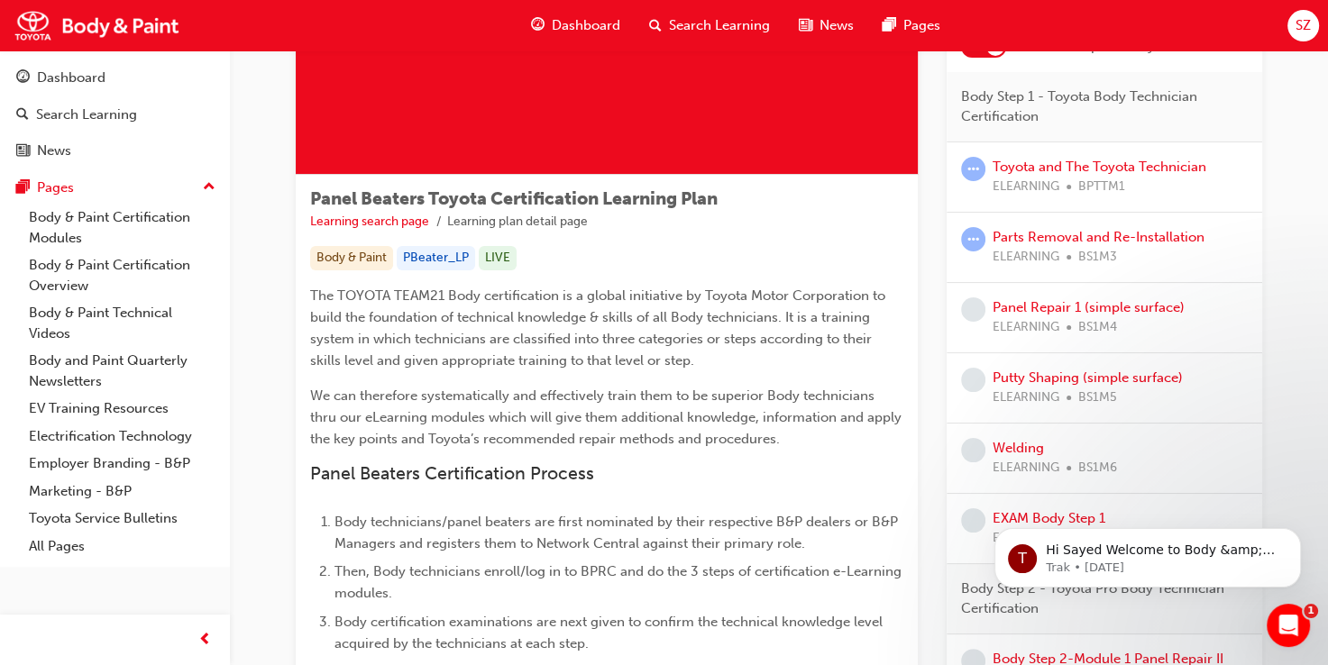
scroll to position [180, 0]
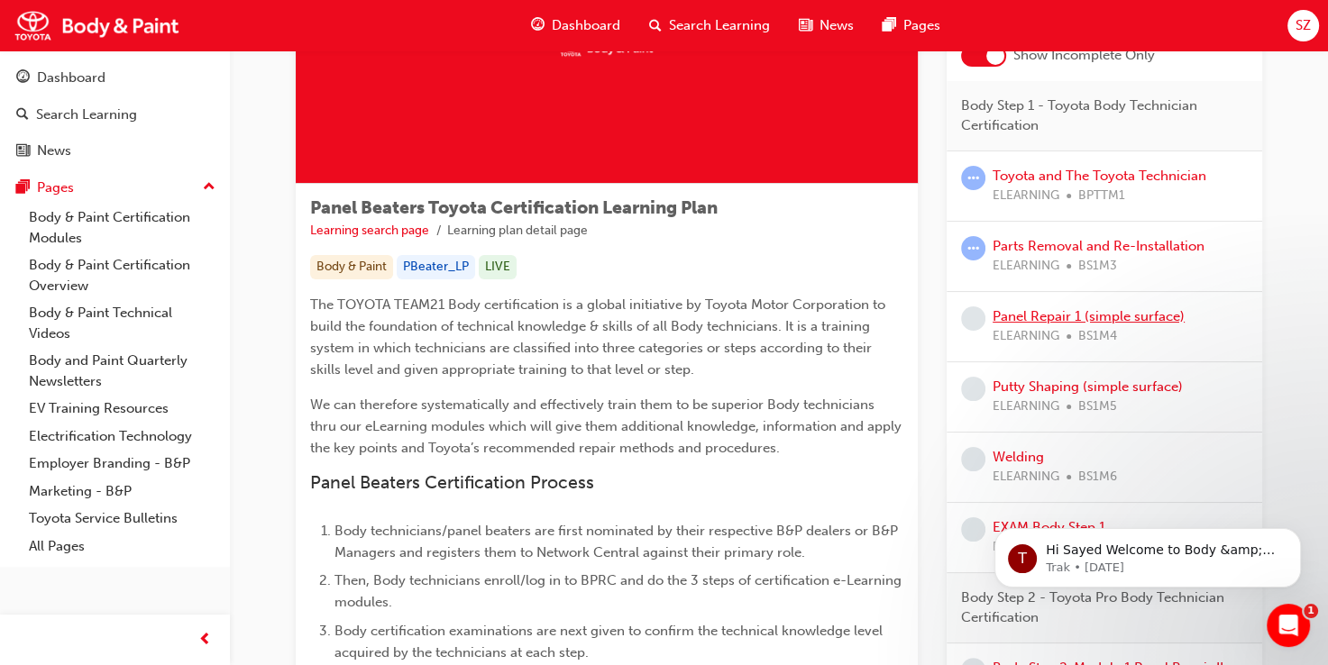
click at [1050, 316] on link "Panel Repair 1 (simple surface)" at bounding box center [1089, 316] width 192 height 16
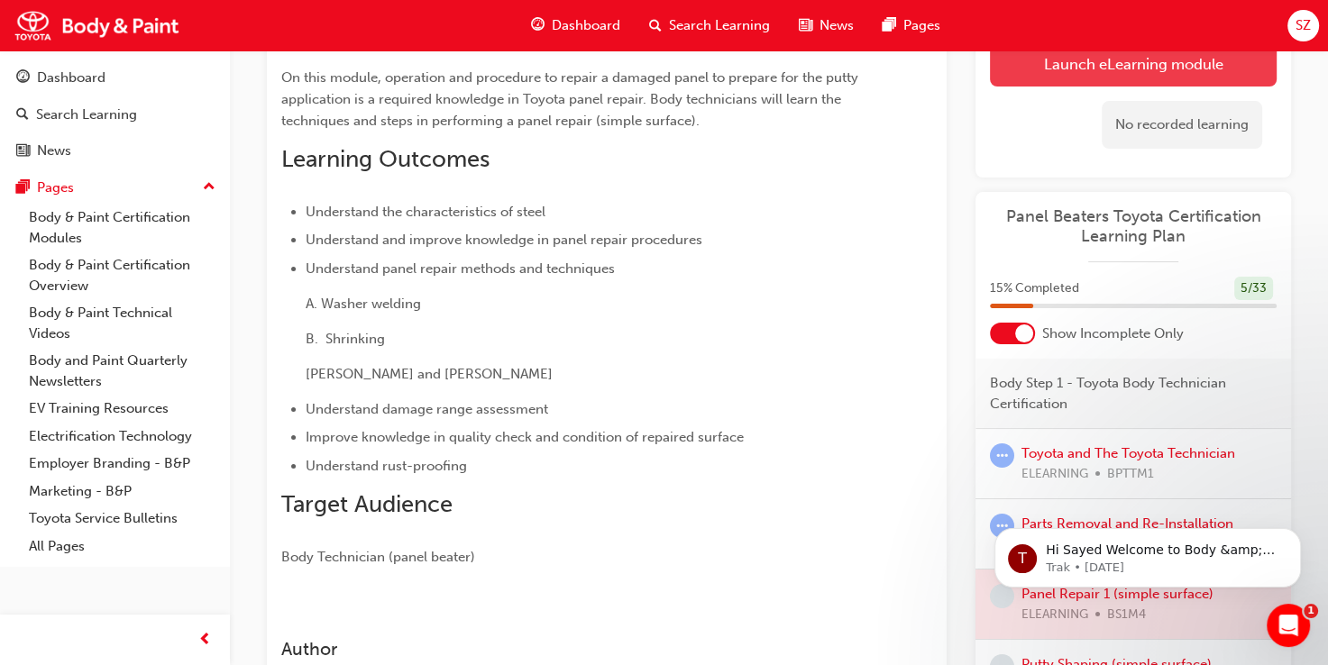
click at [1023, 71] on link "Launch eLearning module" at bounding box center [1133, 63] width 287 height 45
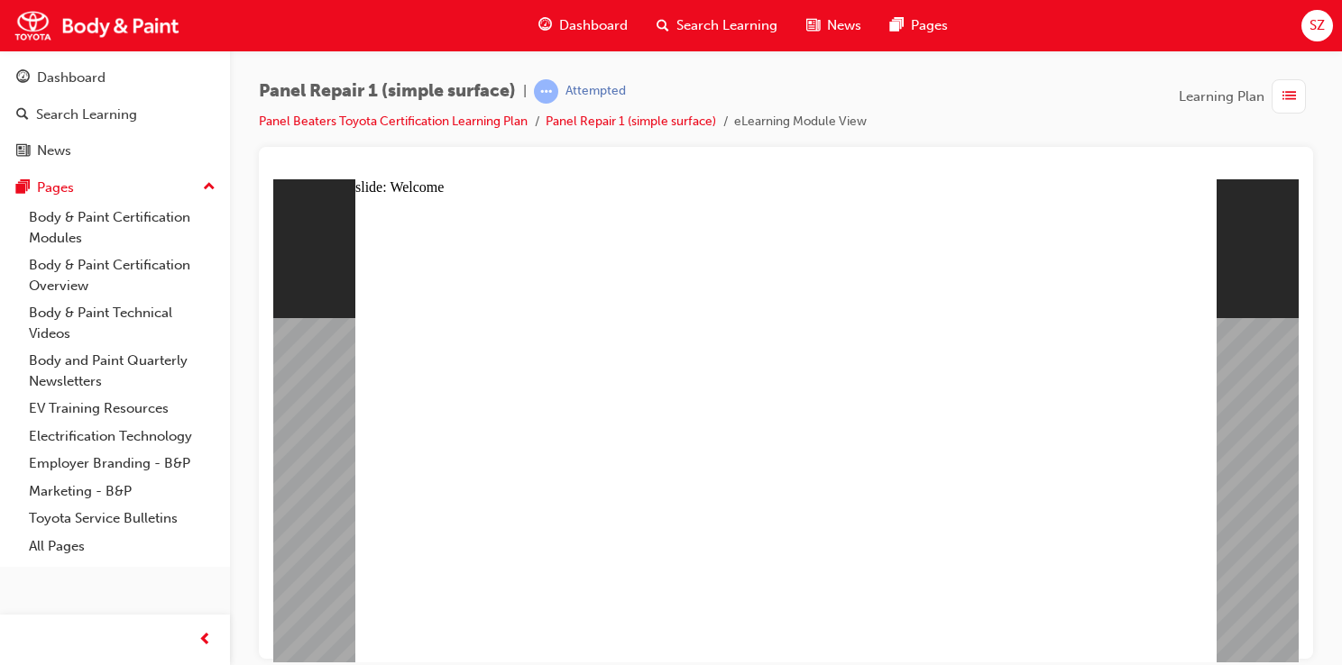
type textarea "s"
type textarea "sa"
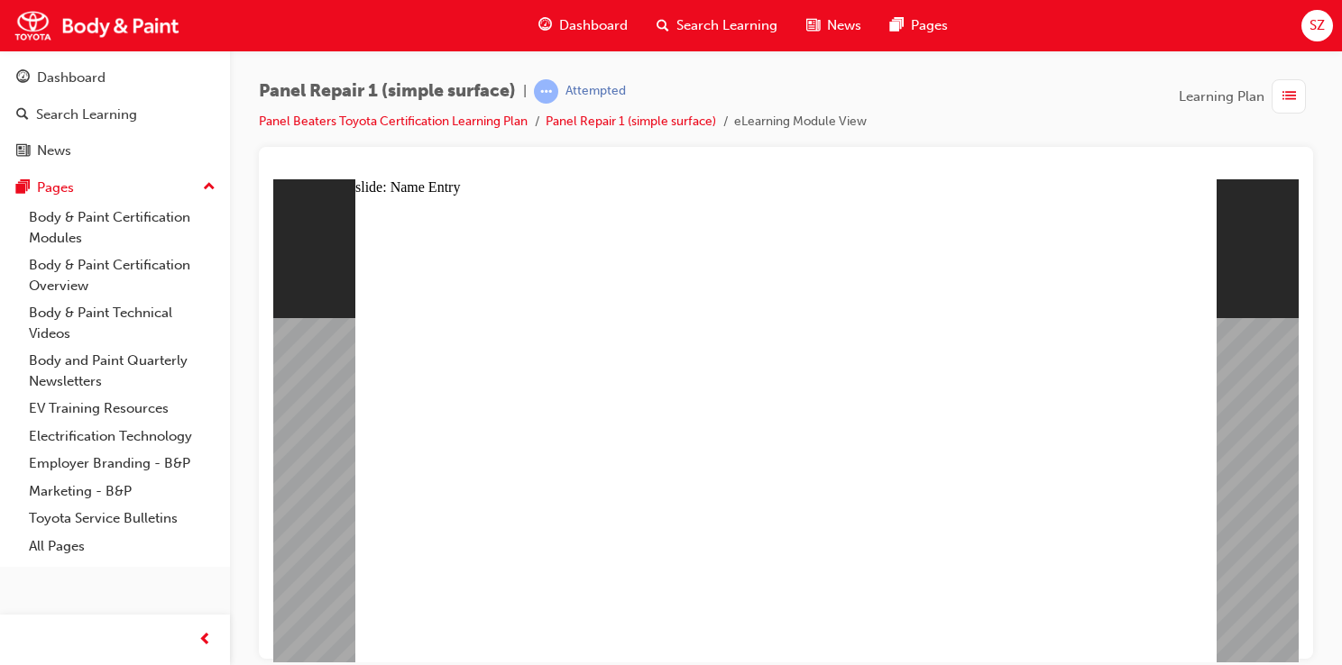
type textarea "sa"
type textarea "say"
type textarea "saye"
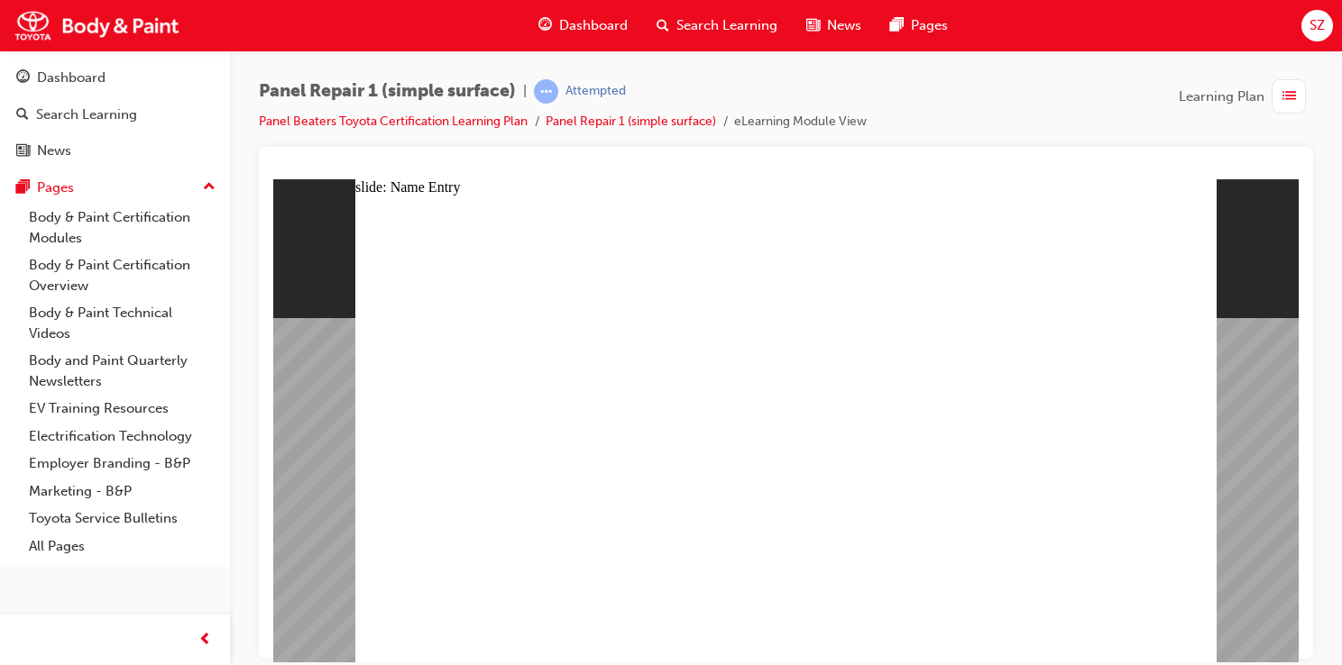
type textarea "sayed"
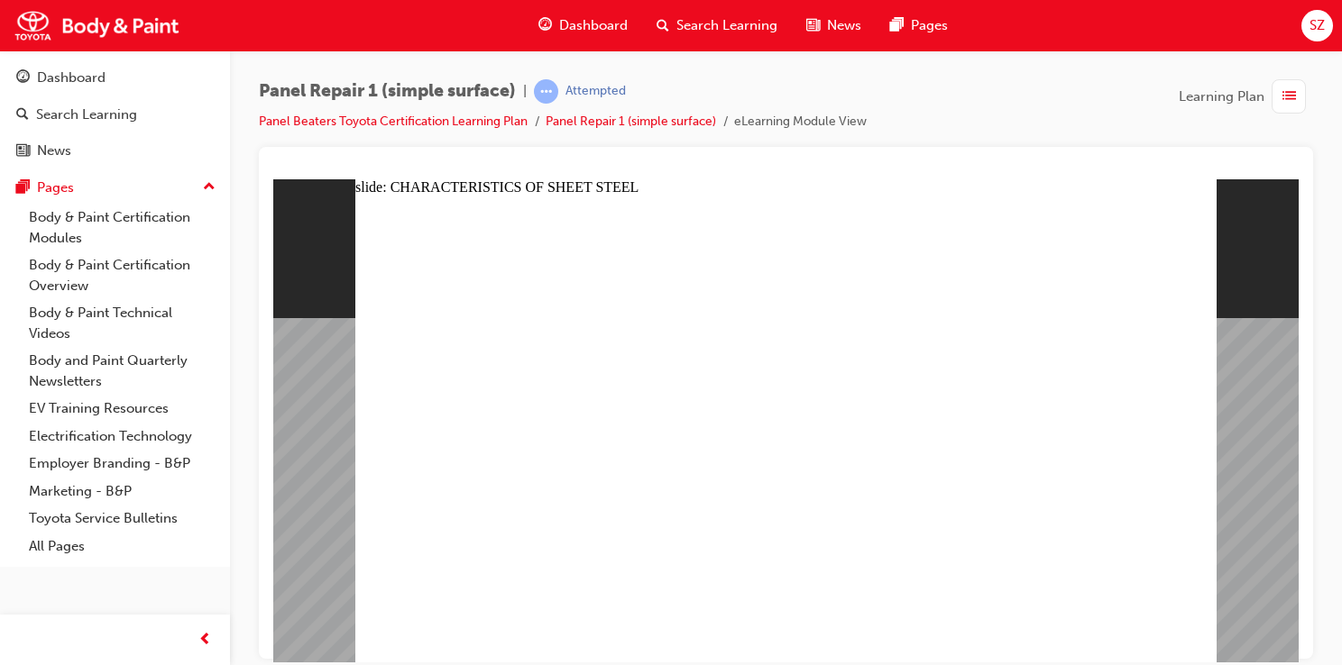
click at [995, 427] on div "Rectangle 1 Rectangle 2 CHARACTERISTICS OF SHEET STEEL PLASTIC DEFORMATION Plas…" at bounding box center [785, 437] width 861 height 484
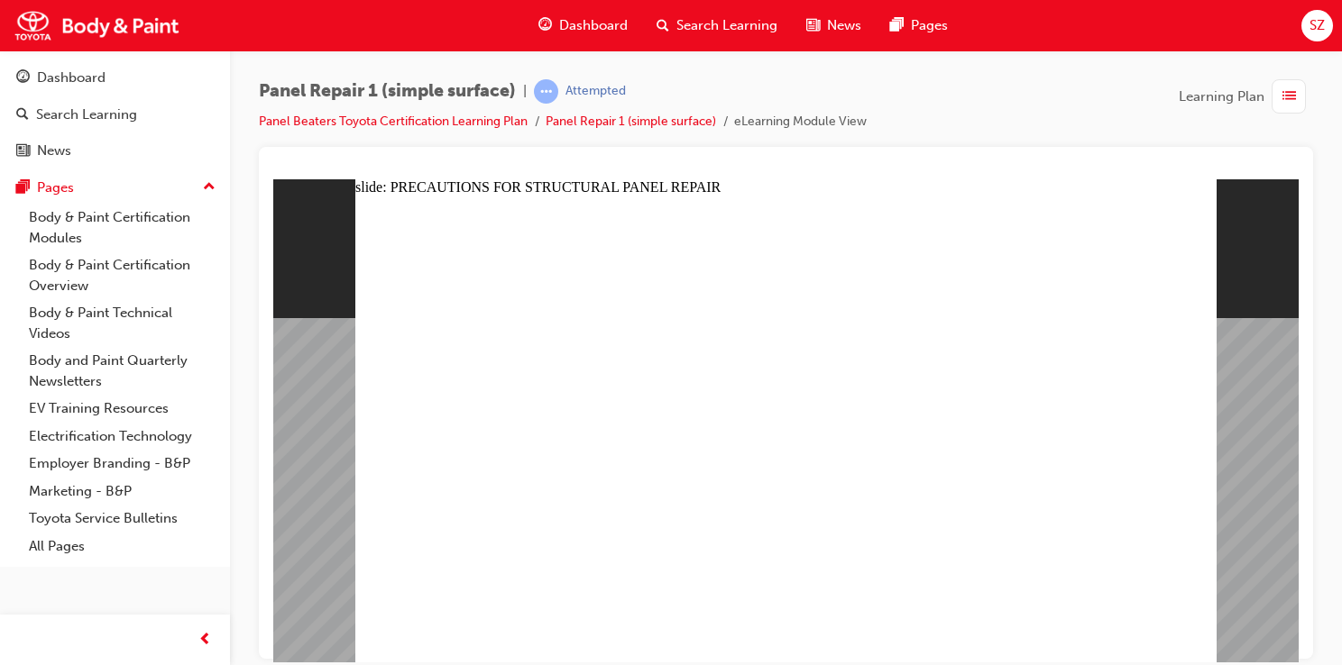
click at [273, 179] on image at bounding box center [273, 179] width 0 height 0
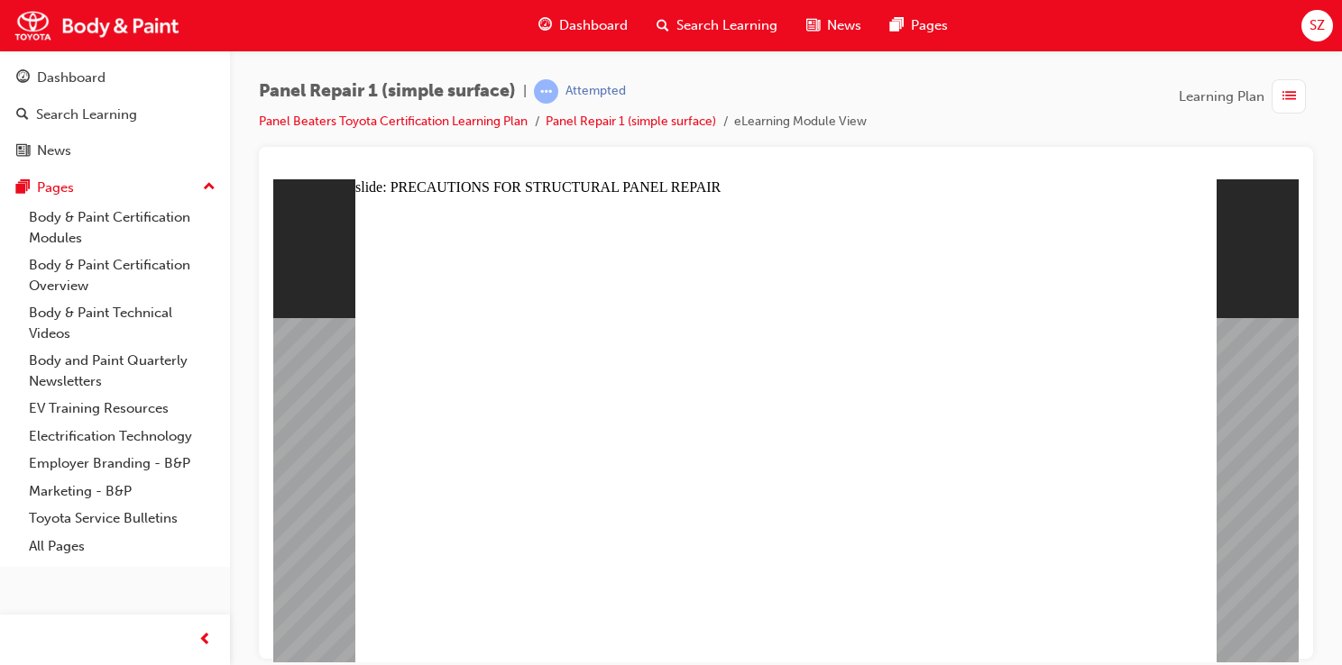
radio input "true"
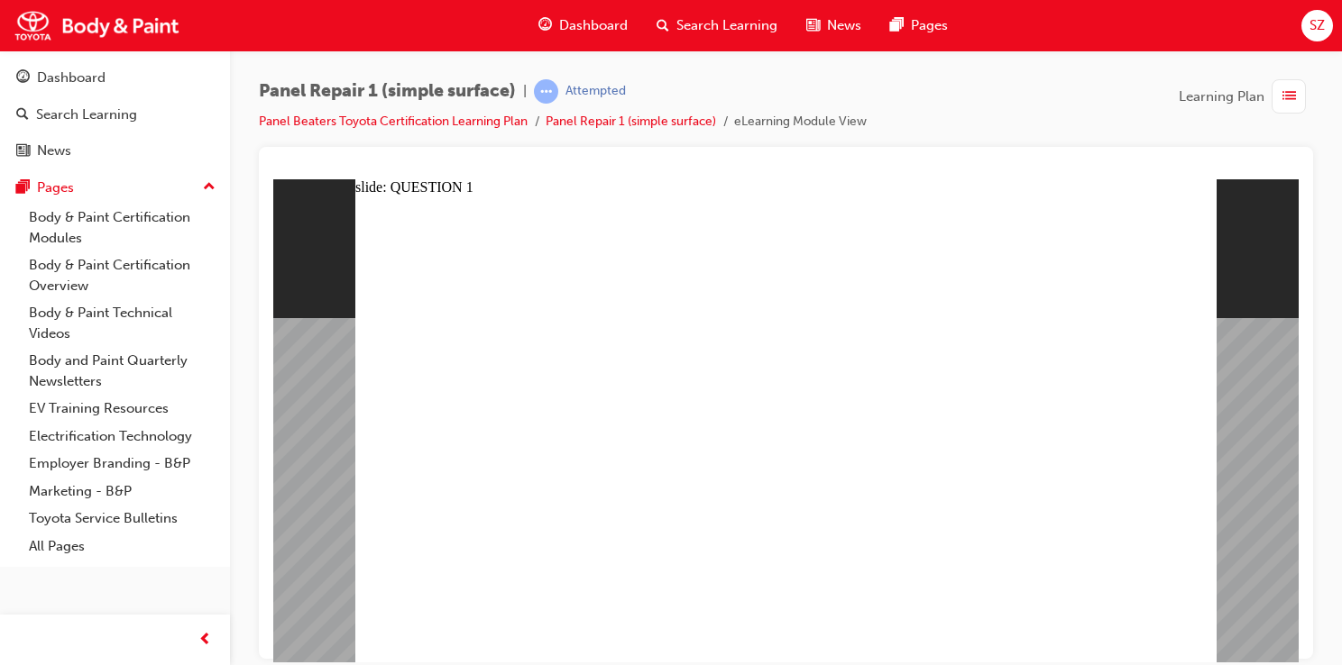
radio input "true"
click at [89, 84] on div "Dashboard" at bounding box center [71, 78] width 69 height 21
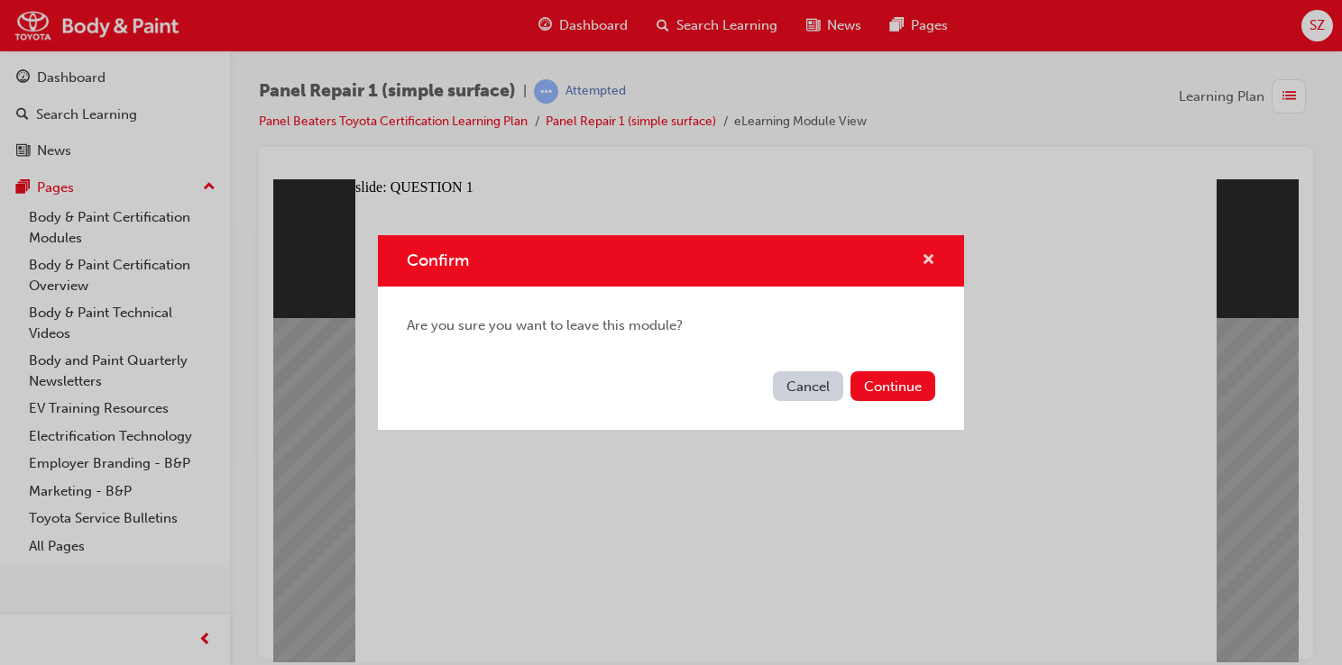
click at [922, 250] on button "Confirm" at bounding box center [929, 261] width 14 height 23
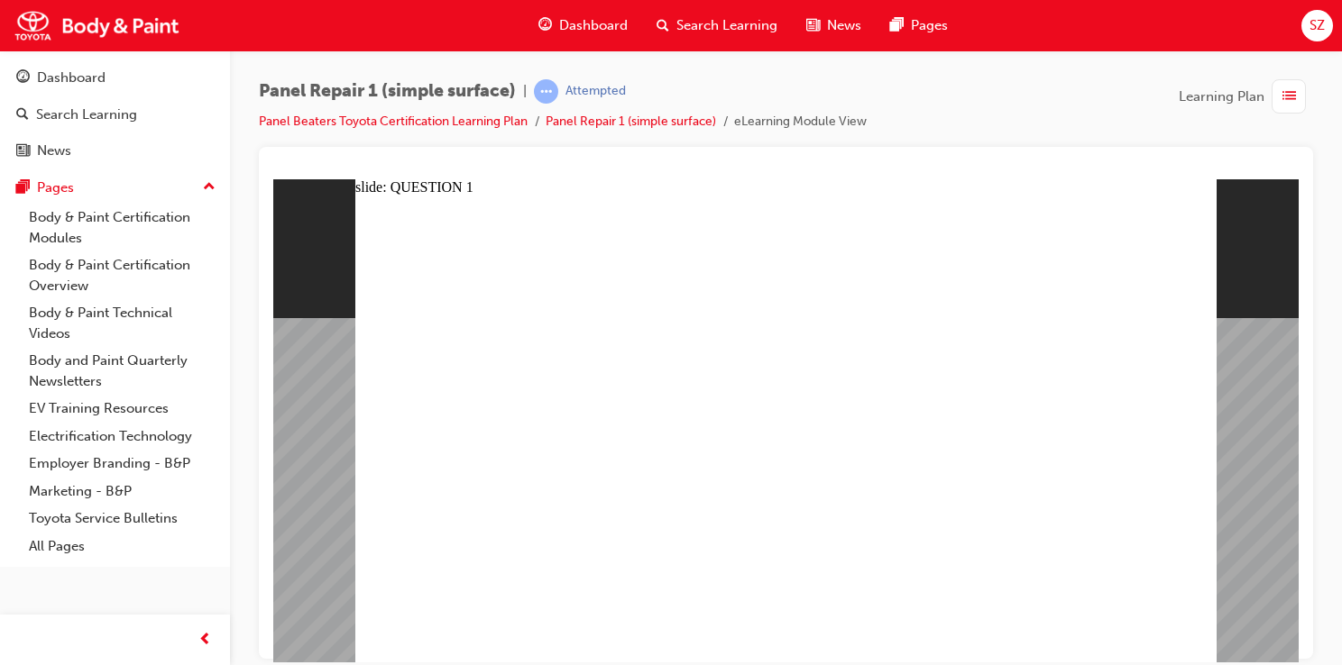
radio input "false"
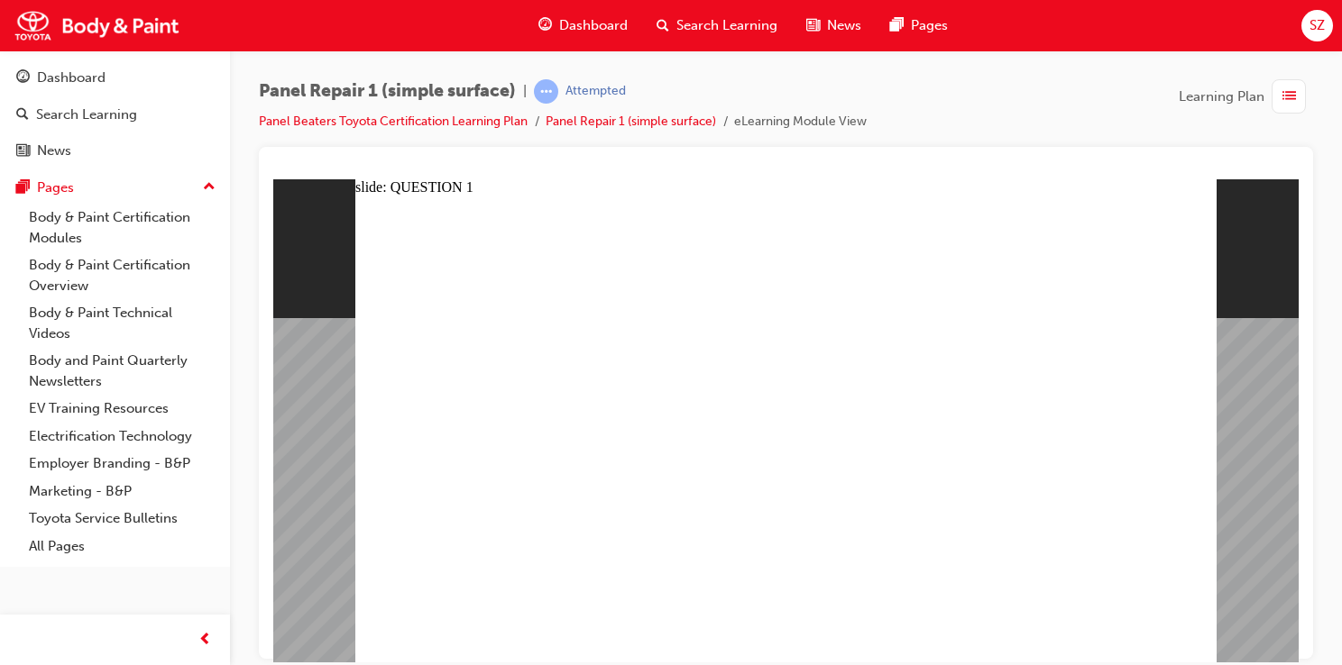
radio input "false"
radio input "true"
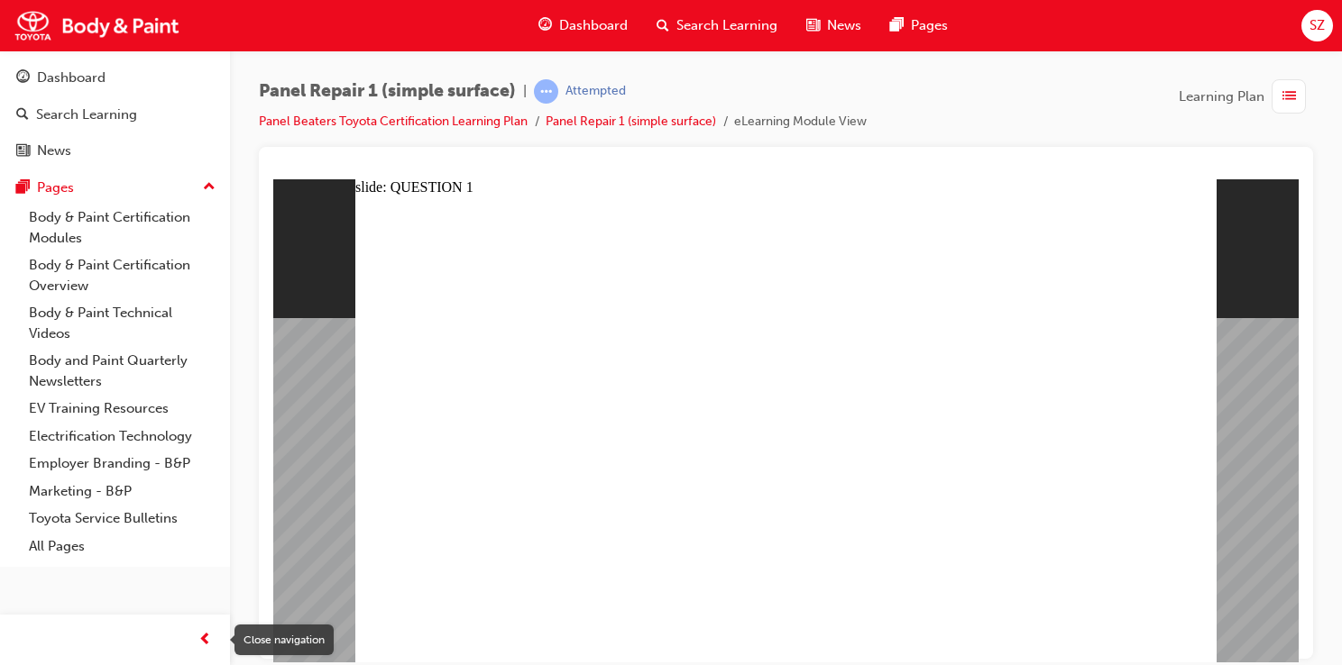
click at [207, 639] on span "prev-icon" at bounding box center [205, 640] width 14 height 23
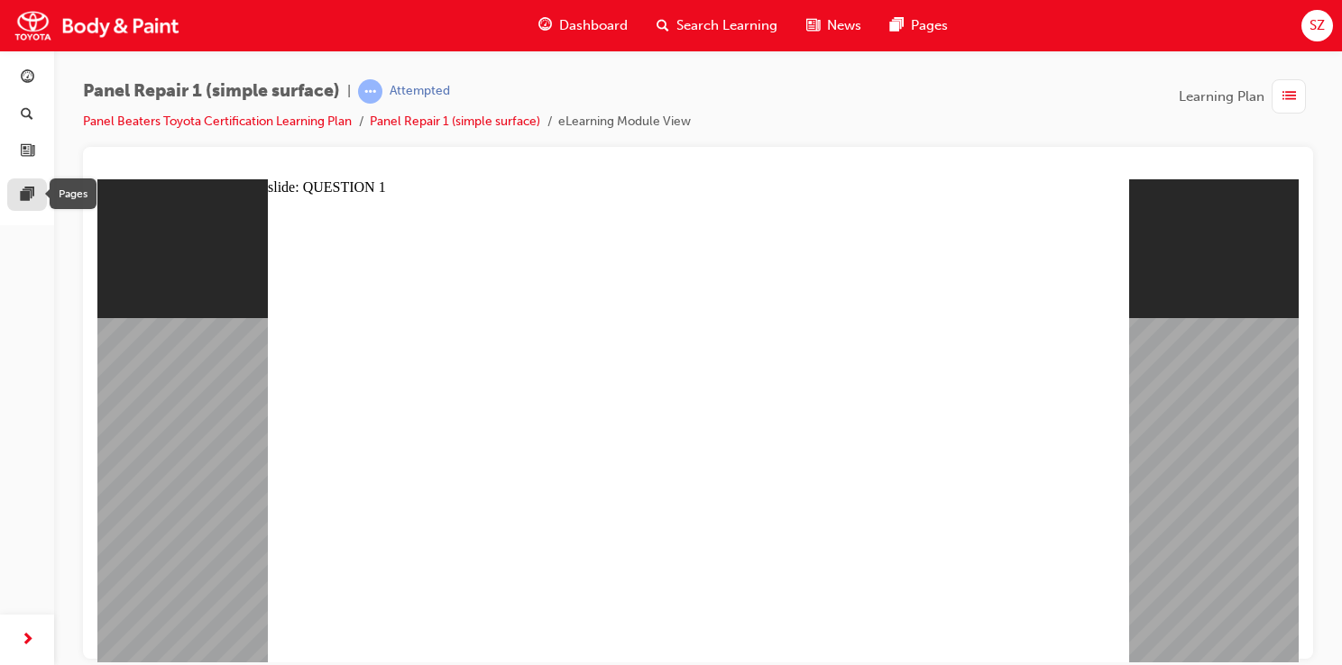
click at [26, 188] on span "pages-icon" at bounding box center [28, 196] width 14 height 16
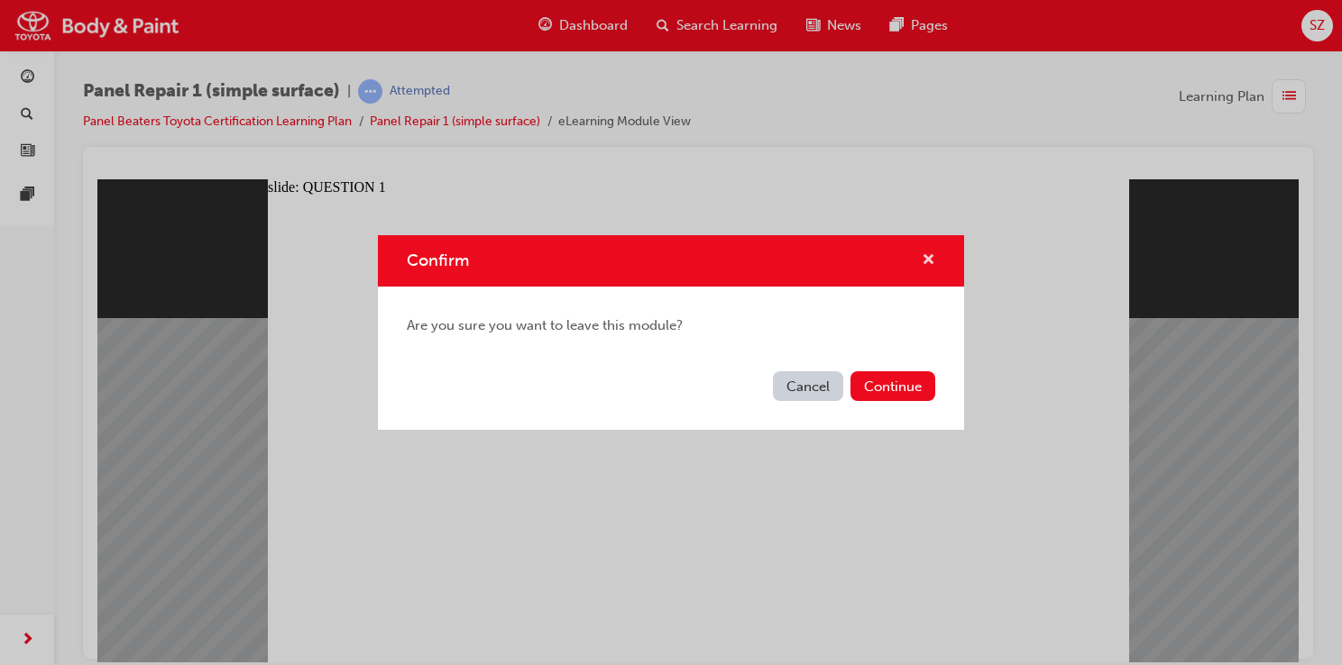
click at [924, 259] on span "cross-icon" at bounding box center [929, 261] width 14 height 16
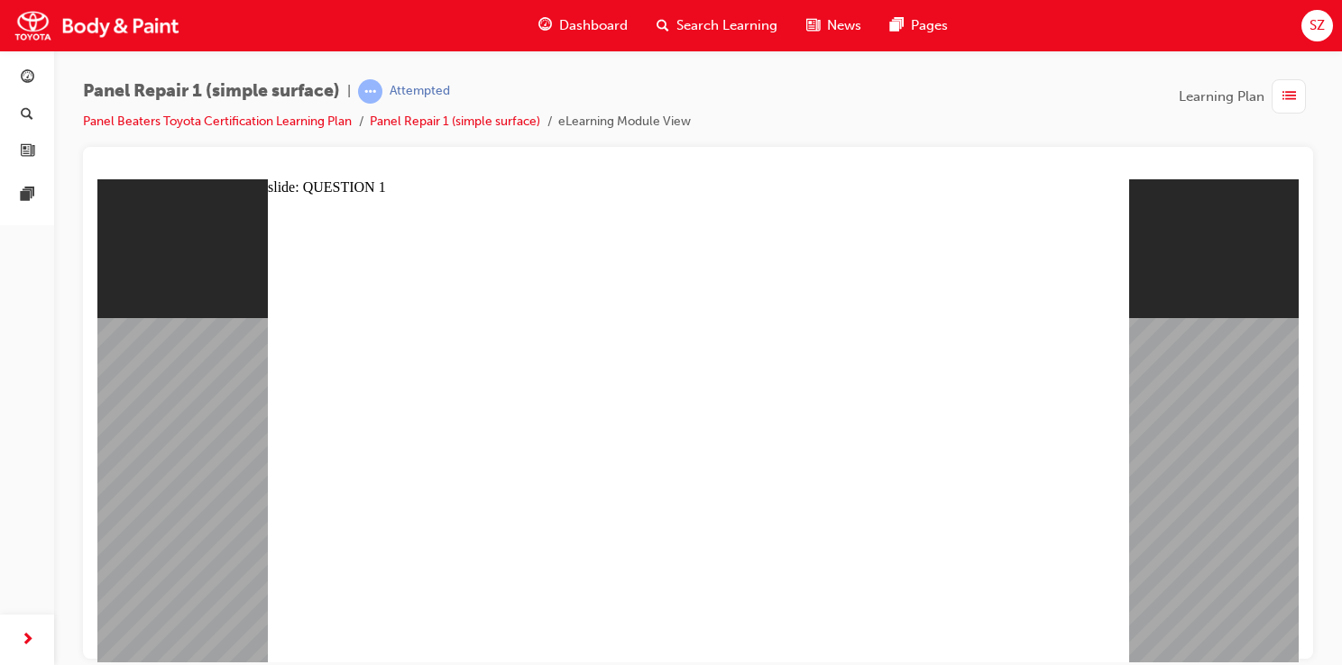
radio input "true"
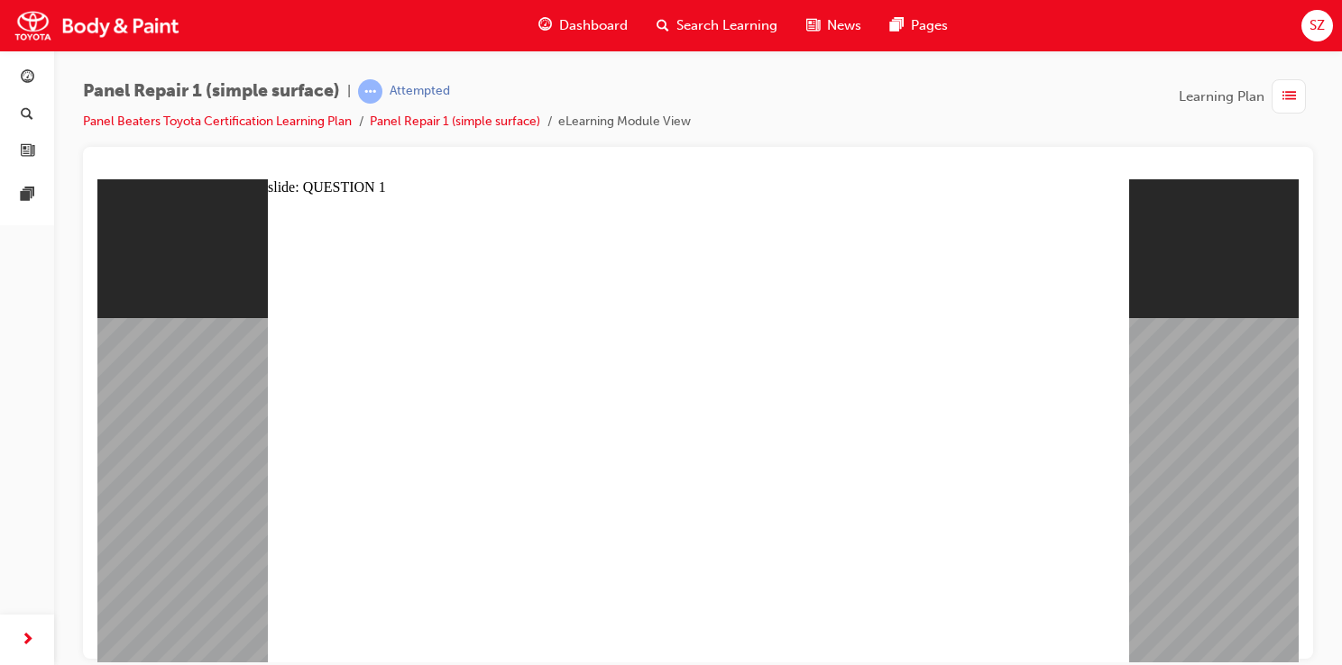
radio input "true"
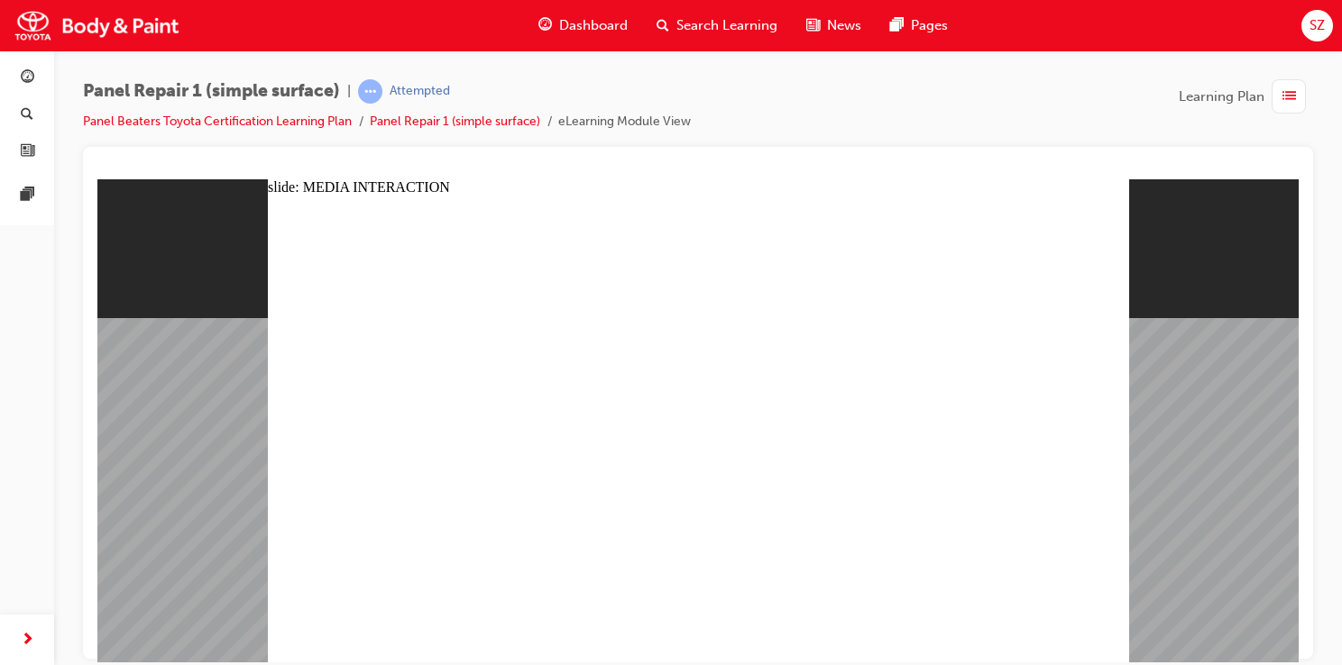
radio input "true"
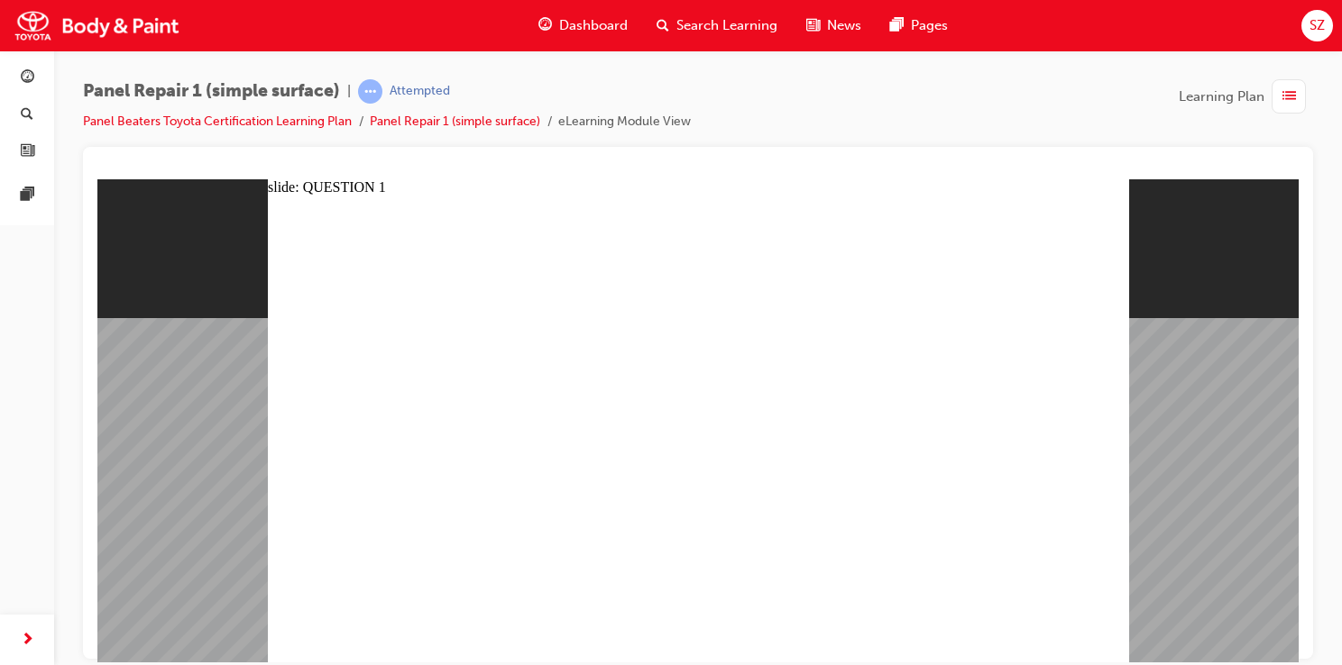
radio input "false"
radio input "true"
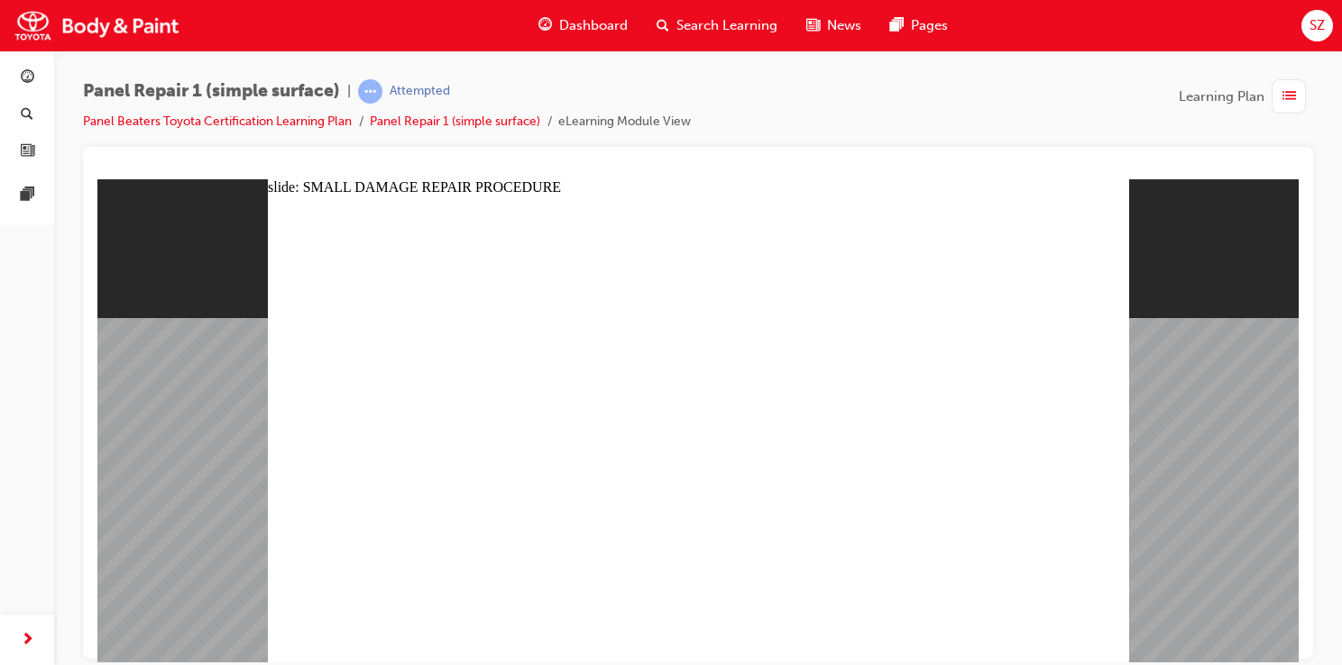
click at [578, 28] on span "Dashboard" at bounding box center [593, 25] width 69 height 21
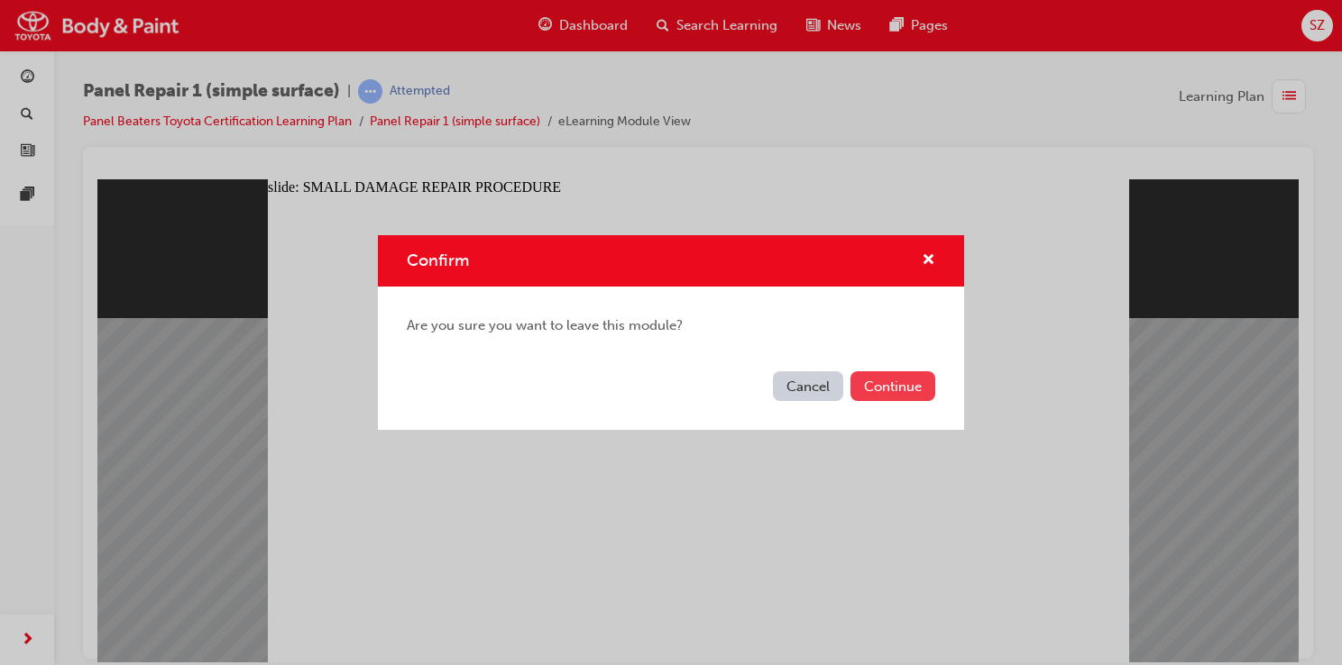
click at [860, 387] on button "Continue" at bounding box center [892, 387] width 85 height 30
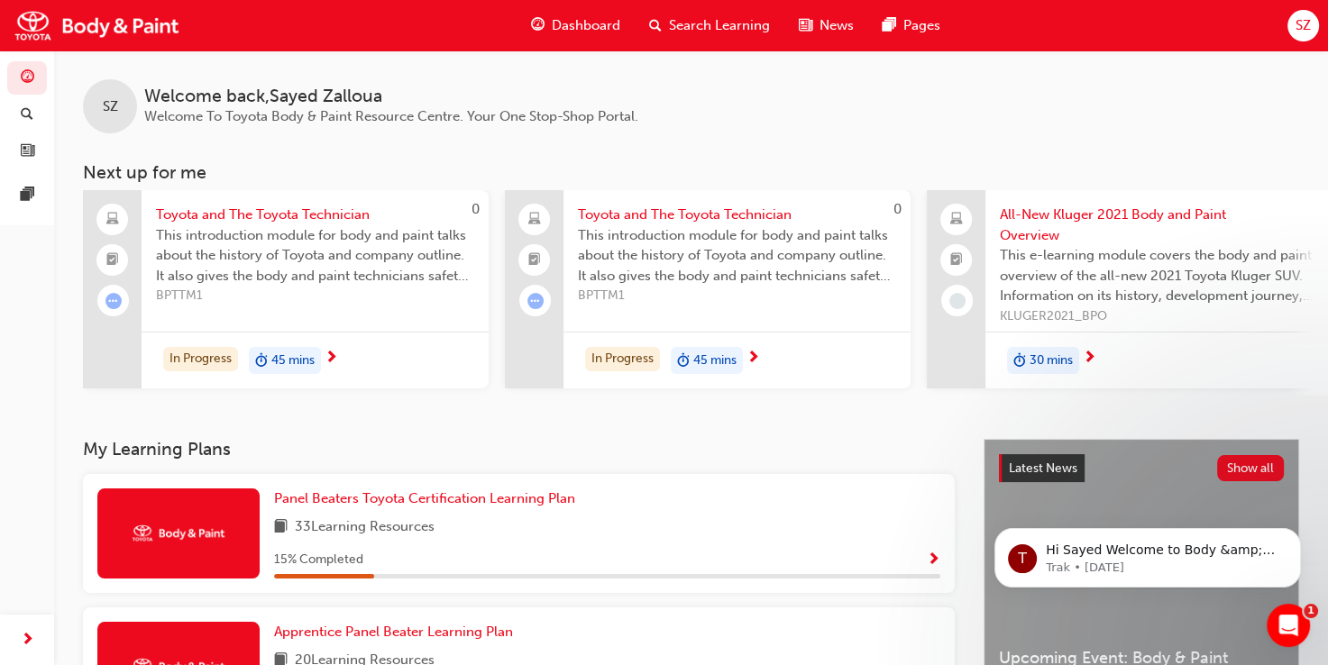
click at [600, 27] on span "Dashboard" at bounding box center [586, 25] width 69 height 21
click at [368, 500] on span "Panel Beaters Toyota Certification Learning Plan" at bounding box center [424, 499] width 301 height 16
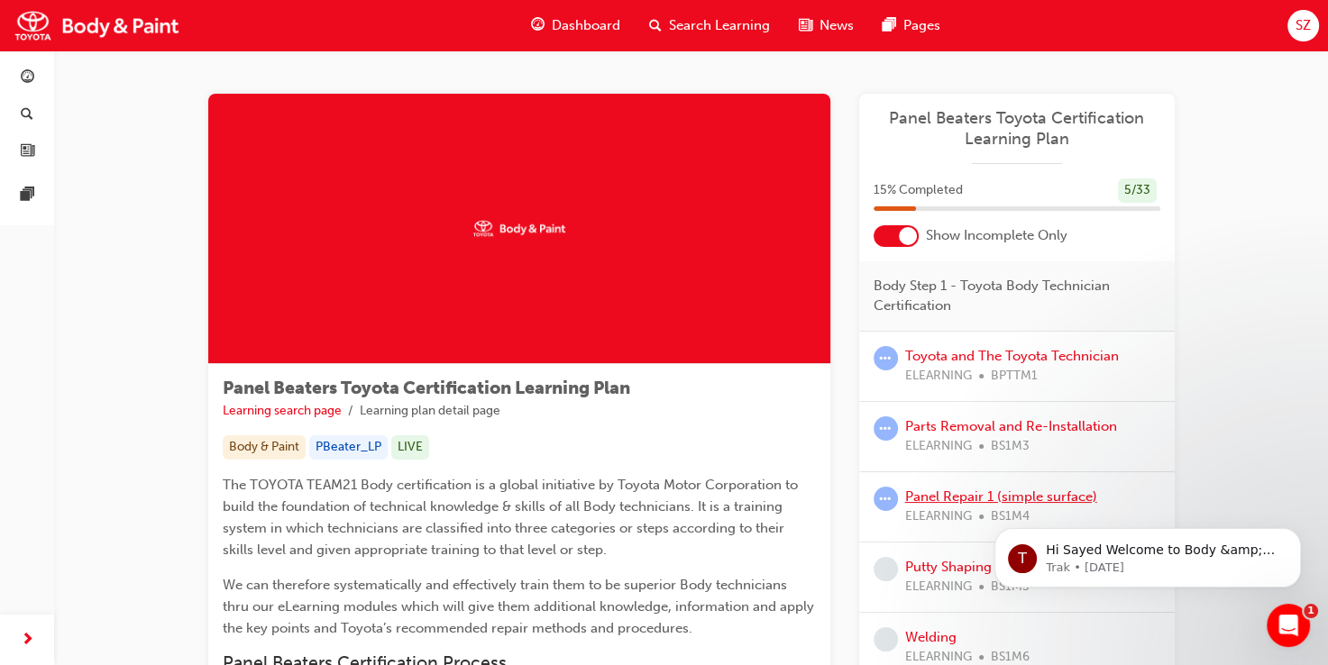
click at [971, 497] on link "Panel Repair 1 (simple surface)" at bounding box center [1001, 497] width 192 height 16
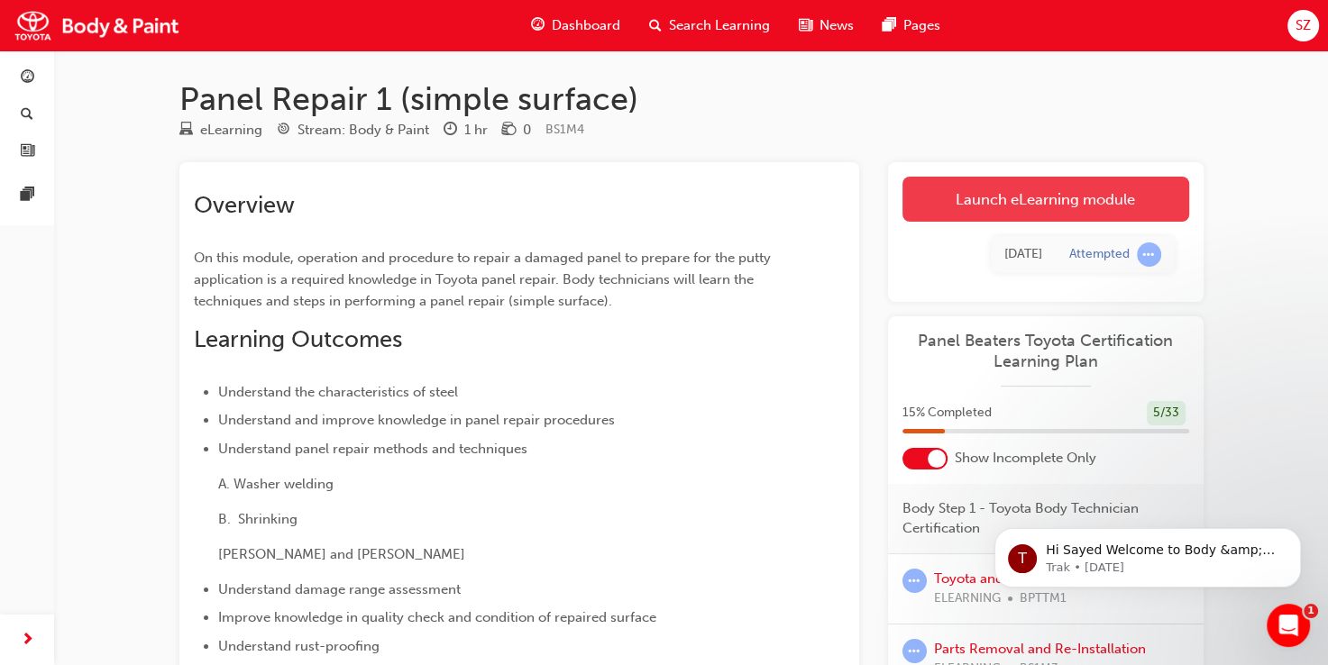
click at [977, 204] on link "Launch eLearning module" at bounding box center [1046, 199] width 287 height 45
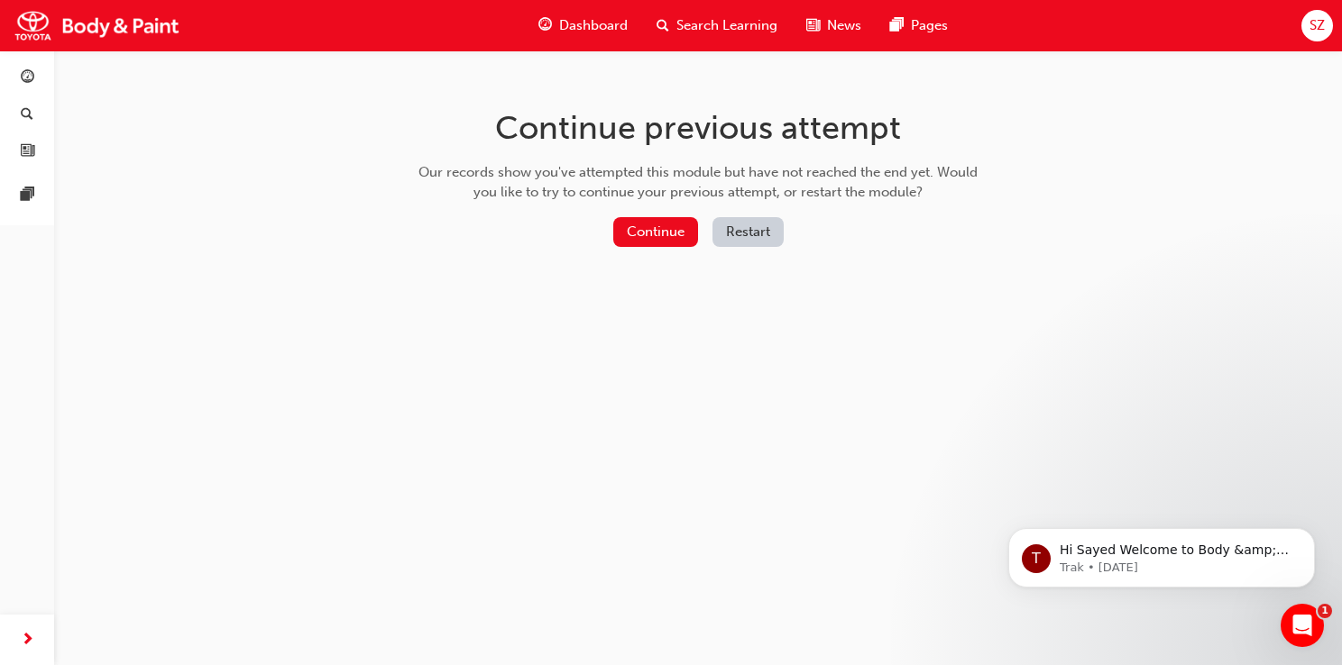
click at [754, 225] on button "Restart" at bounding box center [747, 232] width 71 height 30
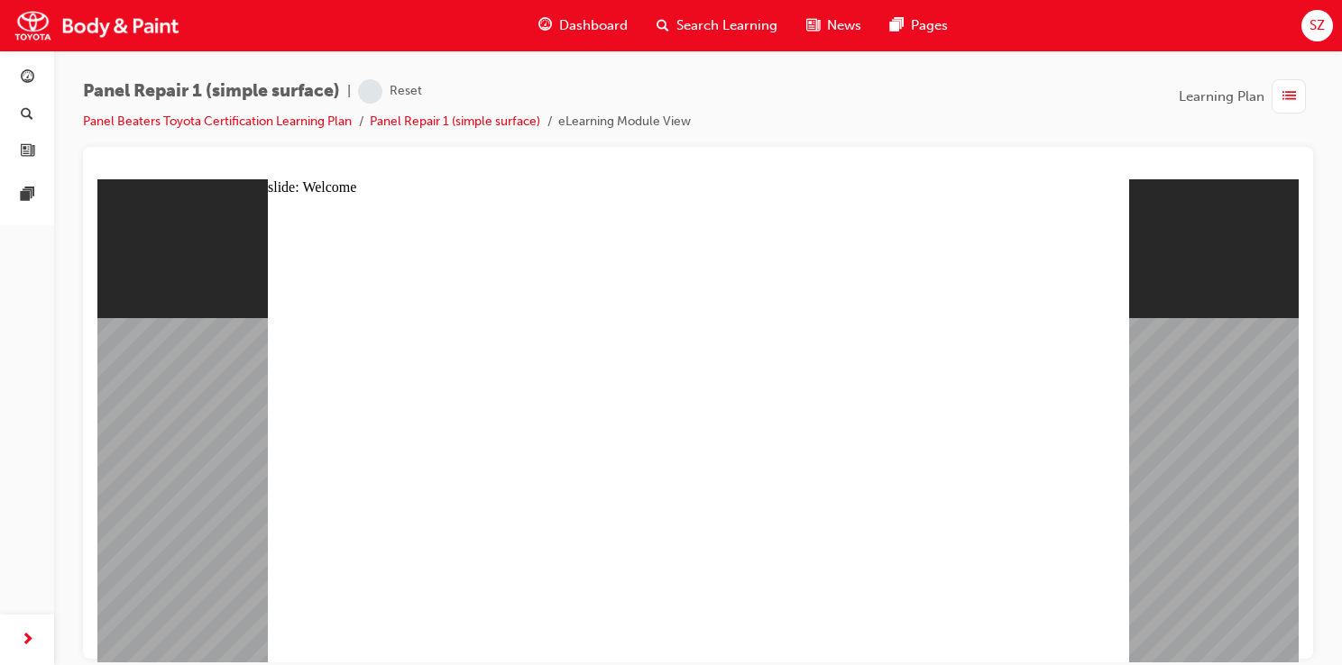
type textarea "s"
type textarea "sa"
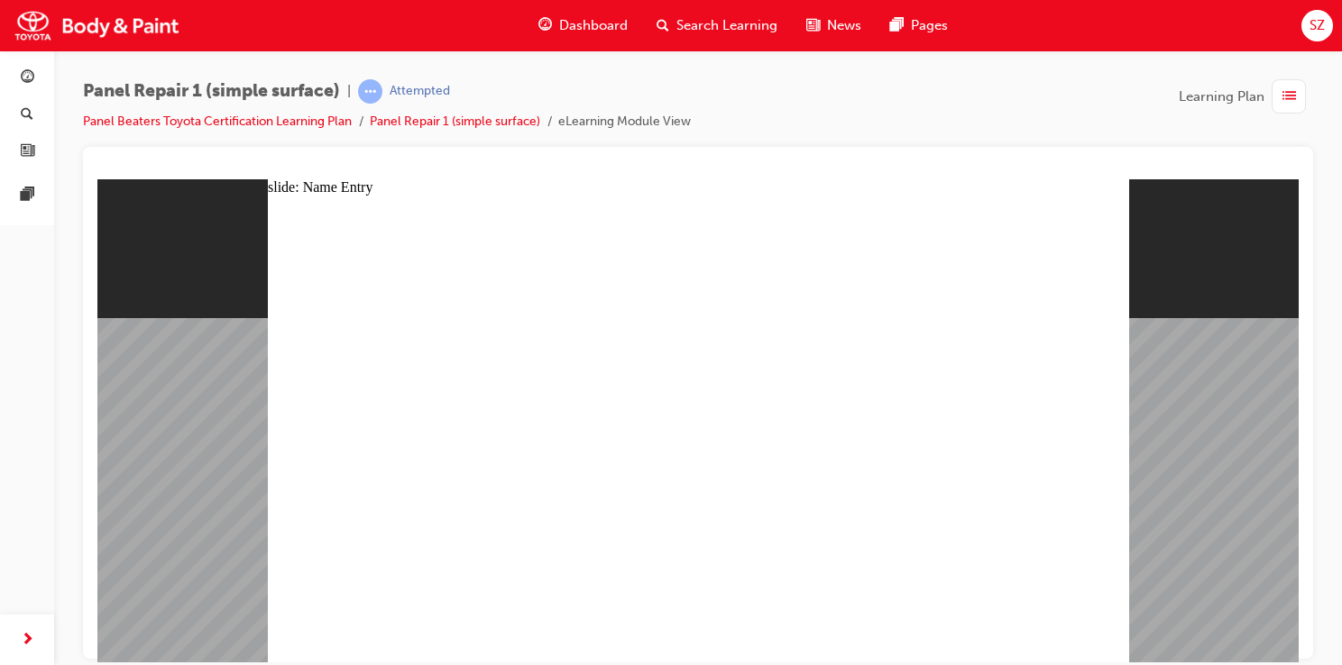
type textarea "sa"
type textarea "say"
type textarea "saye"
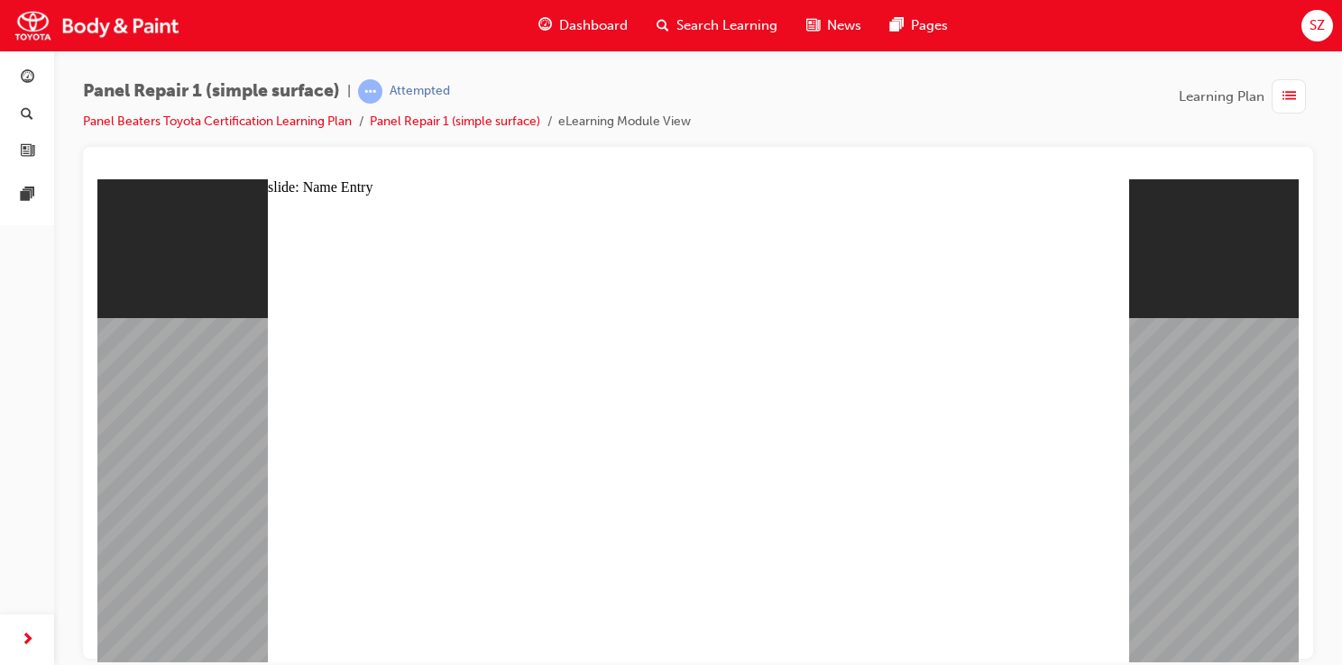
type textarea "sayed"
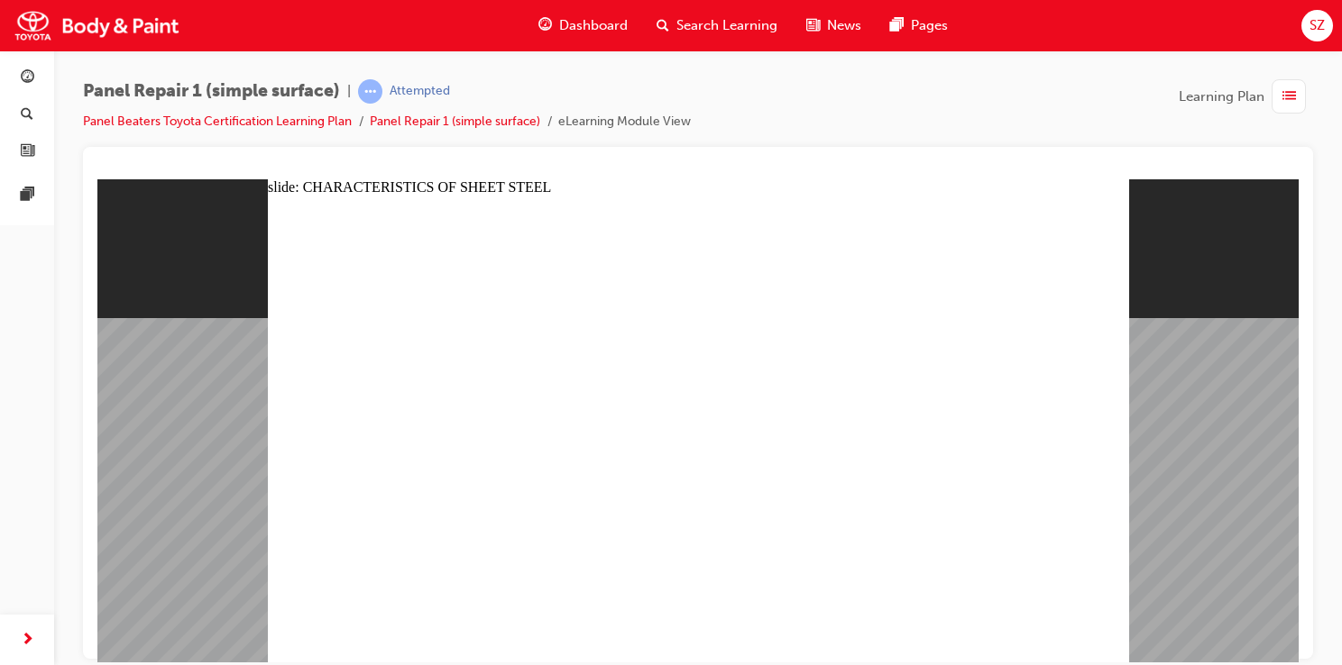
radio input "true"
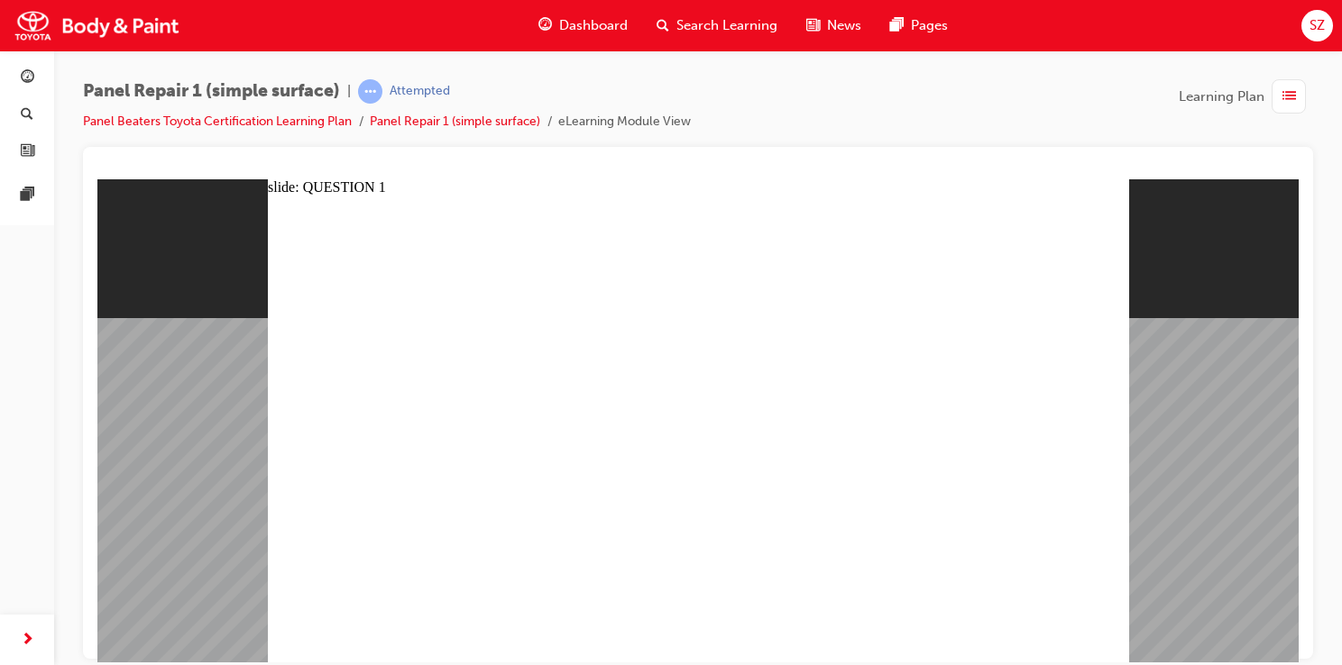
radio input "true"
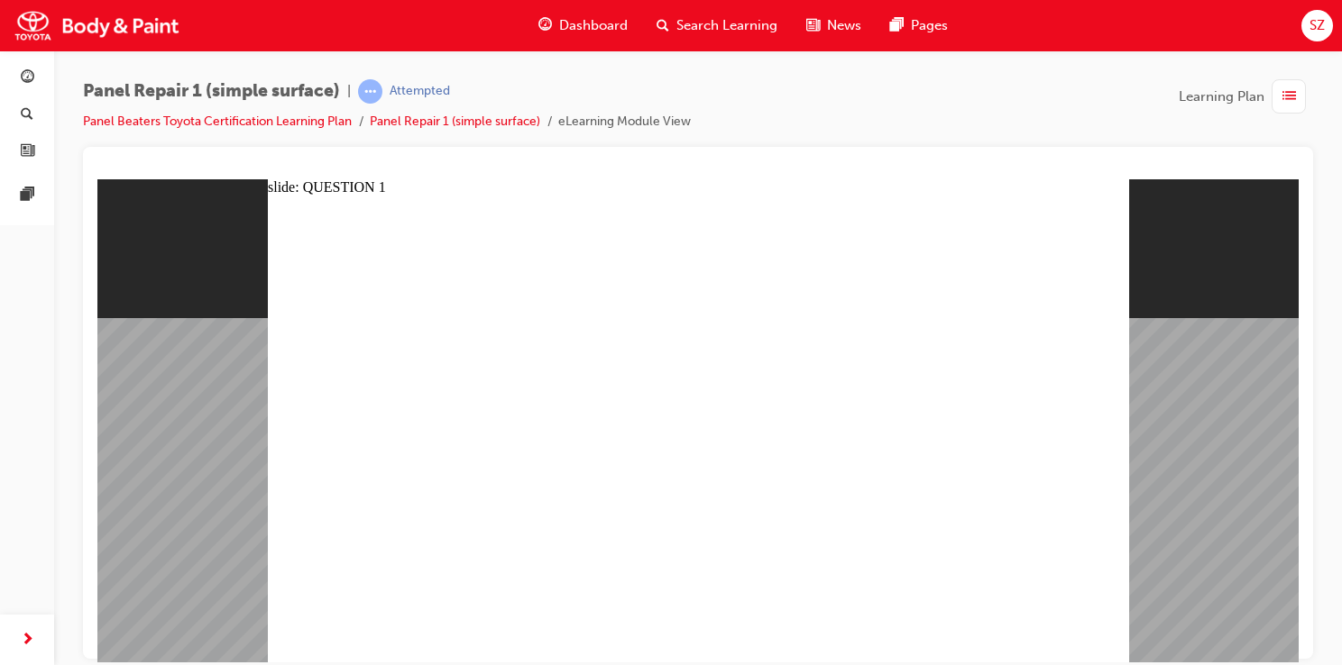
radio input "true"
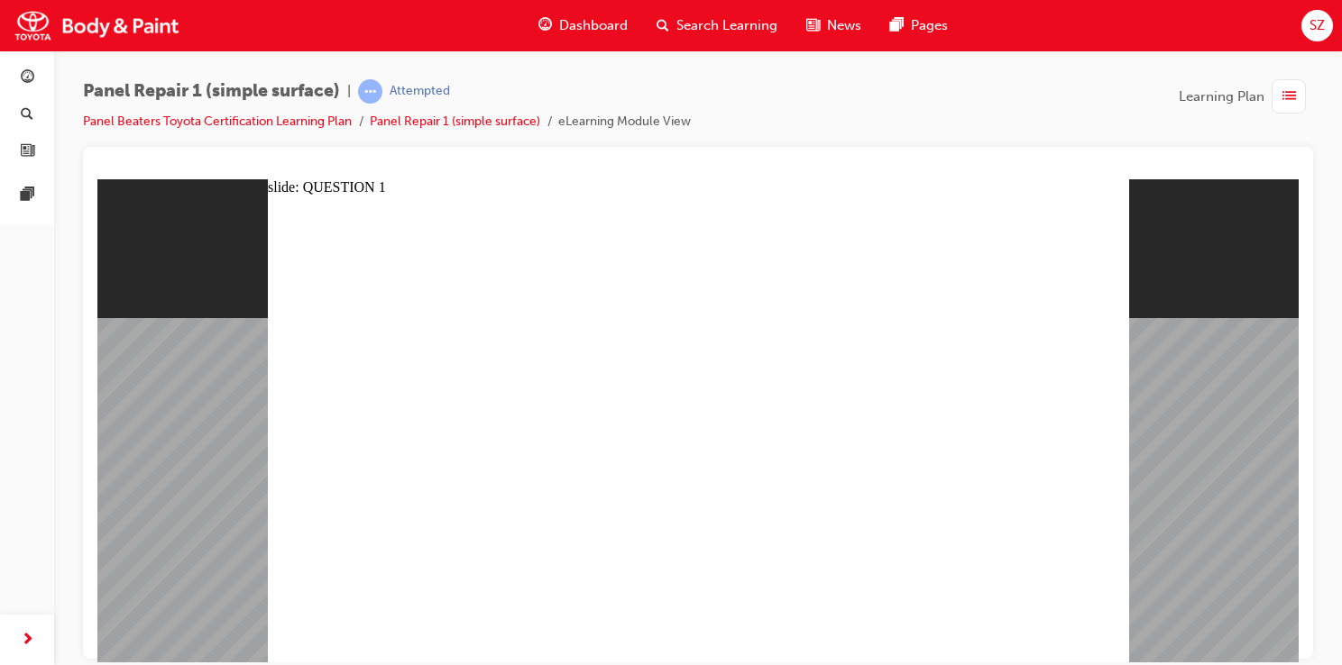
radio input "true"
click at [123, 32] on img at bounding box center [97, 25] width 176 height 41
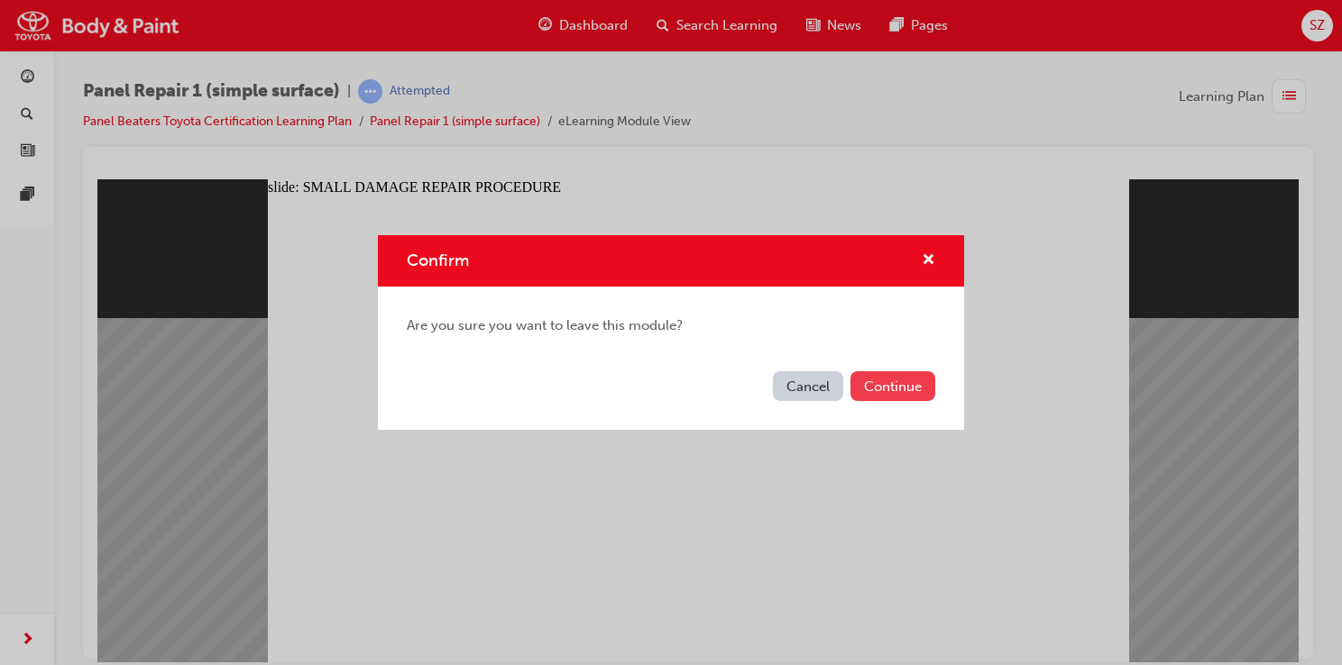
click at [892, 381] on button "Continue" at bounding box center [892, 387] width 85 height 30
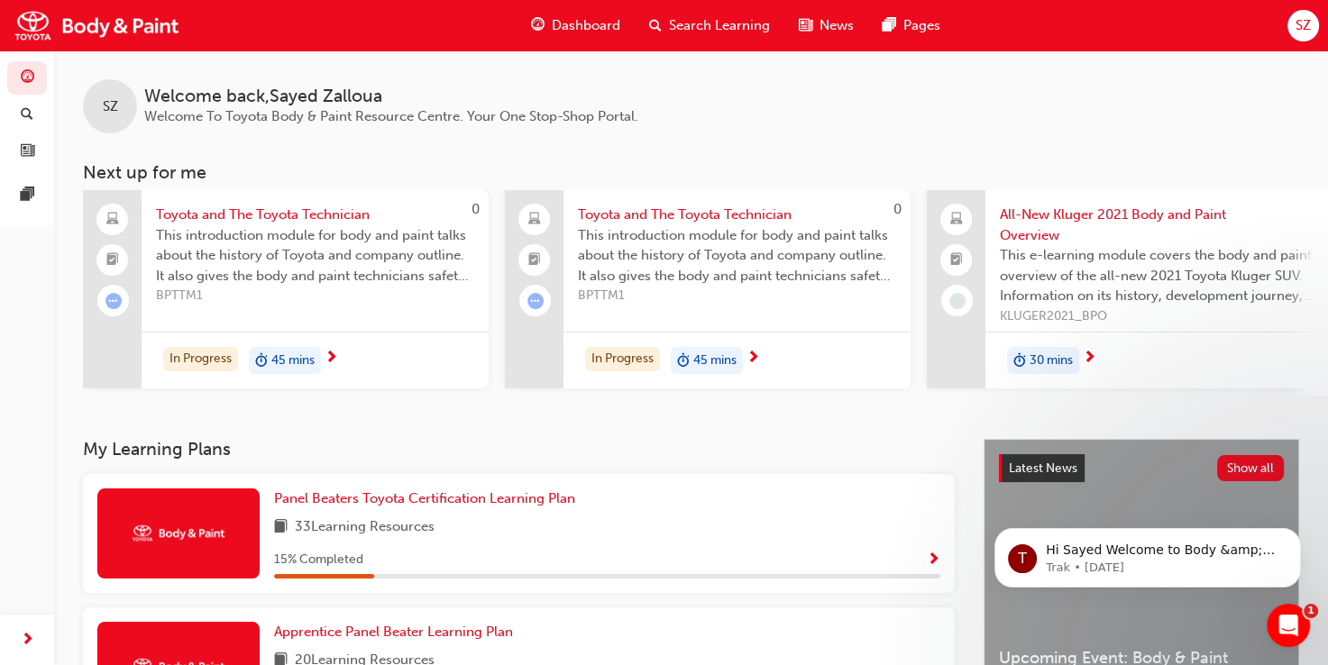
click at [1305, 27] on span "SZ" at bounding box center [1303, 25] width 15 height 21
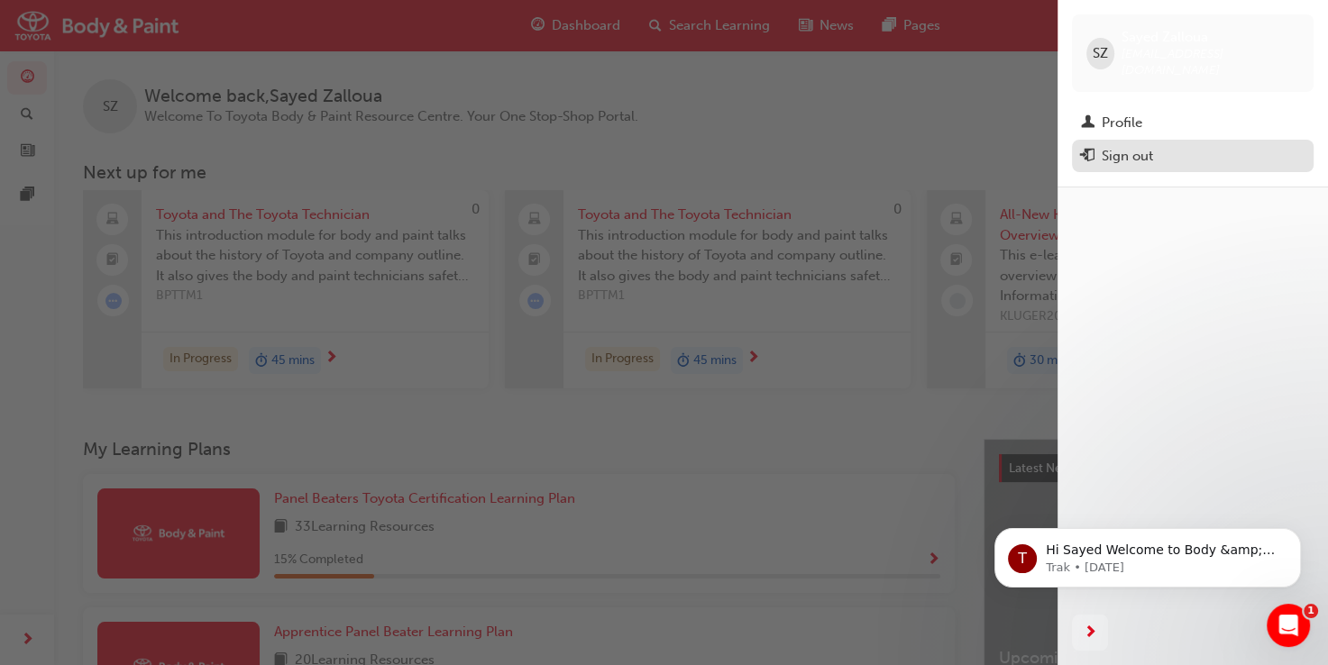
click at [1153, 146] on div "Sign out" at bounding box center [1127, 156] width 51 height 21
